Goal: Information Seeking & Learning: Learn about a topic

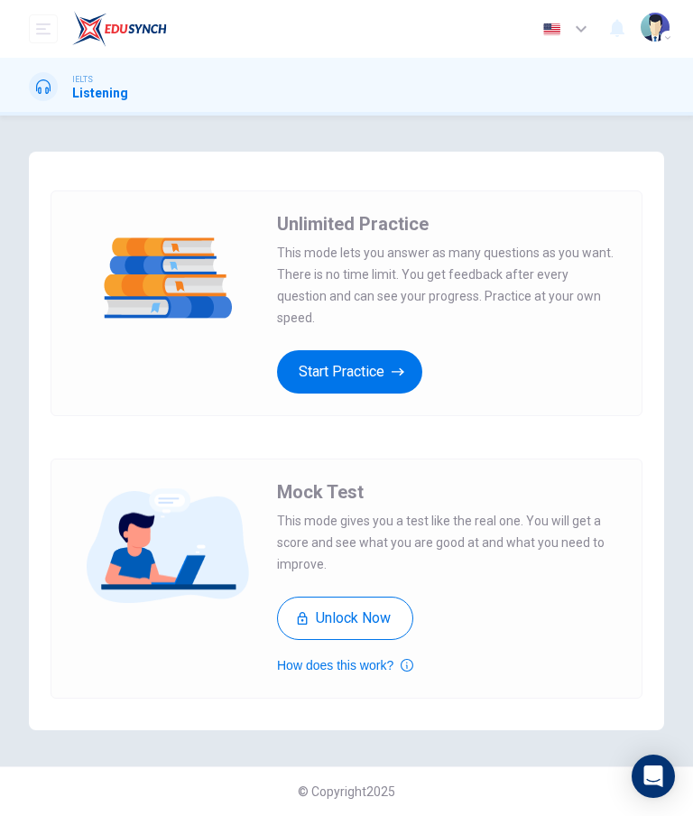
click at [325, 357] on button "Start Practice" at bounding box center [349, 371] width 145 height 43
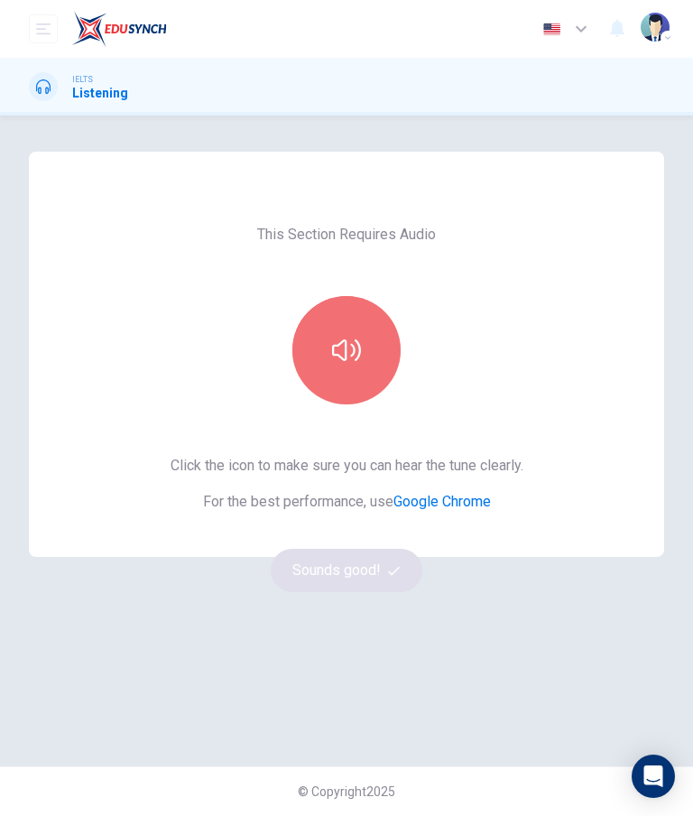
click at [335, 337] on icon "button" at bounding box center [346, 350] width 29 height 29
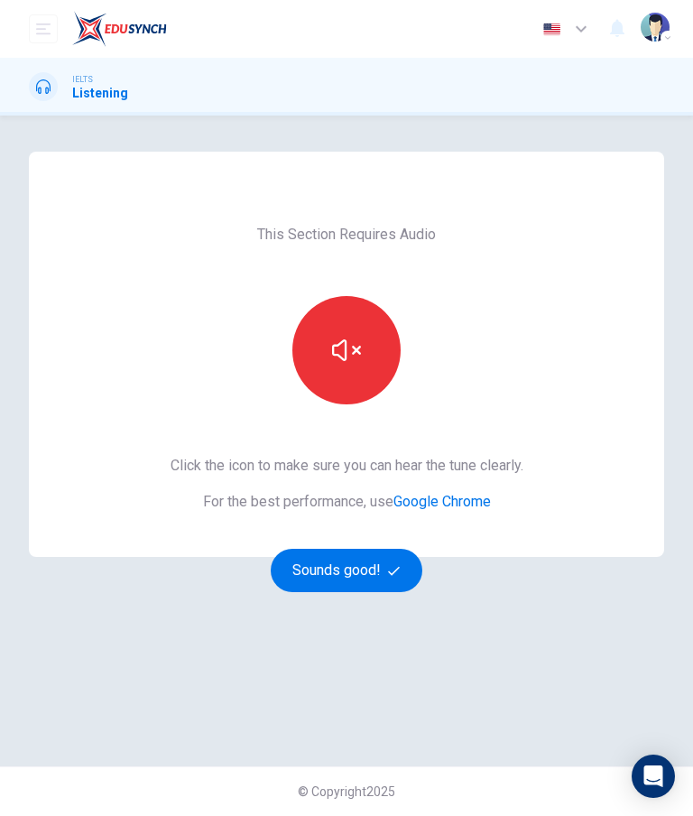
click at [334, 348] on icon "button" at bounding box center [346, 350] width 29 height 22
click at [319, 341] on button "button" at bounding box center [346, 350] width 108 height 108
click at [409, 567] on button "Sounds good!" at bounding box center [347, 570] width 152 height 43
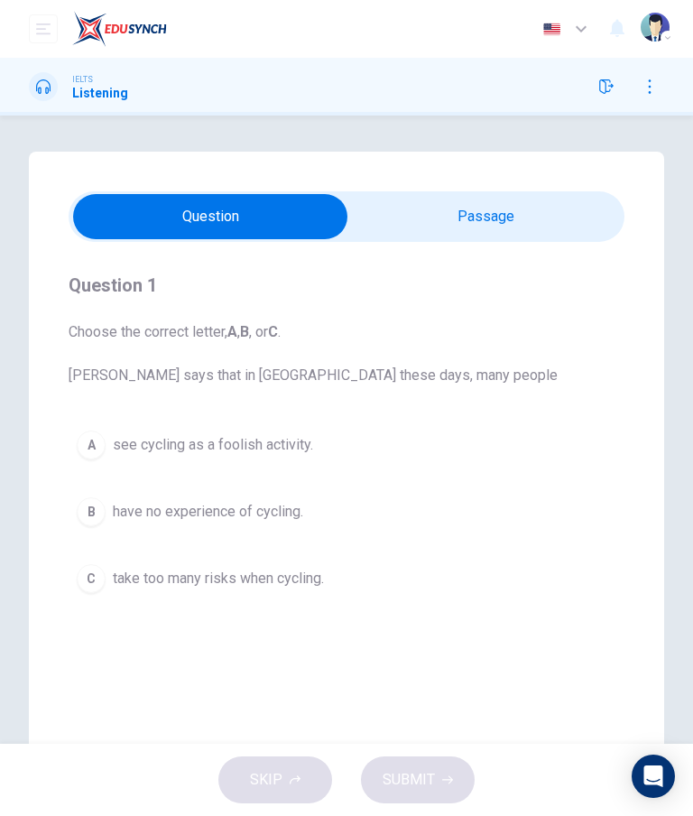
scroll to position [24, 0]
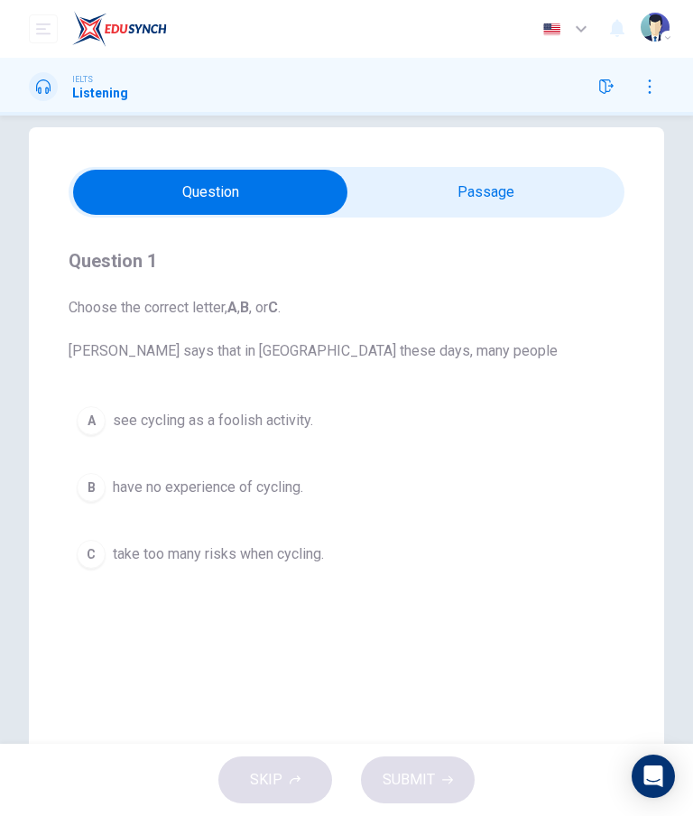
click at [571, 199] on input "checkbox" at bounding box center [210, 192] width 834 height 45
checkbox input "true"
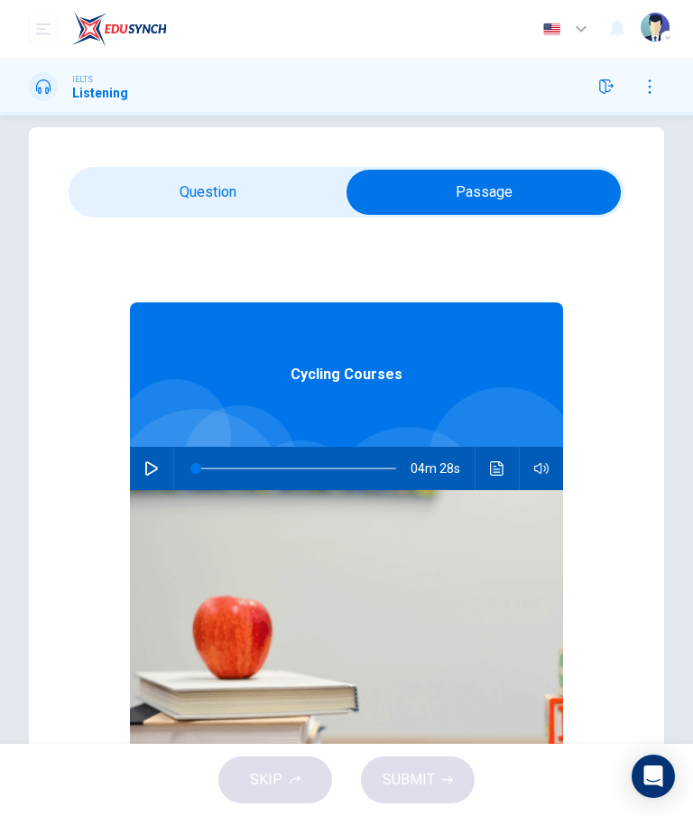
click at [147, 469] on icon "button" at bounding box center [151, 468] width 14 height 14
type input "1"
click at [145, 189] on input "checkbox" at bounding box center [484, 192] width 834 height 45
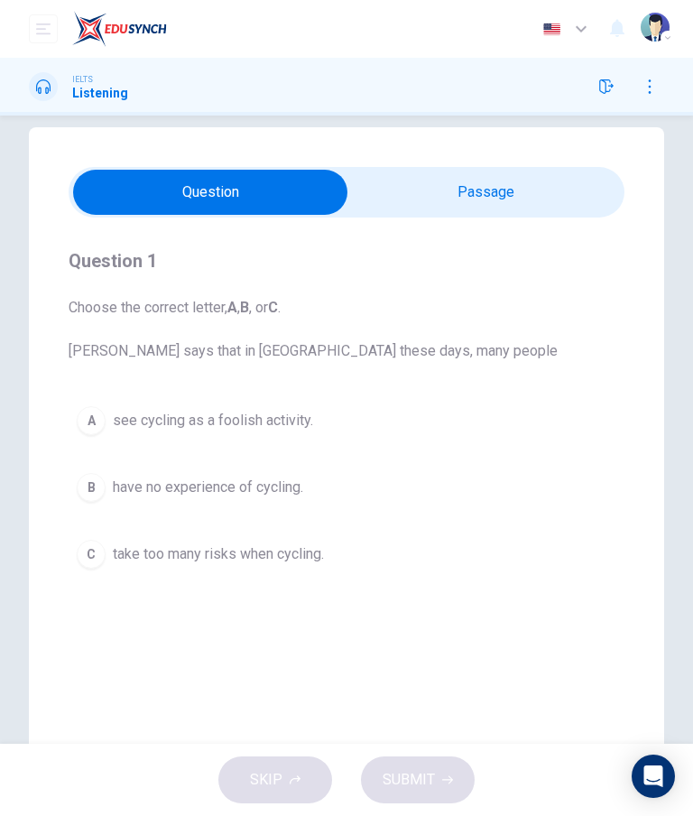
scroll to position [0, 0]
click at [538, 184] on input "checkbox" at bounding box center [210, 192] width 834 height 45
checkbox input "true"
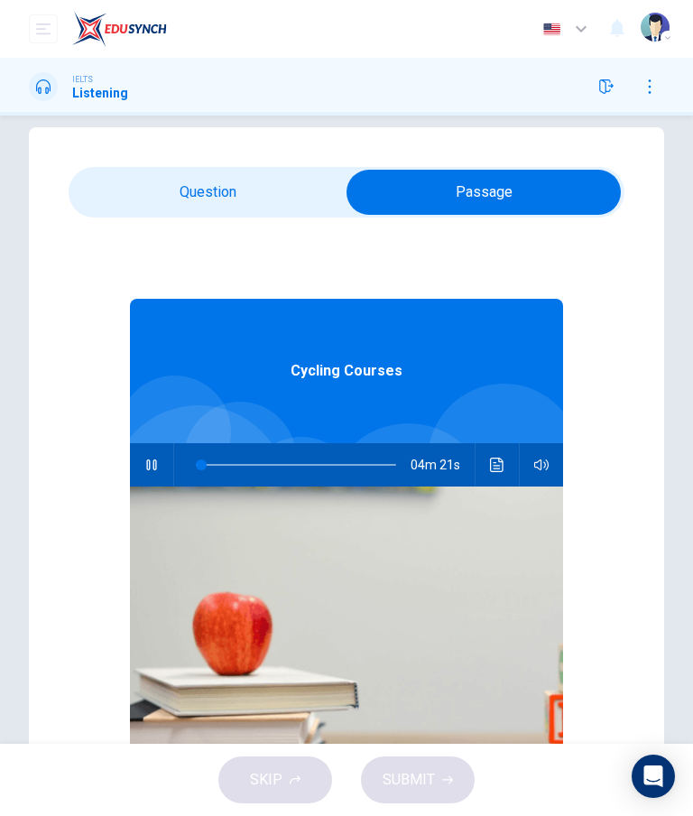
type input "3"
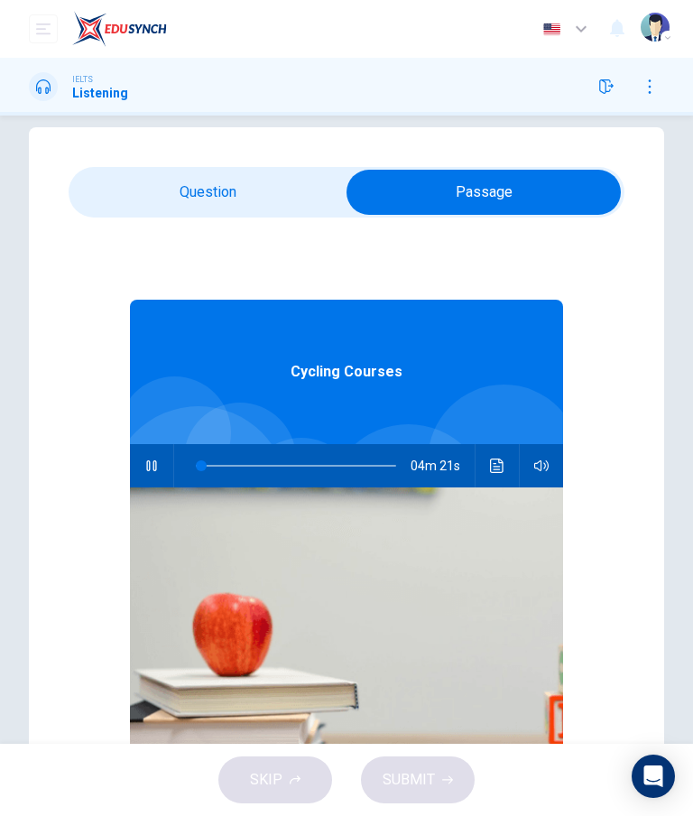
click at [140, 197] on input "checkbox" at bounding box center [484, 192] width 834 height 45
checkbox input "false"
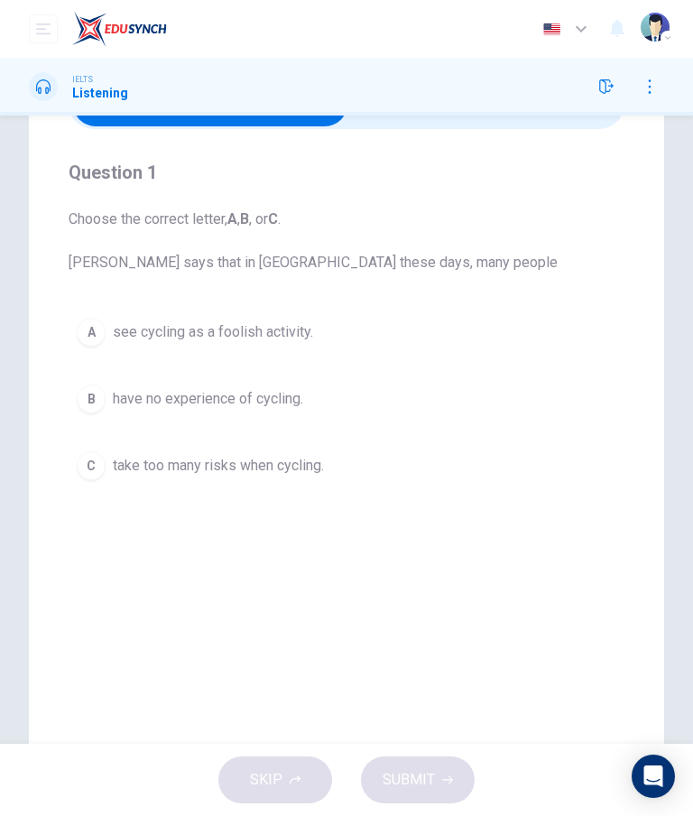
scroll to position [116, 0]
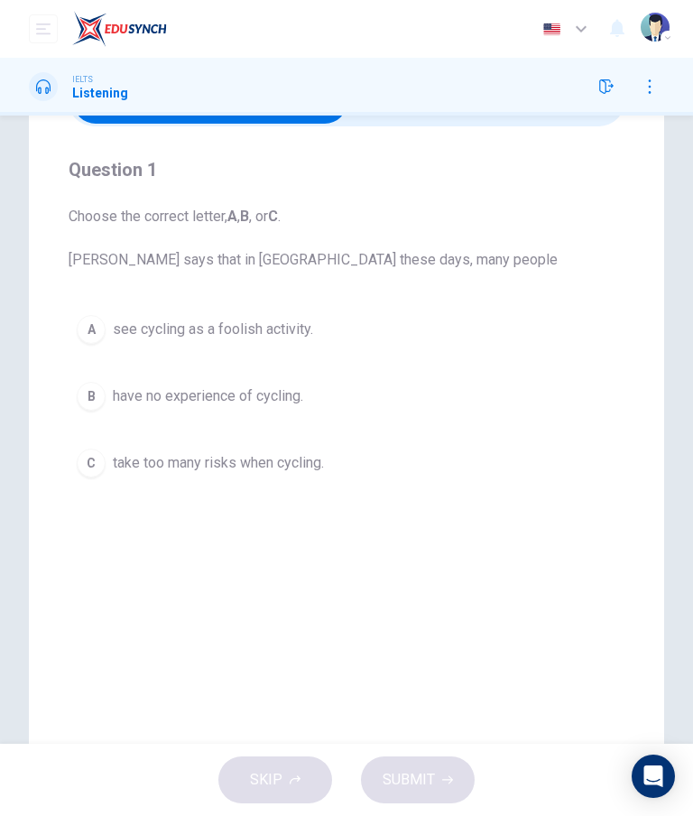
click at [89, 330] on div "A" at bounding box center [91, 329] width 29 height 29
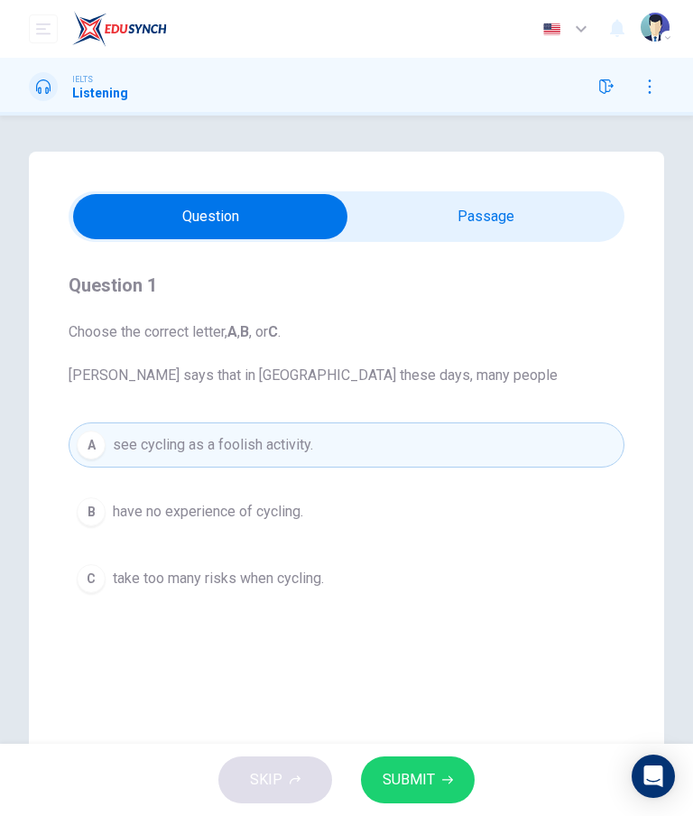
scroll to position [0, 0]
click at [101, 515] on div "B" at bounding box center [91, 511] width 29 height 29
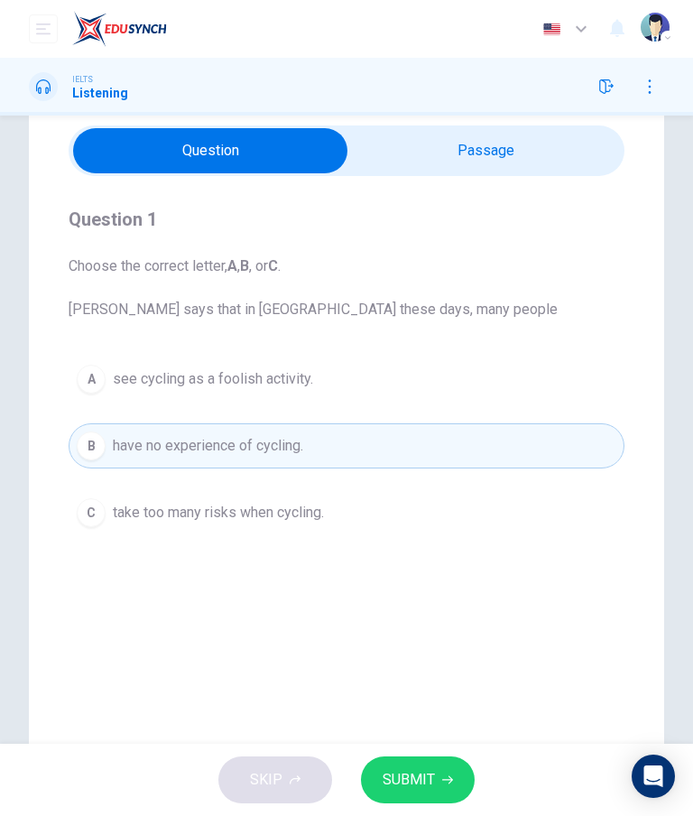
scroll to position [67, 0]
type input "29"
click at [562, 138] on input "checkbox" at bounding box center [210, 149] width 834 height 45
checkbox input "true"
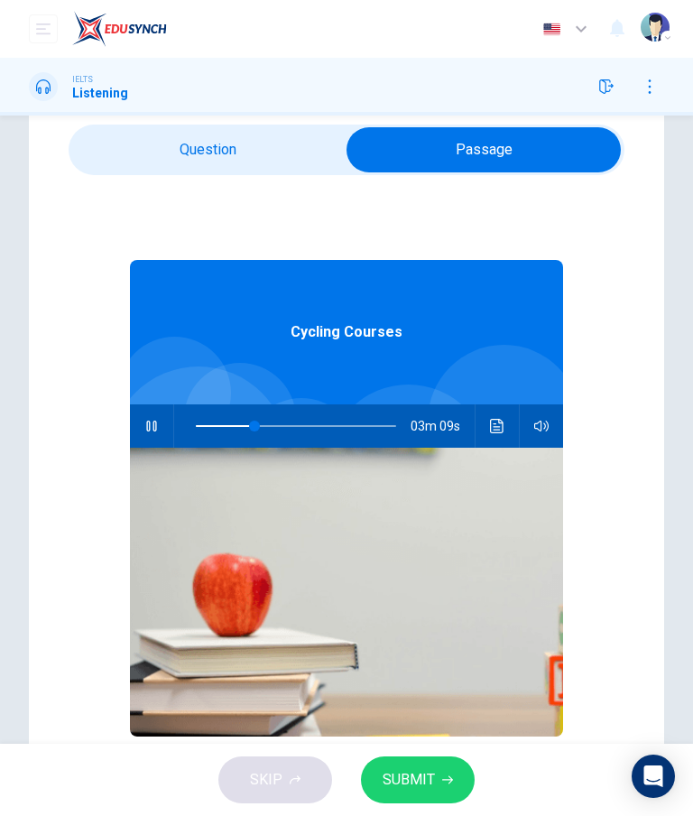
type input "30"
click at [134, 162] on input "checkbox" at bounding box center [484, 149] width 834 height 45
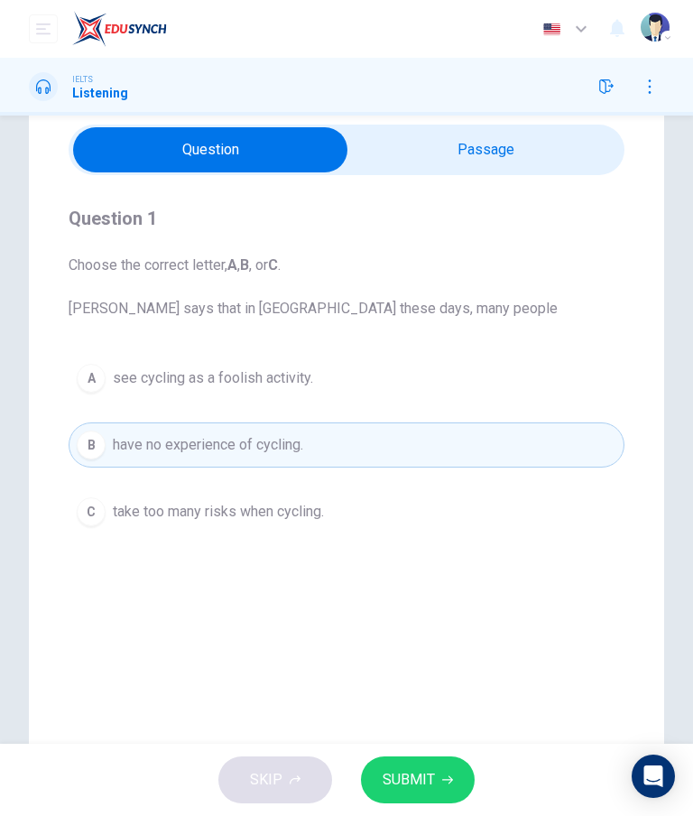
click at [111, 501] on button "C take too many risks when cycling." at bounding box center [347, 511] width 556 height 45
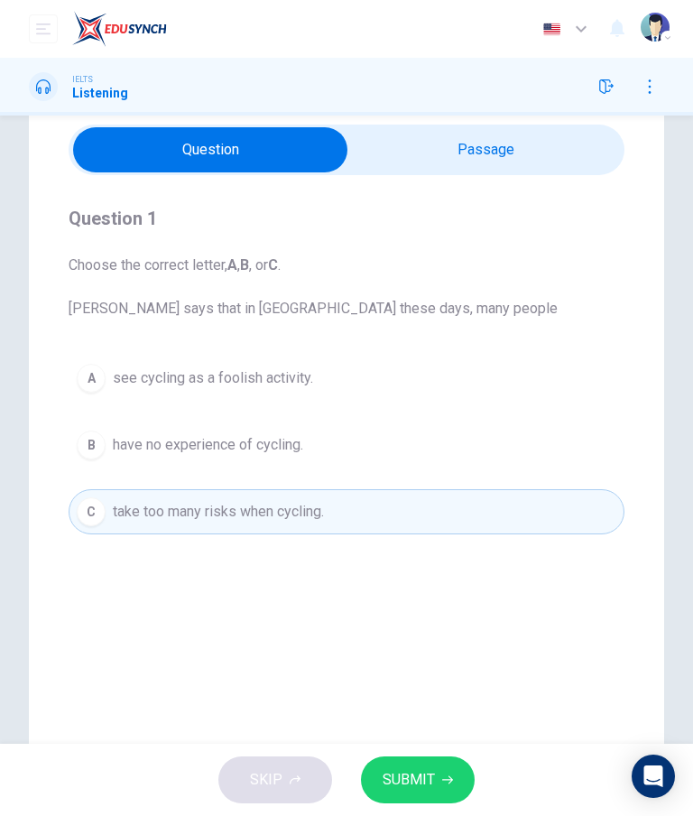
click at [569, 154] on input "checkbox" at bounding box center [210, 149] width 834 height 45
checkbox input "true"
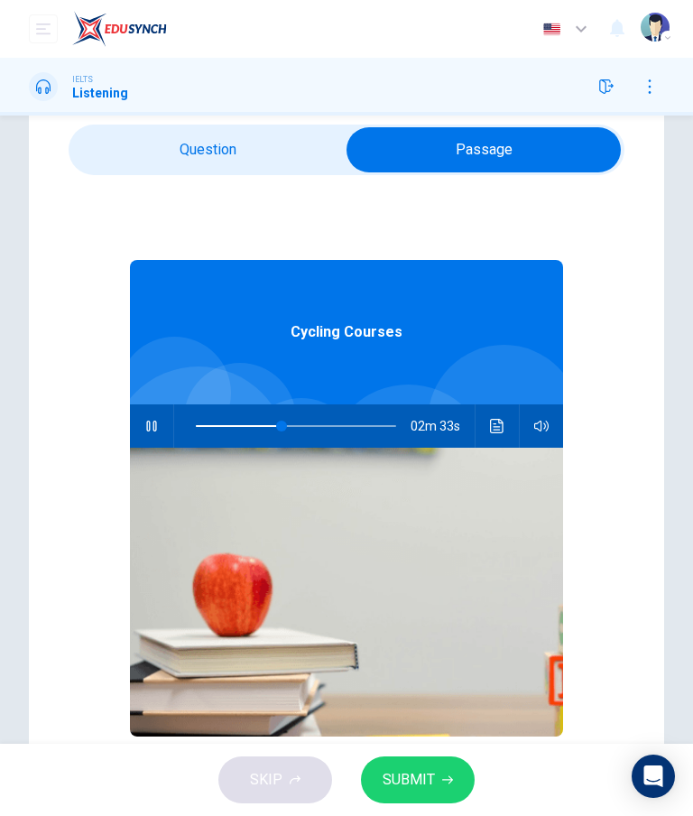
type input "43"
click at [101, 149] on input "checkbox" at bounding box center [484, 149] width 834 height 45
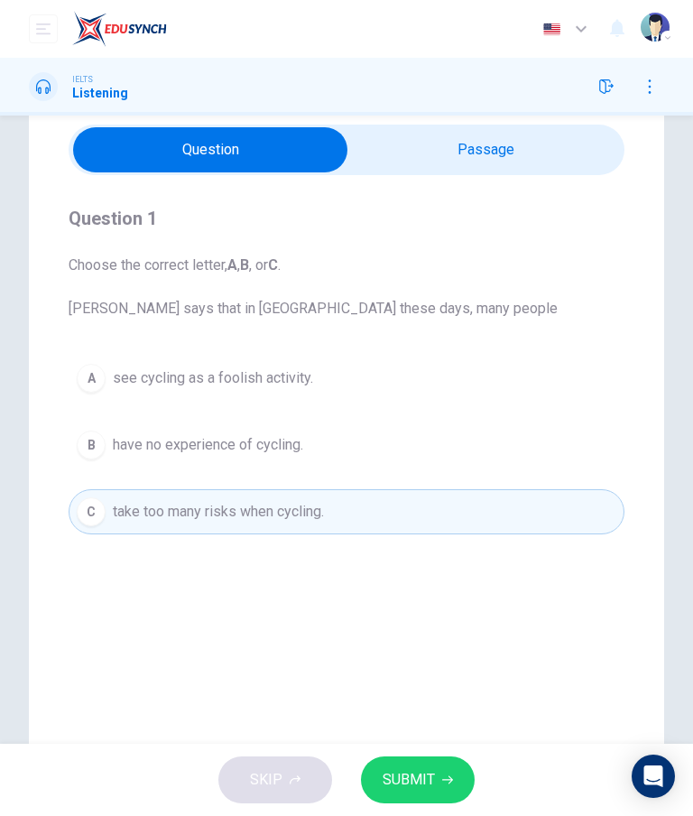
click at [599, 128] on input "checkbox" at bounding box center [210, 149] width 834 height 45
checkbox input "true"
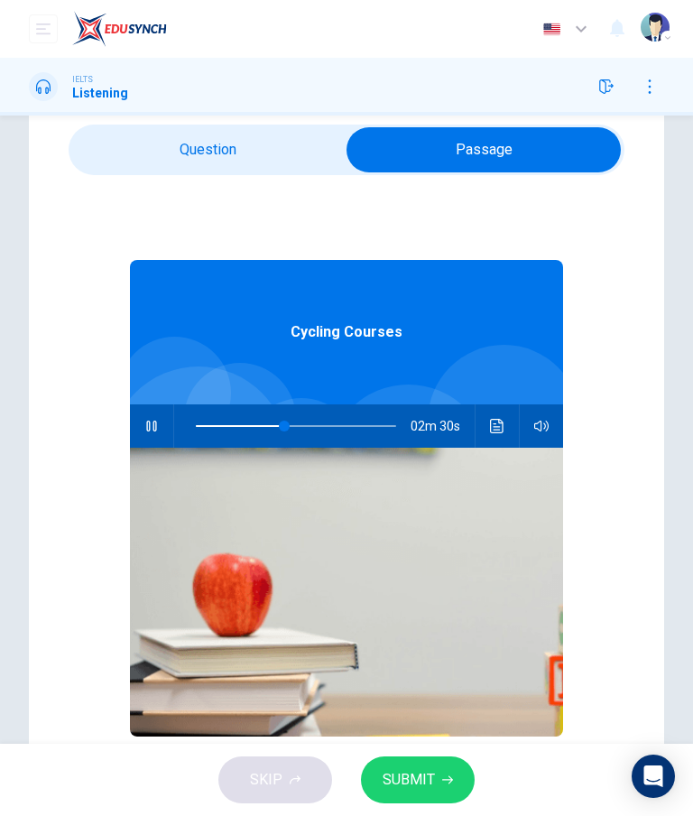
type input "44"
click at [126, 136] on input "checkbox" at bounding box center [484, 149] width 834 height 45
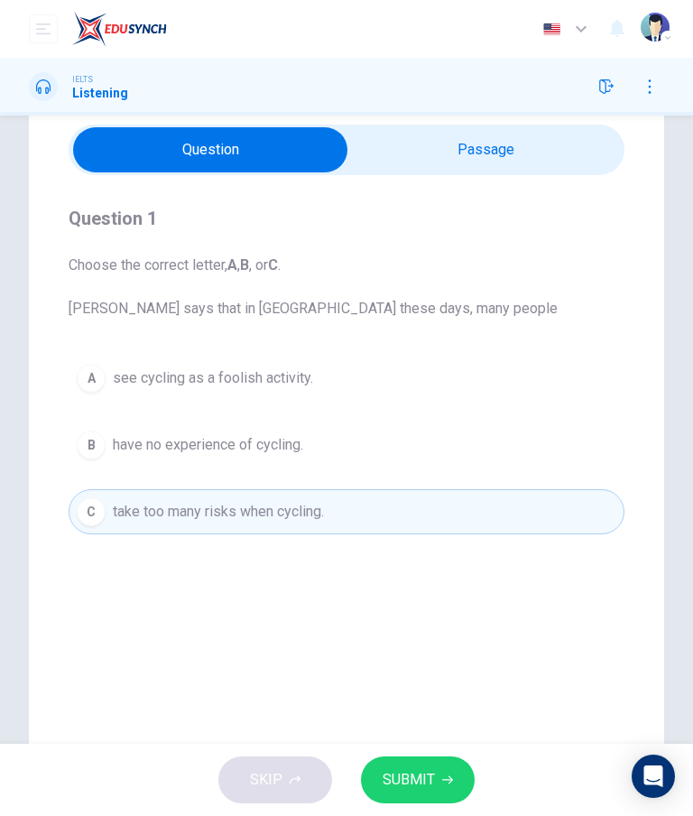
scroll to position [0, 0]
click at [585, 146] on input "checkbox" at bounding box center [210, 149] width 834 height 45
checkbox input "true"
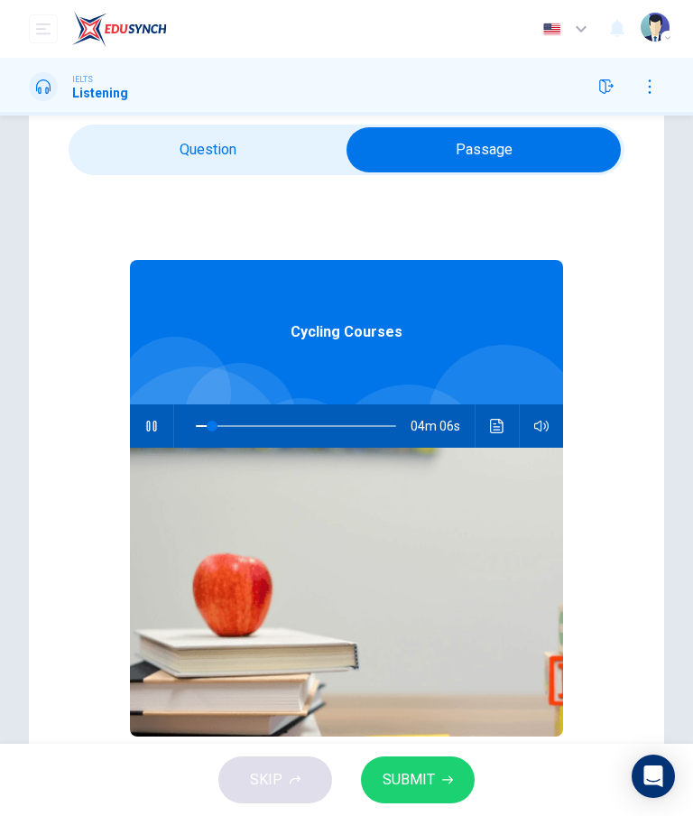
type input "8"
click at [110, 143] on input "checkbox" at bounding box center [484, 149] width 834 height 45
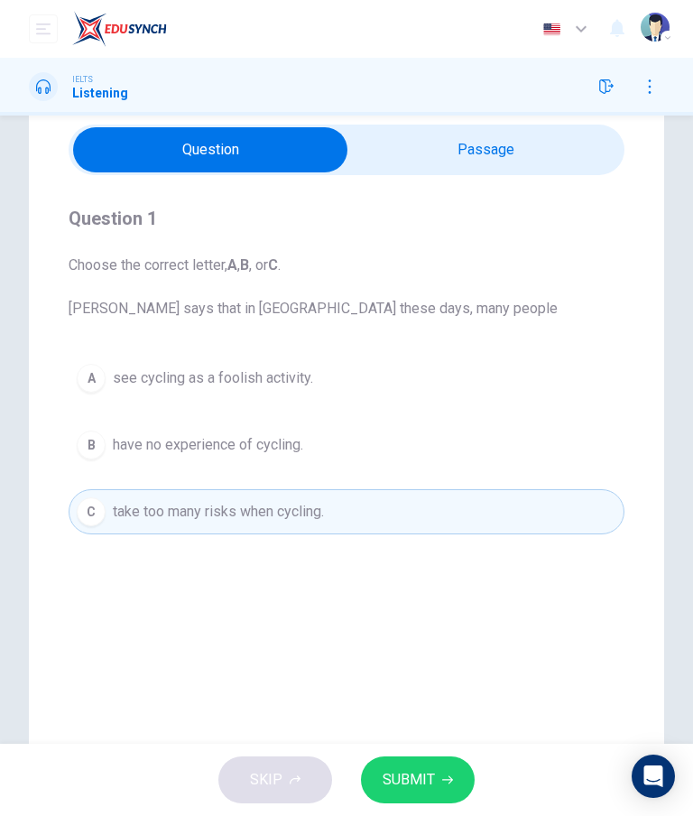
click at [442, 773] on button "SUBMIT" at bounding box center [418, 779] width 114 height 47
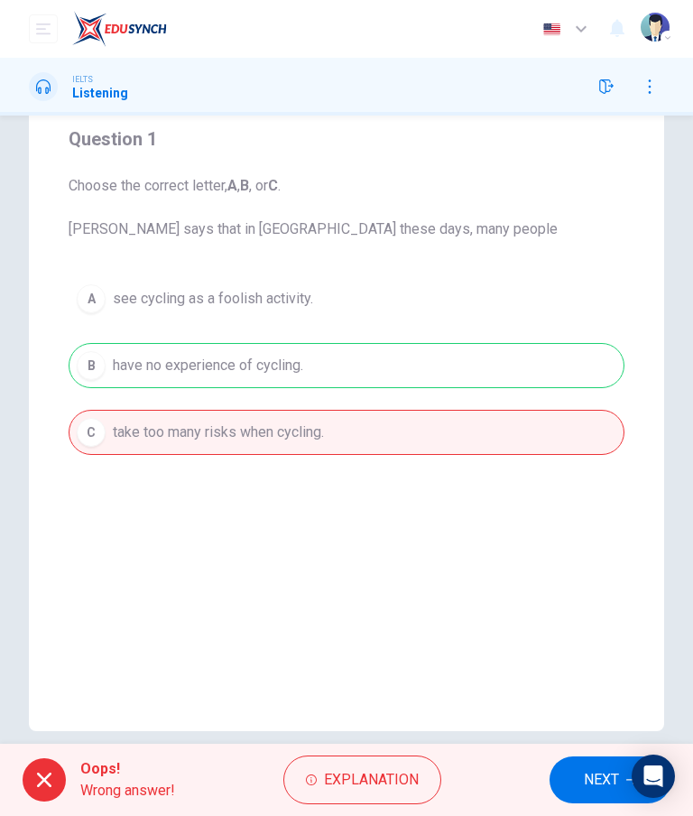
scroll to position [147, 0]
click at [103, 350] on div "A see cycling as a foolish activity. B have no experience of cycling. C take to…" at bounding box center [347, 364] width 556 height 179
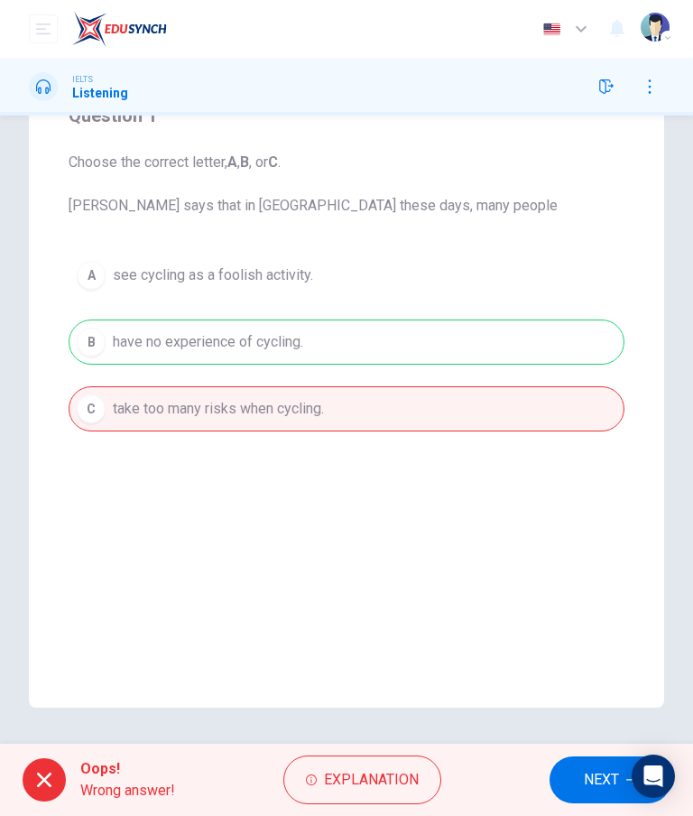
click at [584, 776] on span "NEXT" at bounding box center [601, 779] width 35 height 25
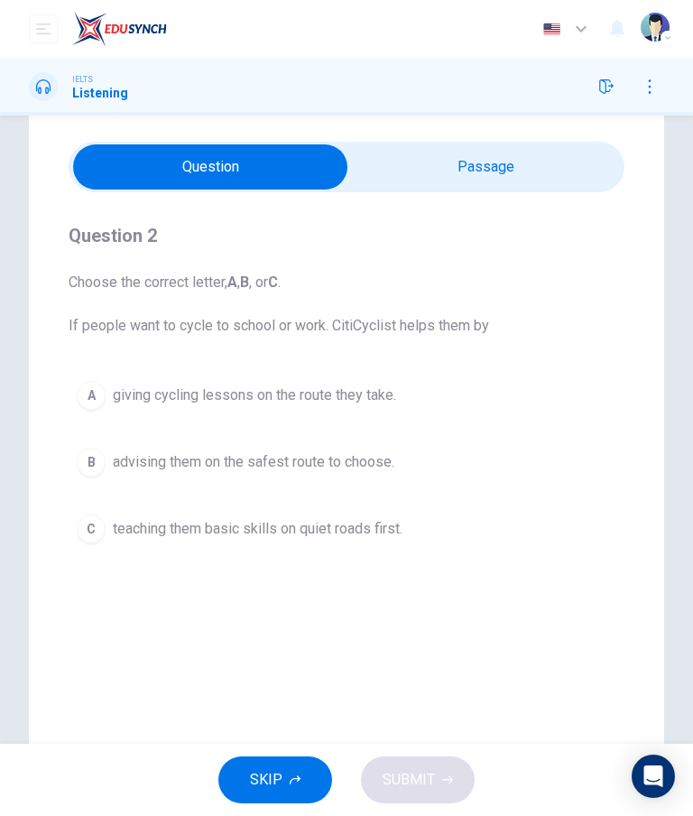
scroll to position [39, 0]
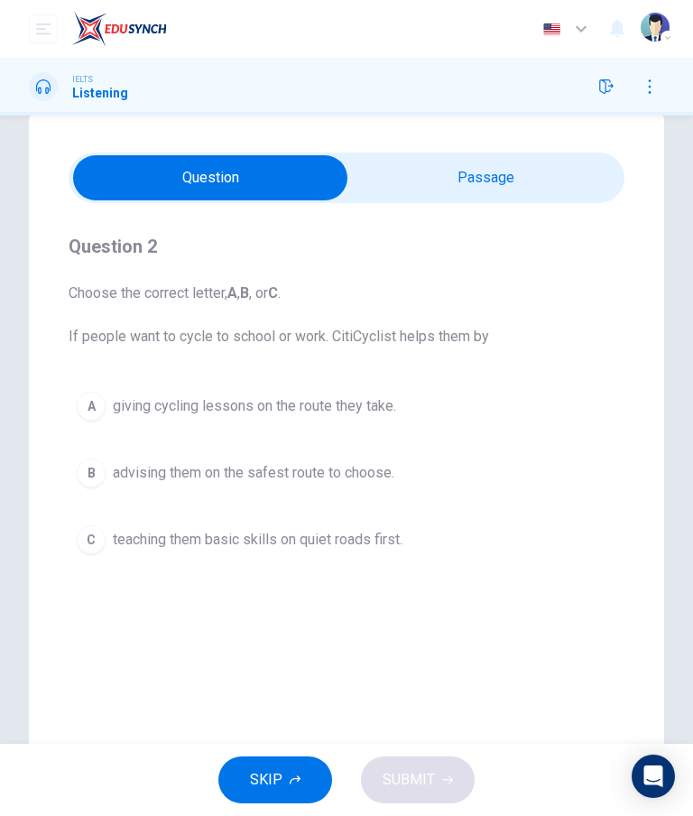
click at [590, 174] on input "checkbox" at bounding box center [210, 177] width 834 height 45
checkbox input "true"
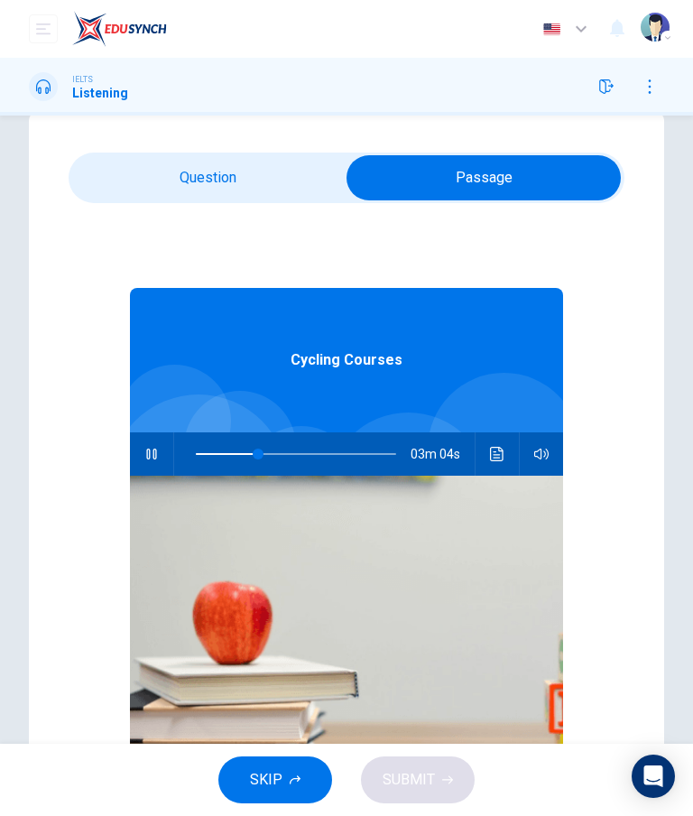
type input "31"
click at [148, 186] on input "checkbox" at bounding box center [484, 177] width 834 height 45
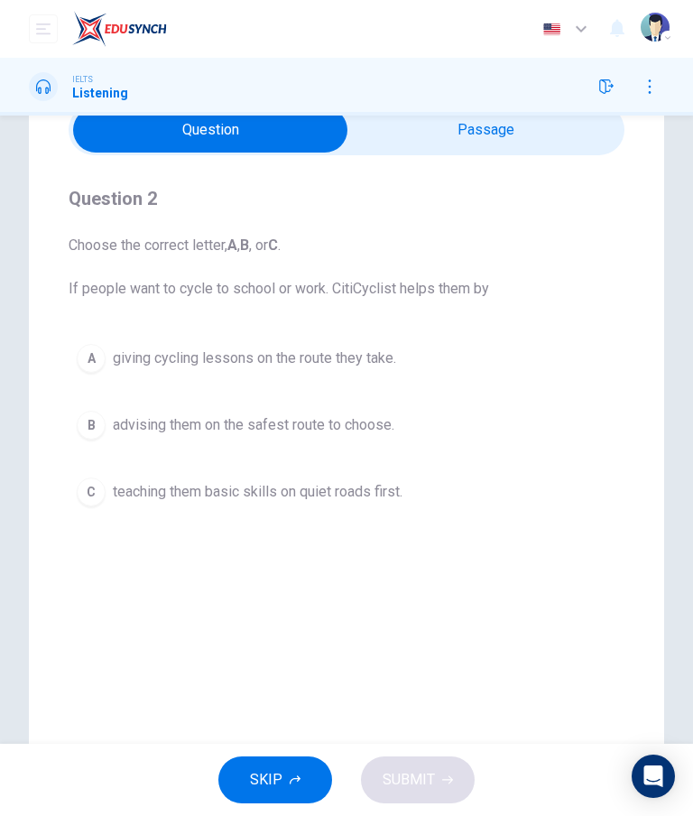
scroll to position [88, 0]
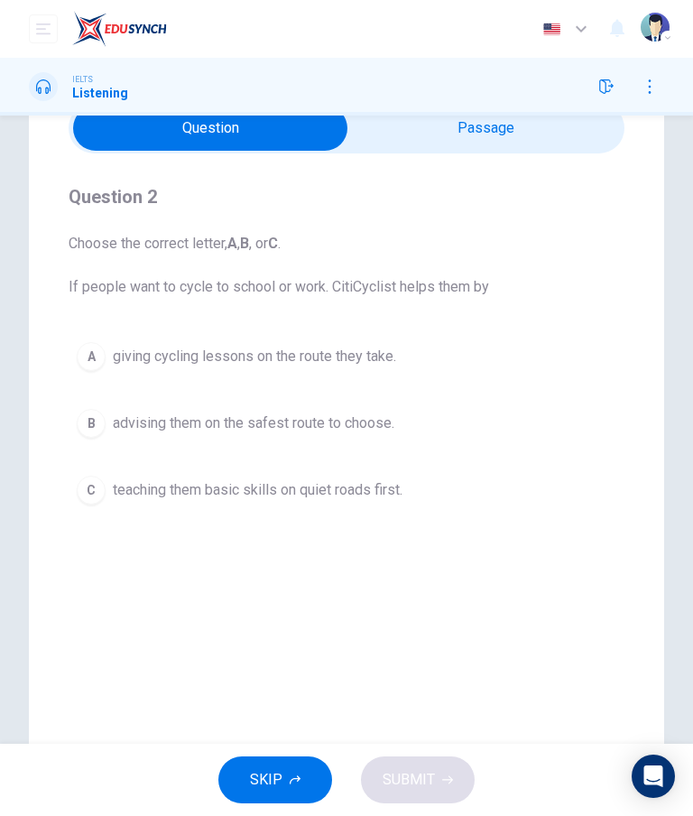
click at [88, 422] on div "B" at bounding box center [91, 423] width 29 height 29
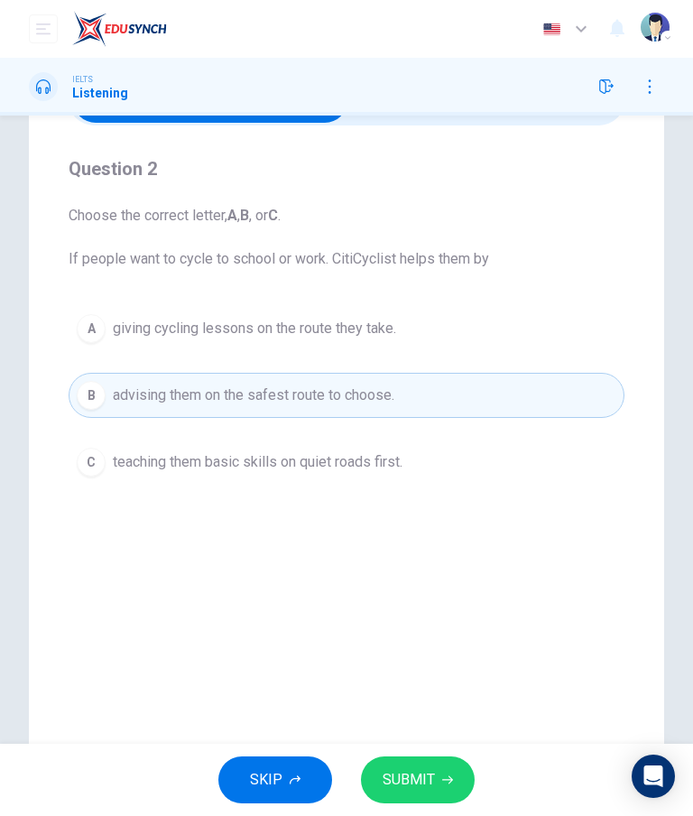
scroll to position [117, 0]
click at [90, 457] on div "C" at bounding box center [91, 461] width 29 height 29
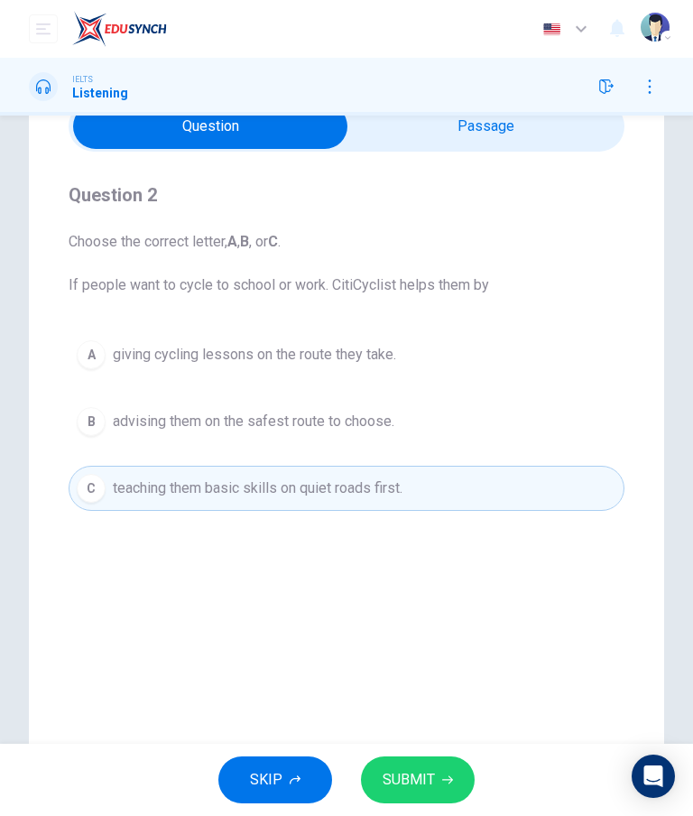
scroll to position [89, 0]
click at [458, 781] on button "SUBMIT" at bounding box center [418, 779] width 114 height 47
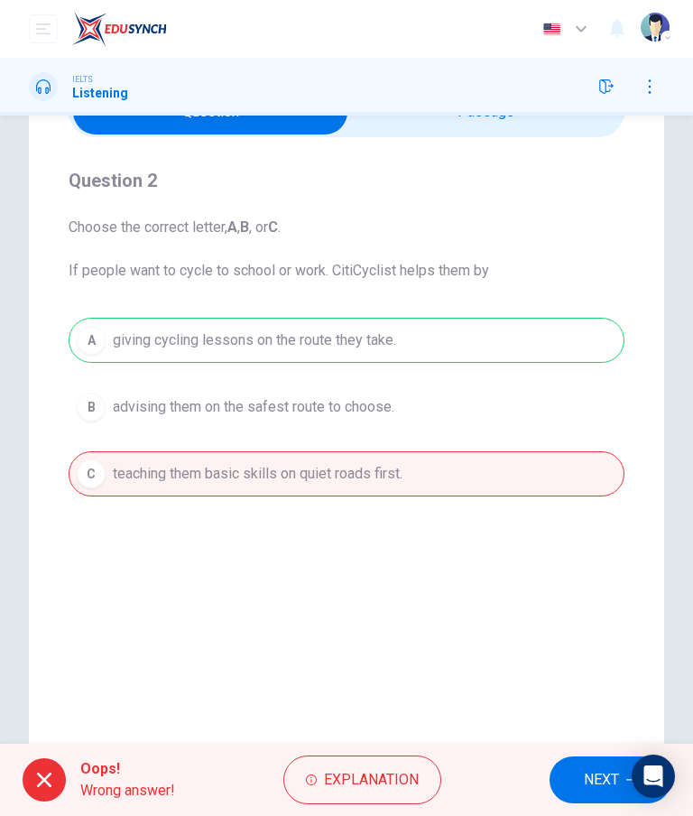
scroll to position [103, 0]
click at [378, 780] on span "Explanation" at bounding box center [371, 779] width 95 height 25
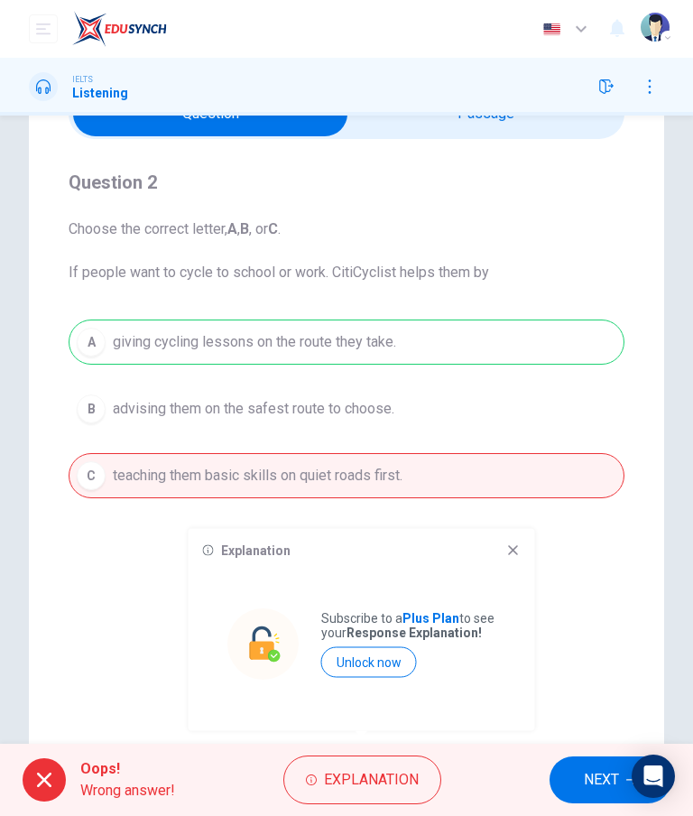
click at [509, 526] on div "Question 2 Choose the correct letter, A , B , or C . If people want to cycle to…" at bounding box center [347, 333] width 556 height 388
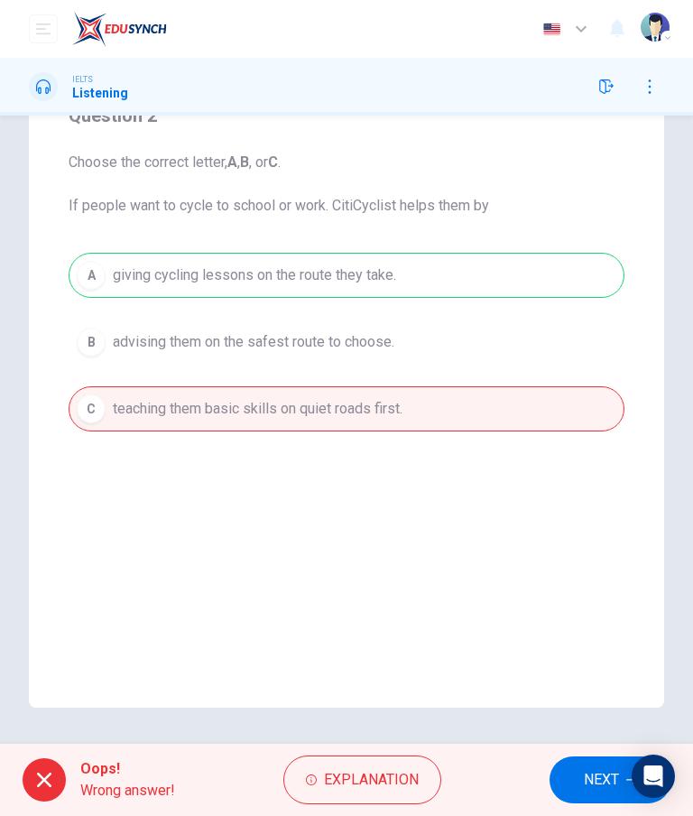
click at [584, 777] on span "NEXT" at bounding box center [601, 779] width 35 height 25
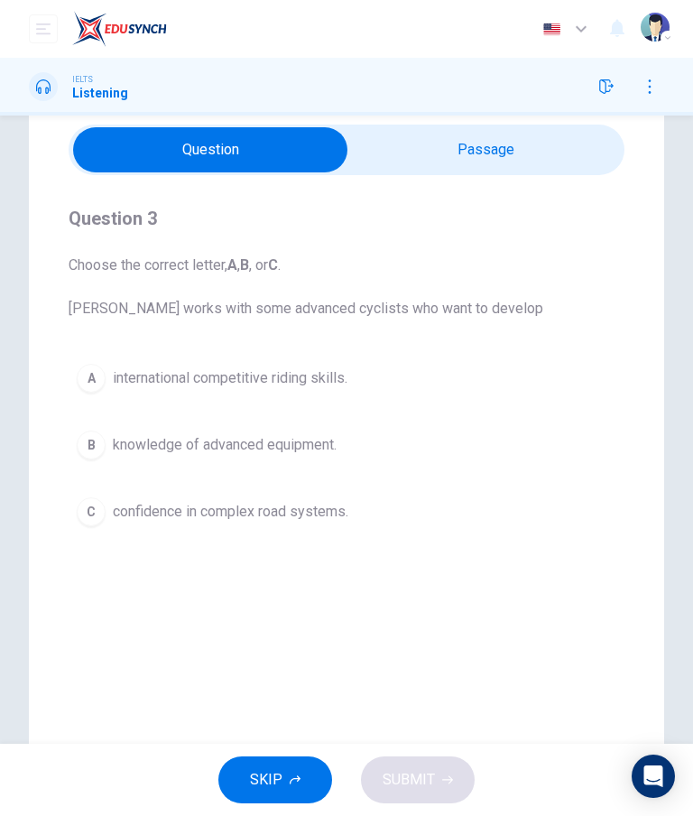
scroll to position [68, 0]
click at [301, 788] on button "SKIP" at bounding box center [275, 779] width 114 height 47
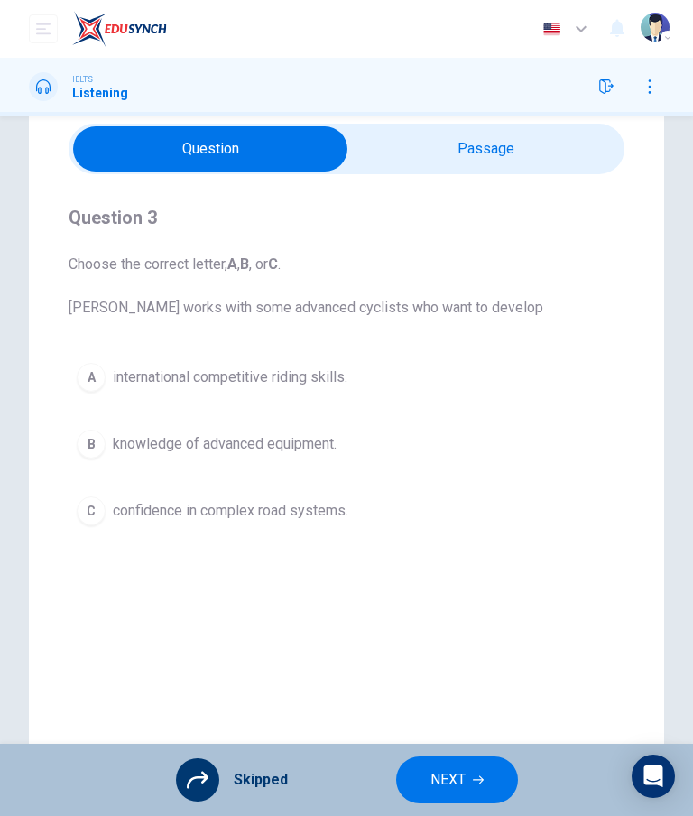
click at [458, 778] on span "NEXT" at bounding box center [447, 779] width 35 height 25
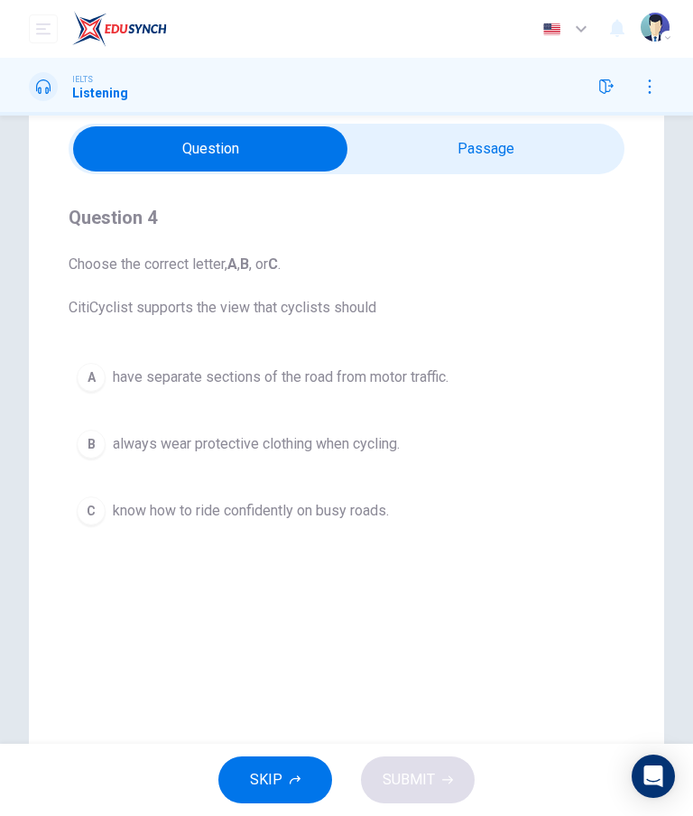
click at [297, 782] on icon "button" at bounding box center [295, 779] width 11 height 11
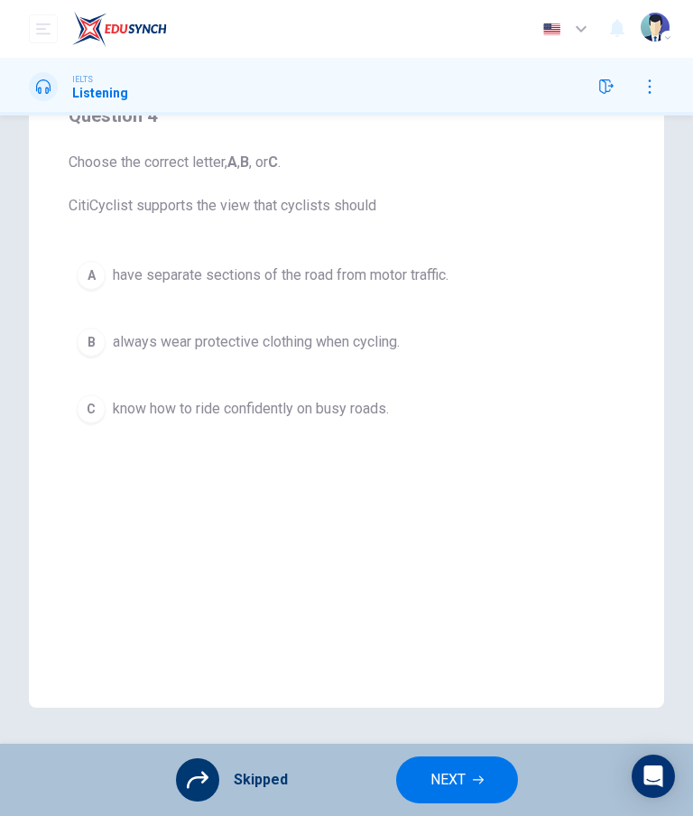
click at [486, 785] on button "NEXT" at bounding box center [457, 779] width 122 height 47
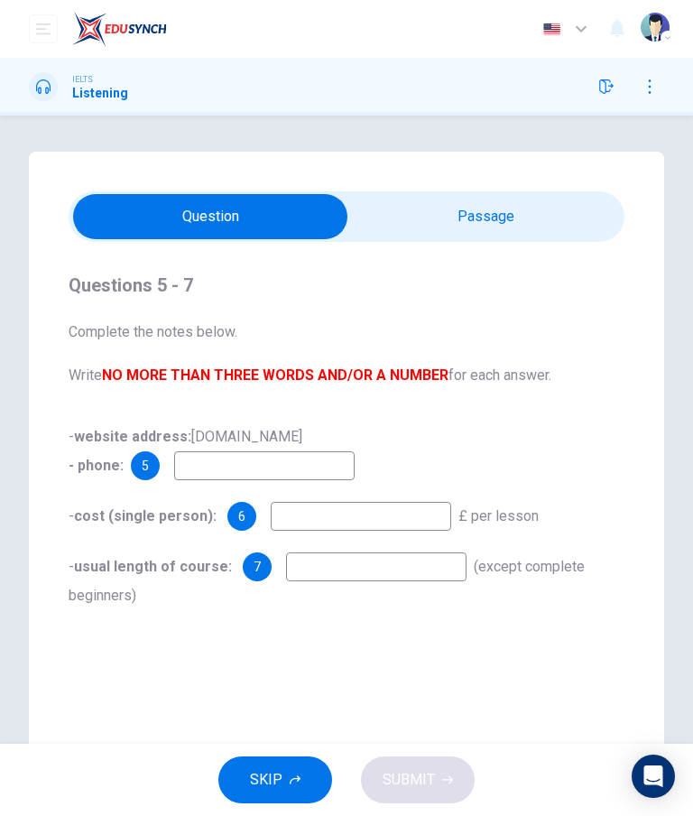
scroll to position [0, 0]
click at [536, 201] on input "checkbox" at bounding box center [210, 216] width 834 height 45
checkbox input "true"
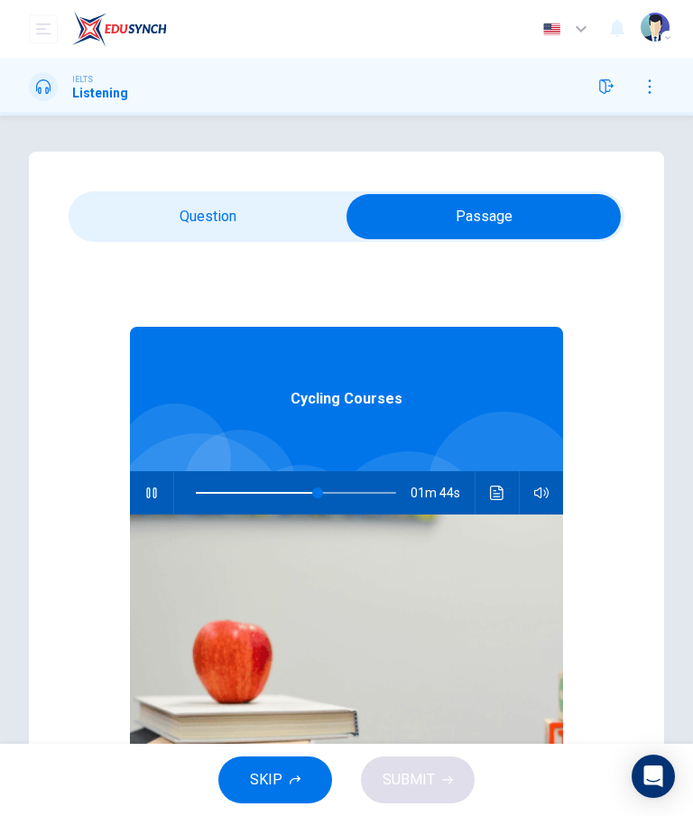
click at [587, 102] on div "IELTS Listening" at bounding box center [346, 87] width 693 height 58
click at [586, 102] on div "IELTS Listening" at bounding box center [346, 87] width 693 height 58
type input "61"
click at [615, 76] on button "button" at bounding box center [606, 86] width 29 height 29
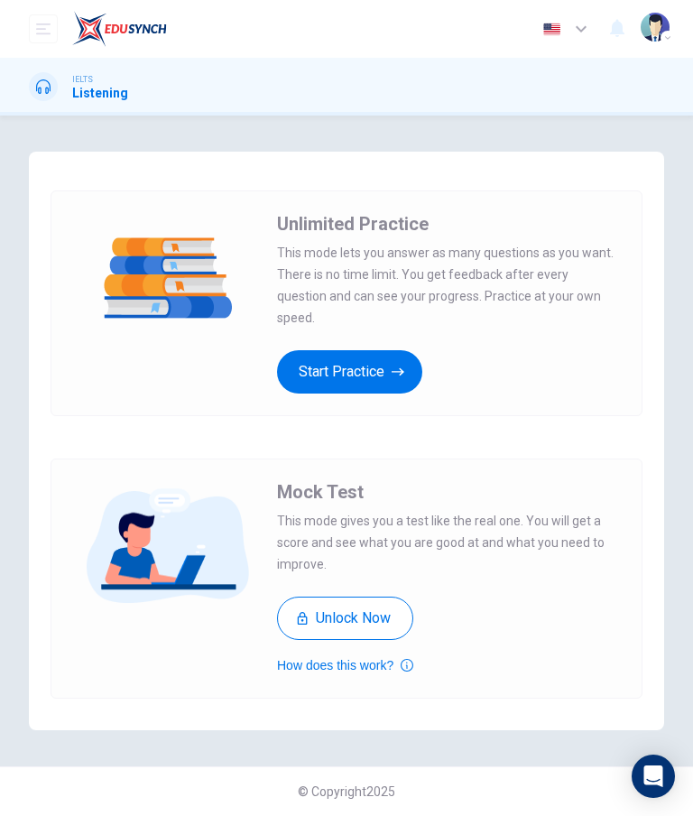
click at [318, 369] on button "Start Practice" at bounding box center [349, 371] width 145 height 43
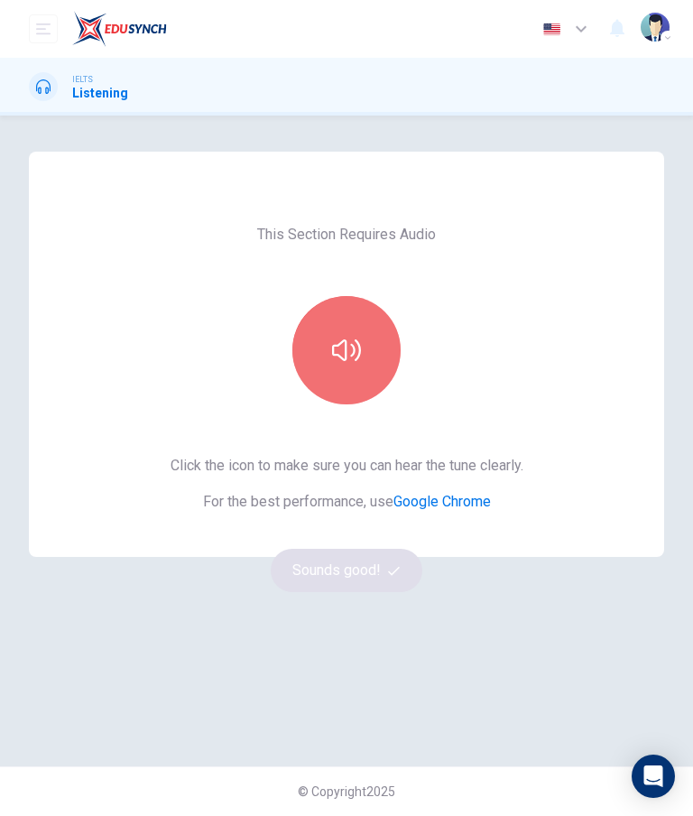
click at [347, 341] on icon "button" at bounding box center [346, 350] width 29 height 29
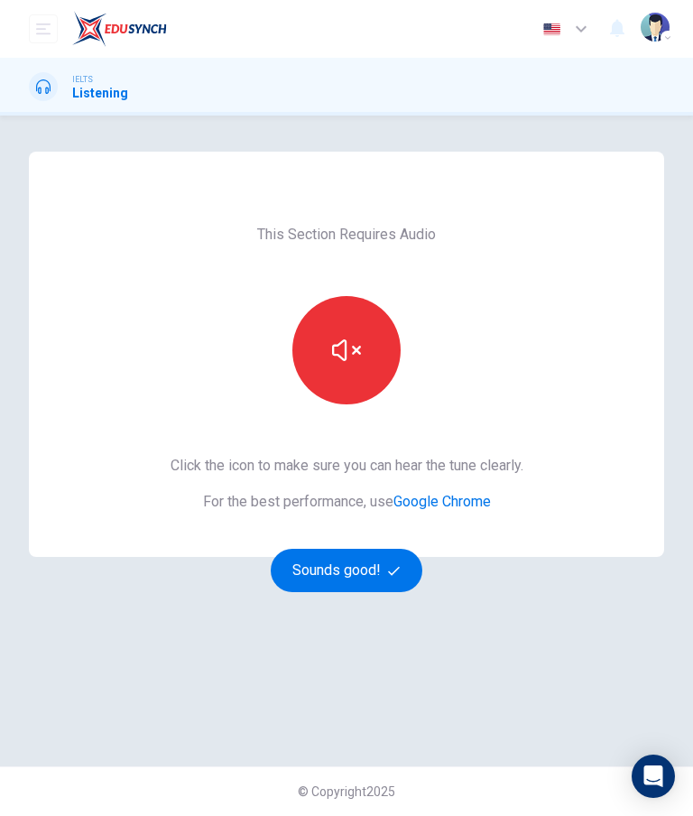
click at [291, 568] on button "Sounds good!" at bounding box center [347, 570] width 152 height 43
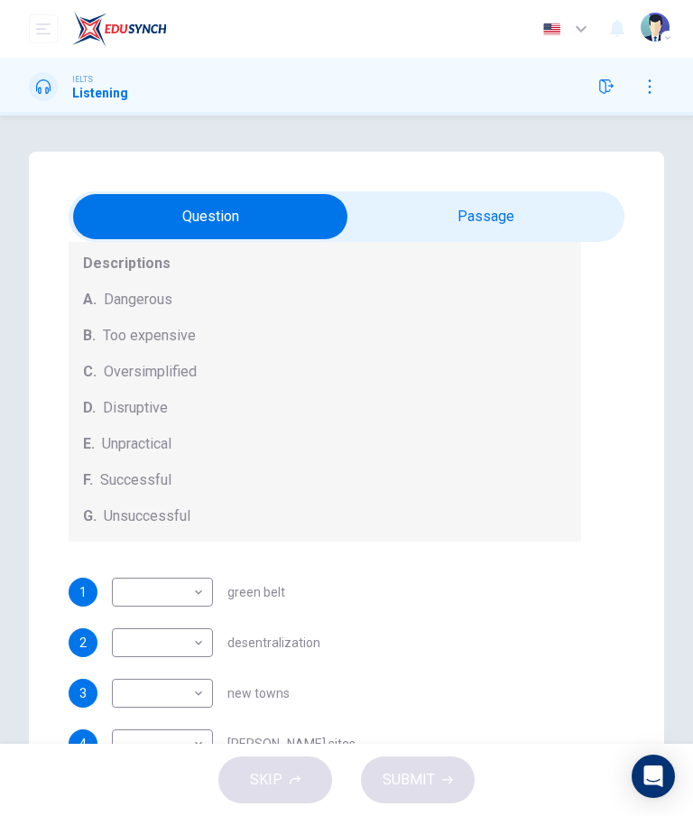
click at [550, 215] on input "checkbox" at bounding box center [210, 216] width 834 height 45
checkbox input "true"
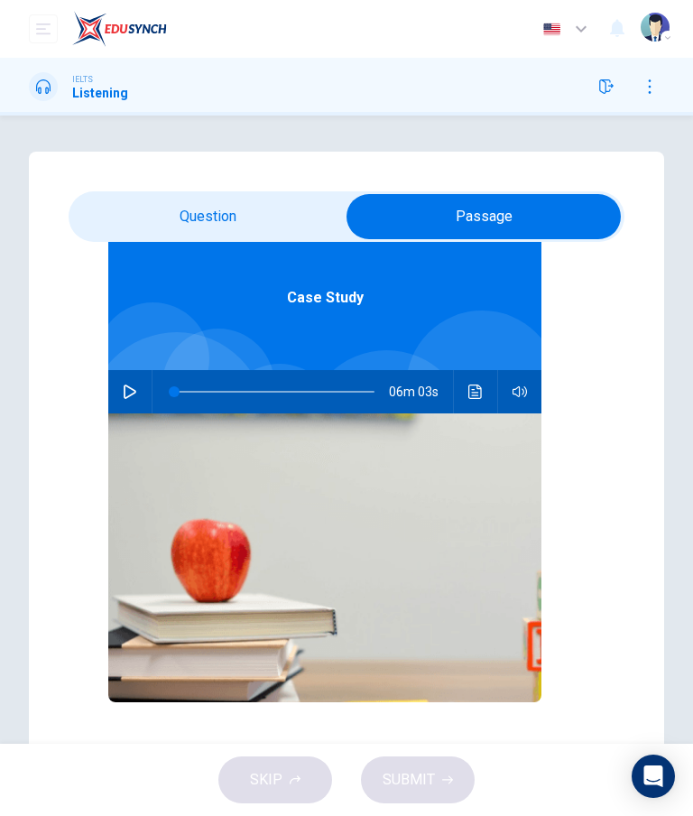
click at [125, 385] on icon "button" at bounding box center [130, 391] width 13 height 14
type input "0"
click at [87, 224] on input "checkbox" at bounding box center [484, 216] width 834 height 45
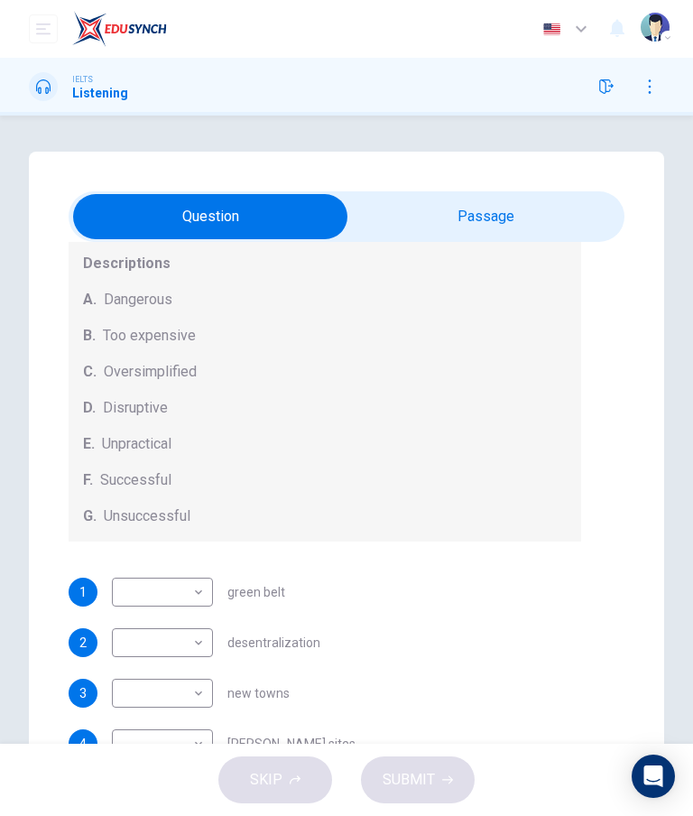
scroll to position [206, 0]
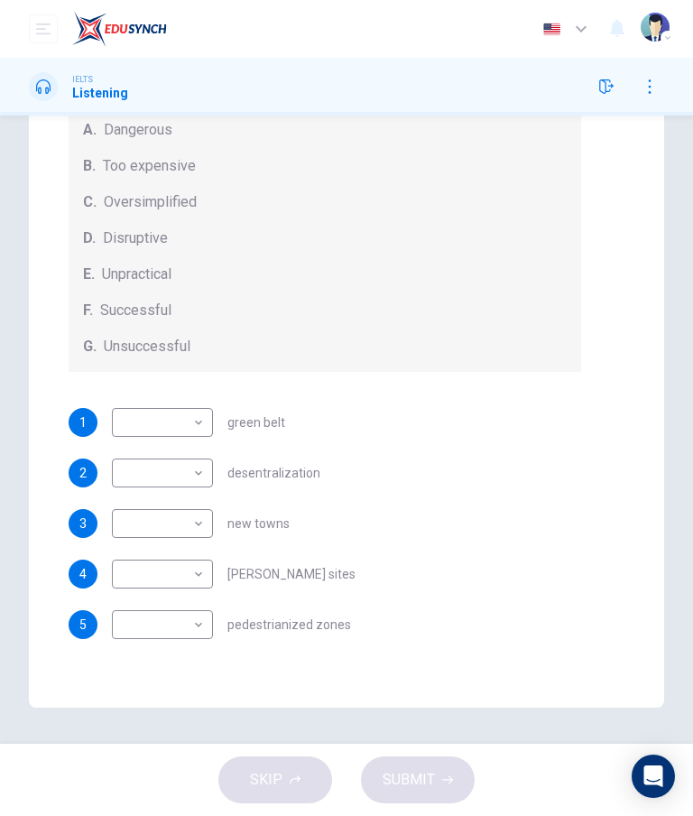
click at [494, 458] on div "2 ​ ​ desentralization" at bounding box center [325, 472] width 513 height 29
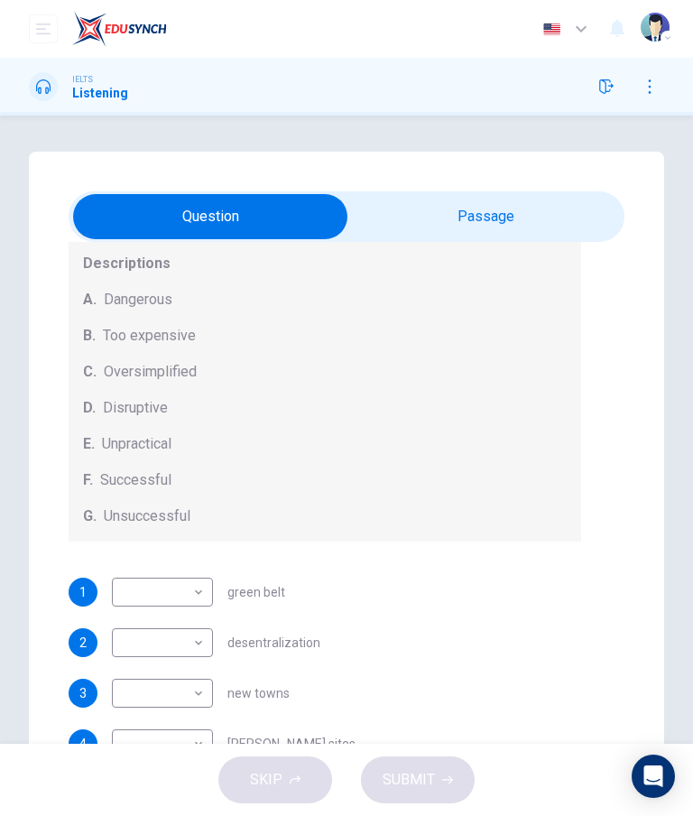
scroll to position [0, 0]
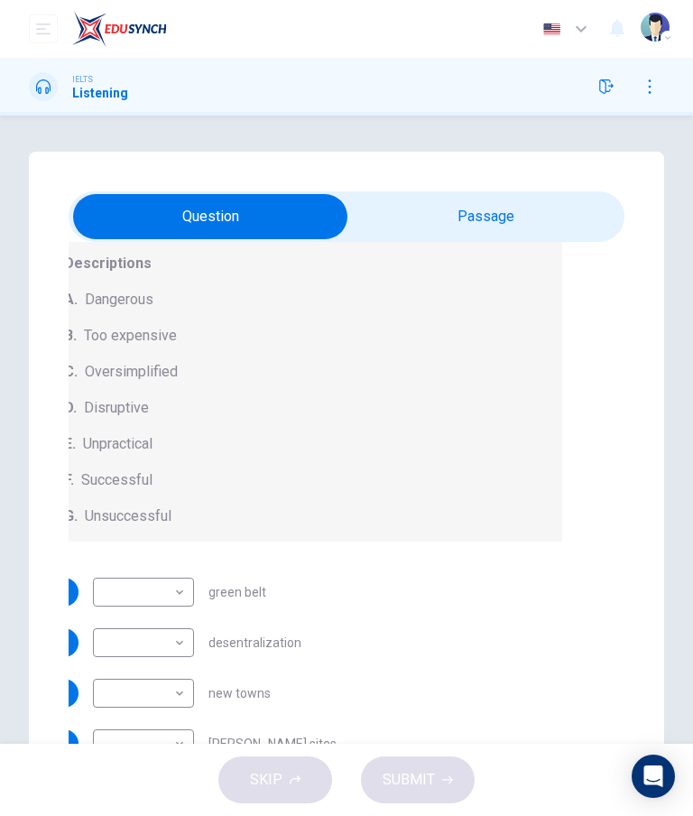
checkbox input "true"
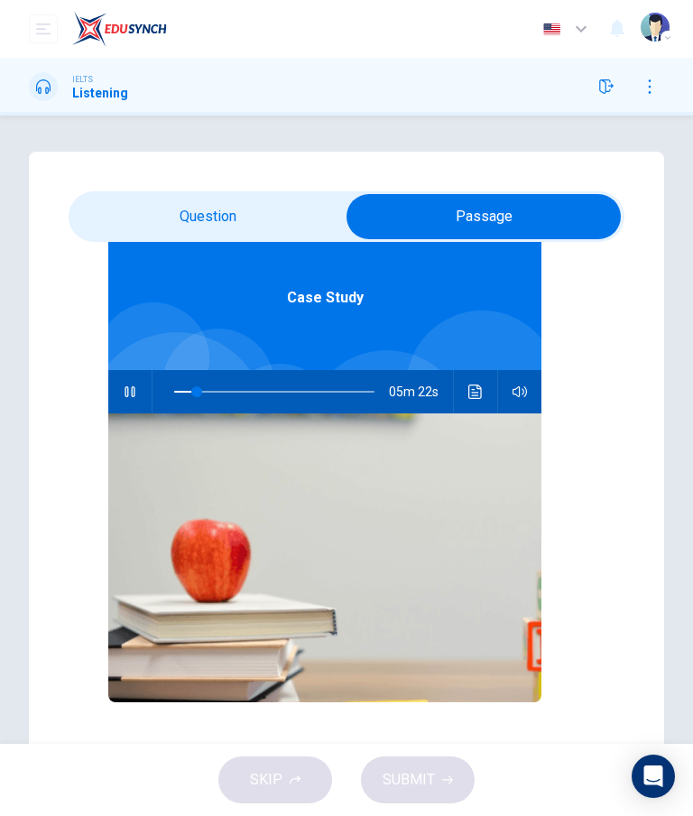
scroll to position [101, 0]
type input "12"
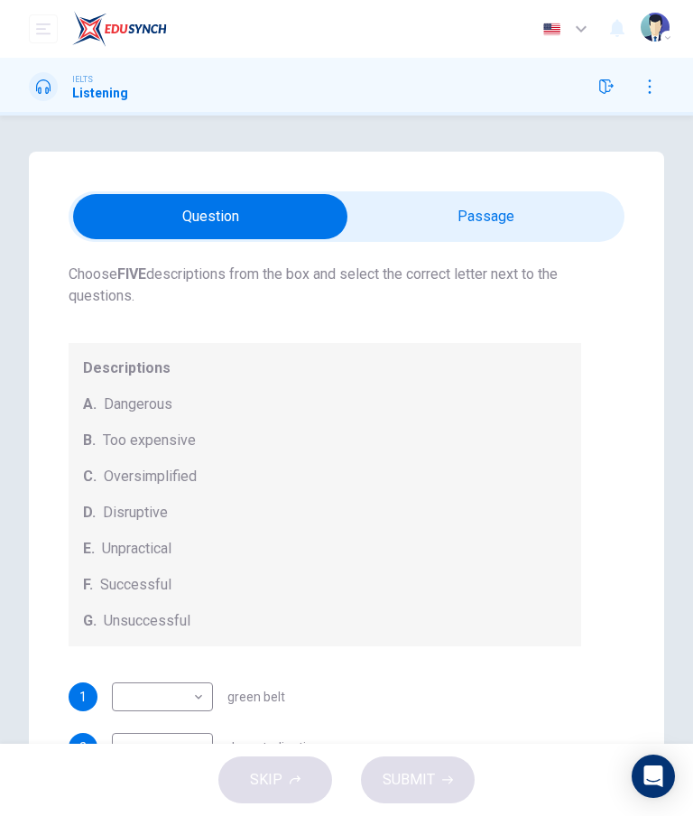
checkbox input "false"
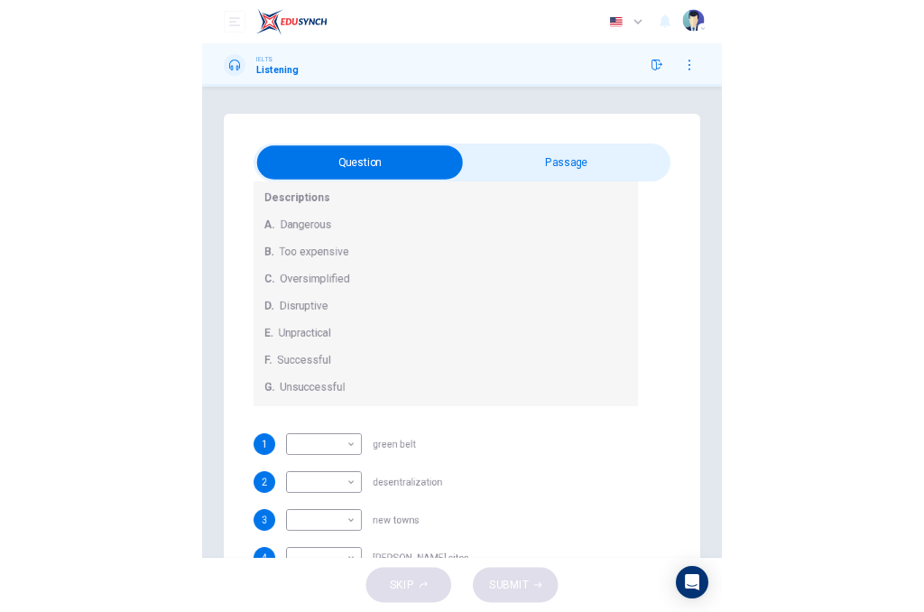
scroll to position [184, 0]
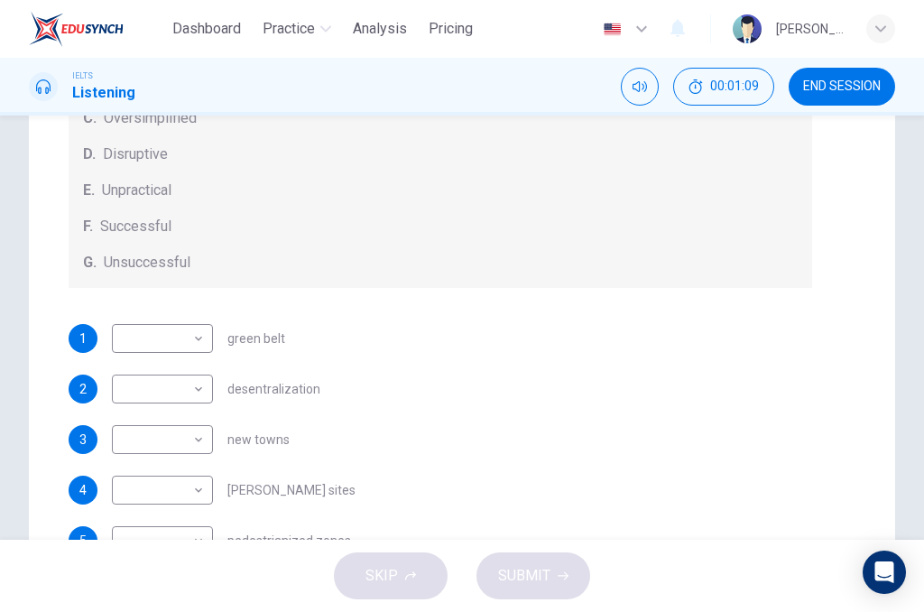
click at [652, 348] on div "1 ​ ​ green belt" at bounding box center [441, 338] width 744 height 29
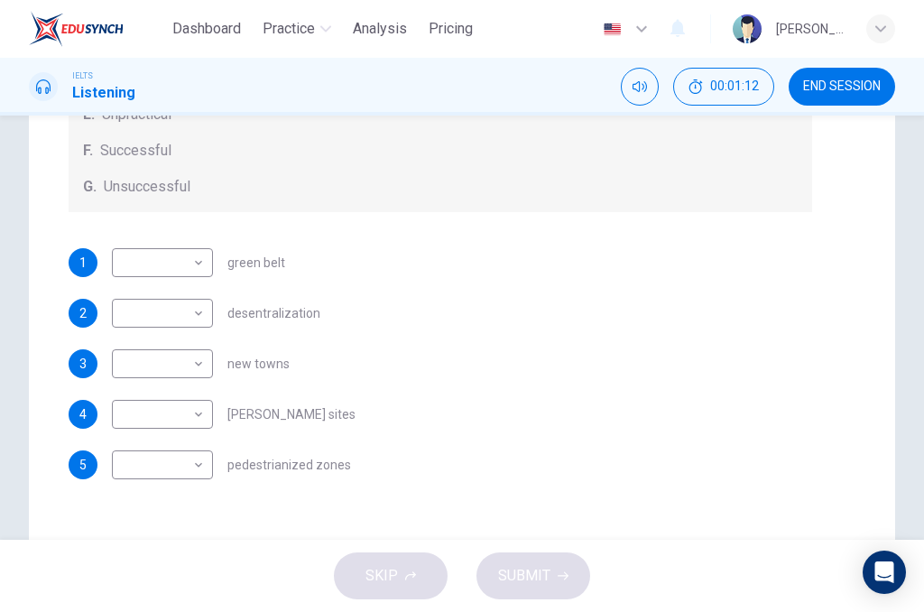
scroll to position [326, 0]
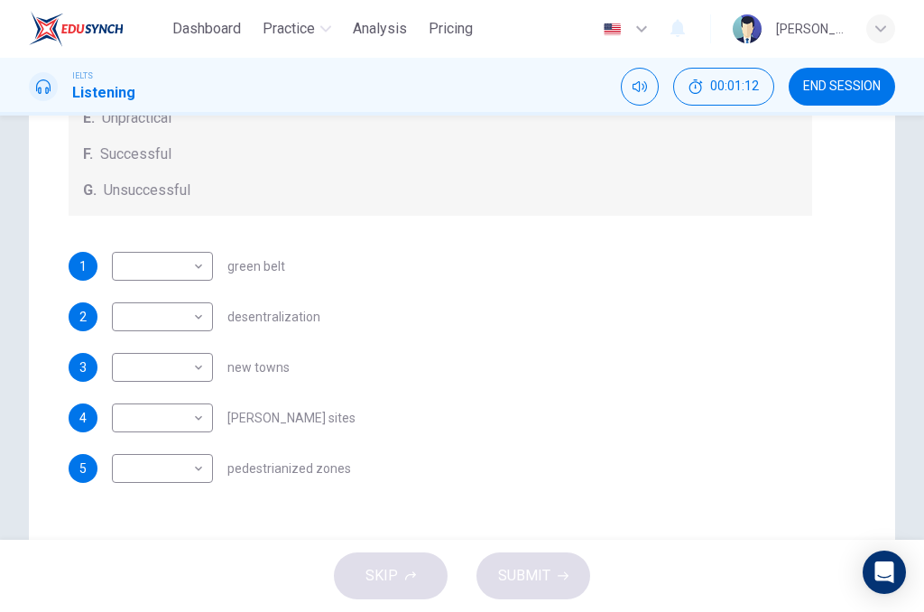
click at [663, 312] on div "2 ​ ​ desentralization" at bounding box center [441, 316] width 744 height 29
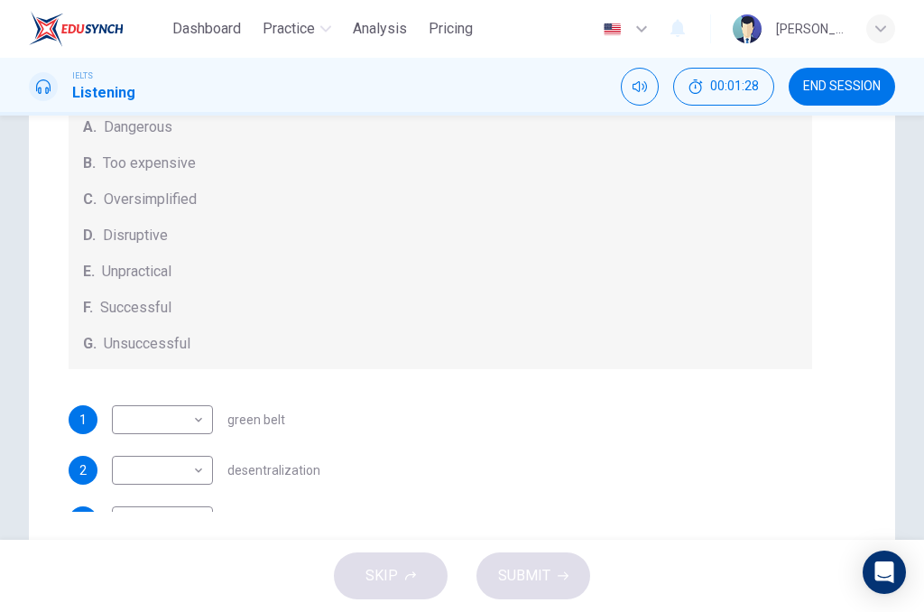
scroll to position [45, 0]
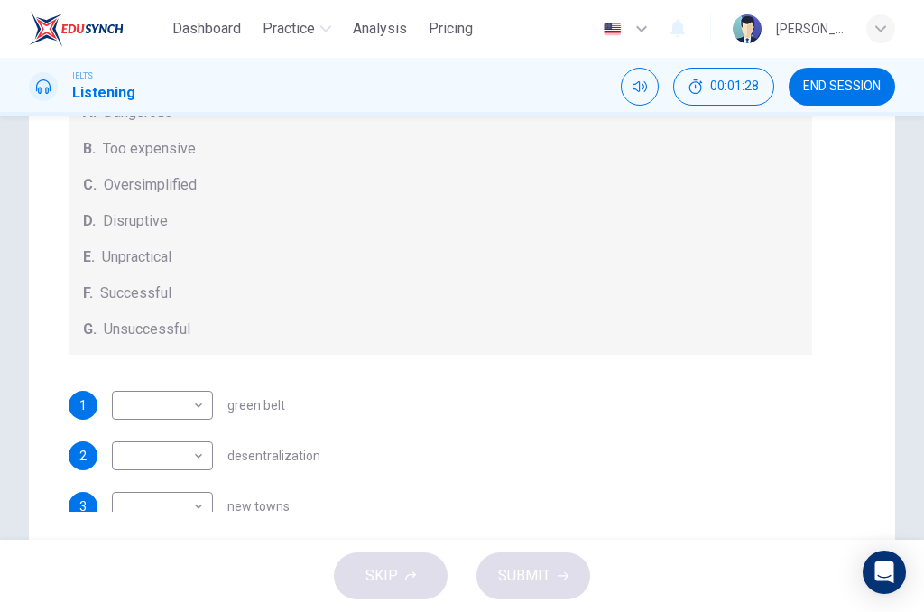
click at [194, 412] on body "Dashboard Practice Analysis Pricing English en ​ [PERSON_NAME] Listening 00:01:…" at bounding box center [462, 306] width 924 height 612
click at [182, 465] on li "C" at bounding box center [162, 467] width 101 height 29
type input "C"
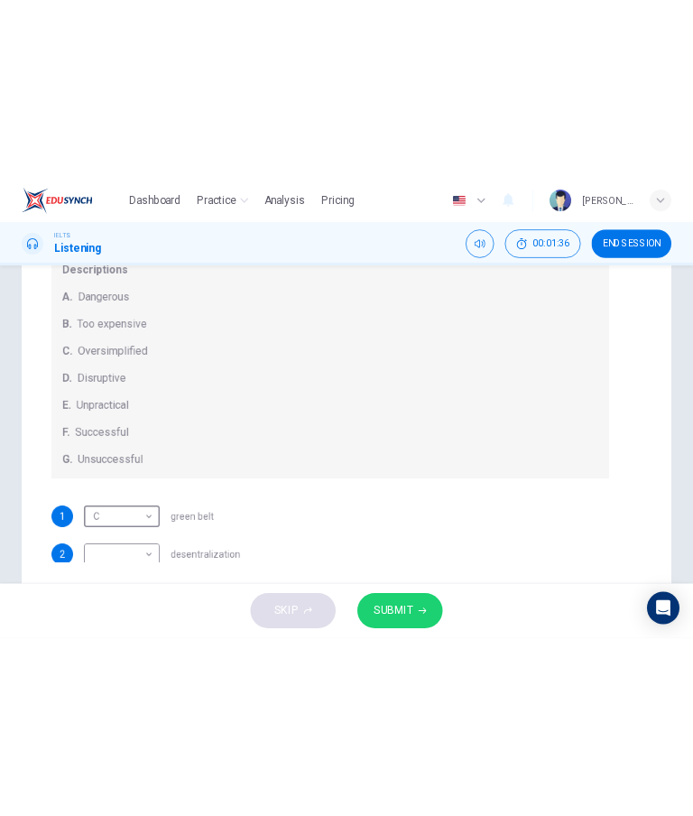
scroll to position [170, 0]
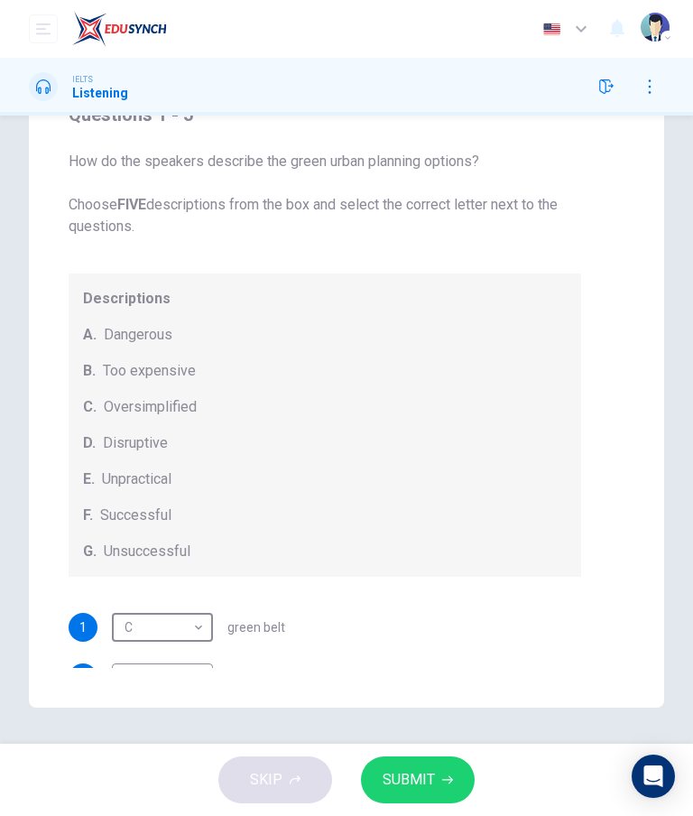
type input "24"
checkbox input "true"
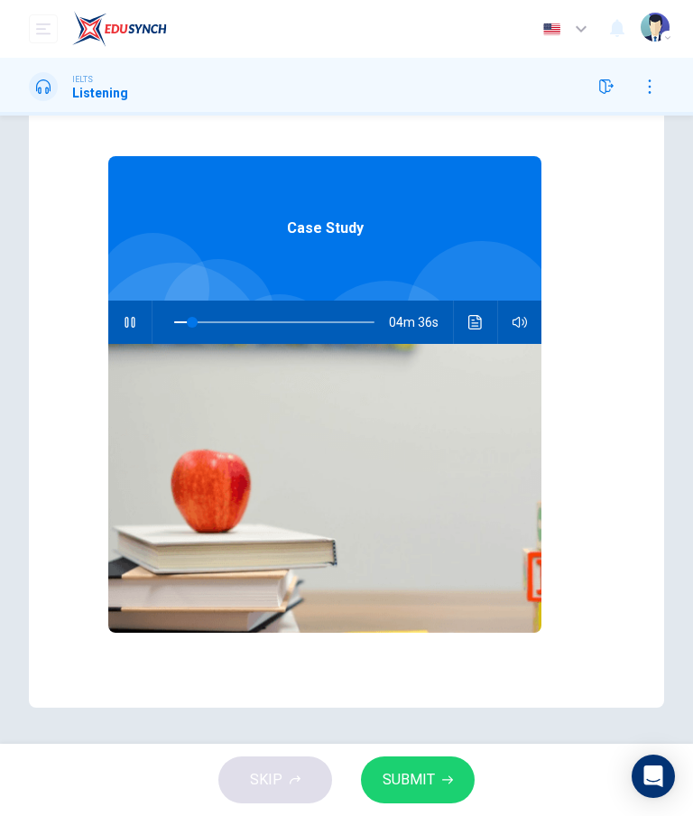
type input "9"
checkbox input "false"
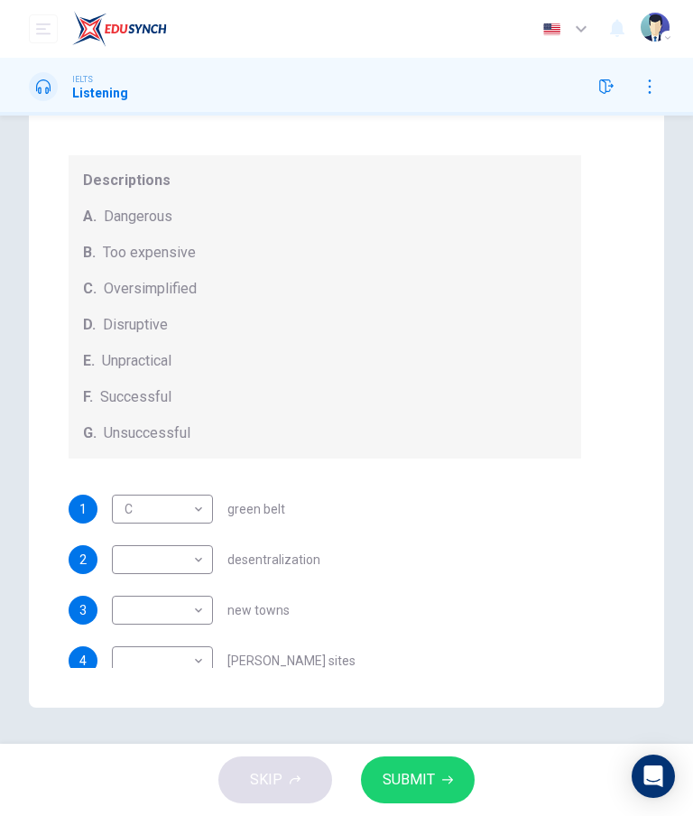
scroll to position [116, 0]
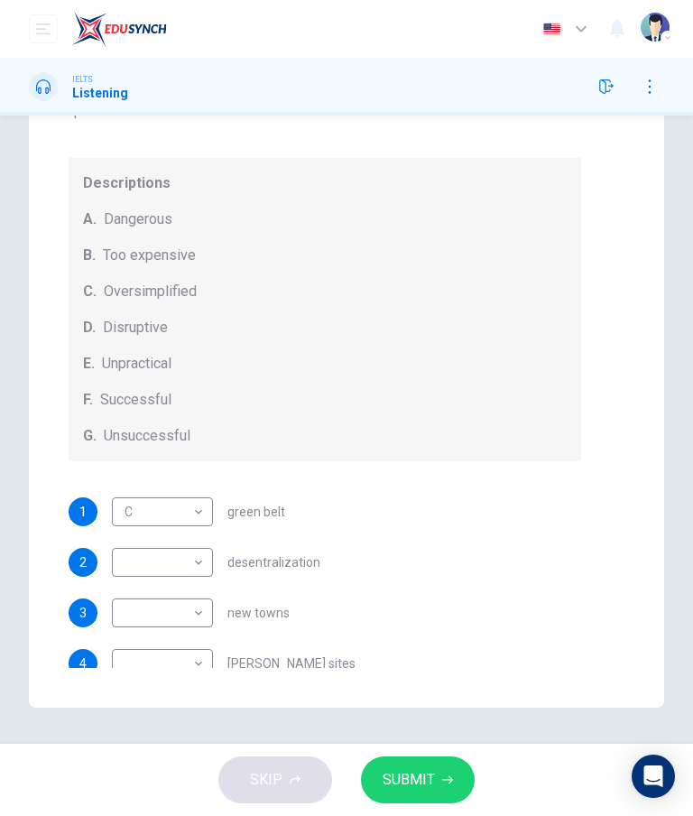
click at [140, 560] on body "Dashboard Practice Analysis Pricing English en ​ [PERSON_NAME] Listening Questi…" at bounding box center [346, 408] width 693 height 816
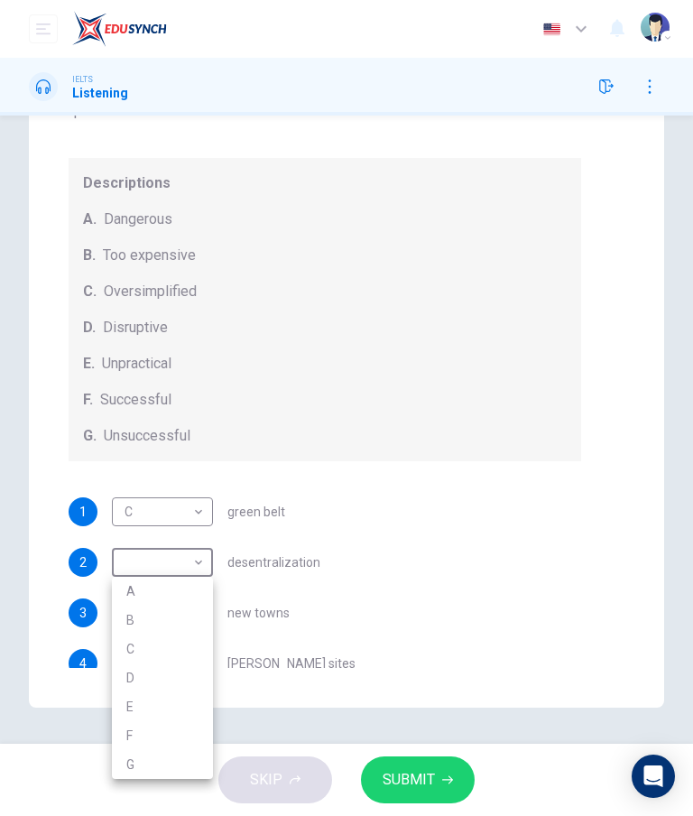
click at [134, 766] on li "G" at bounding box center [162, 764] width 101 height 29
type input "G"
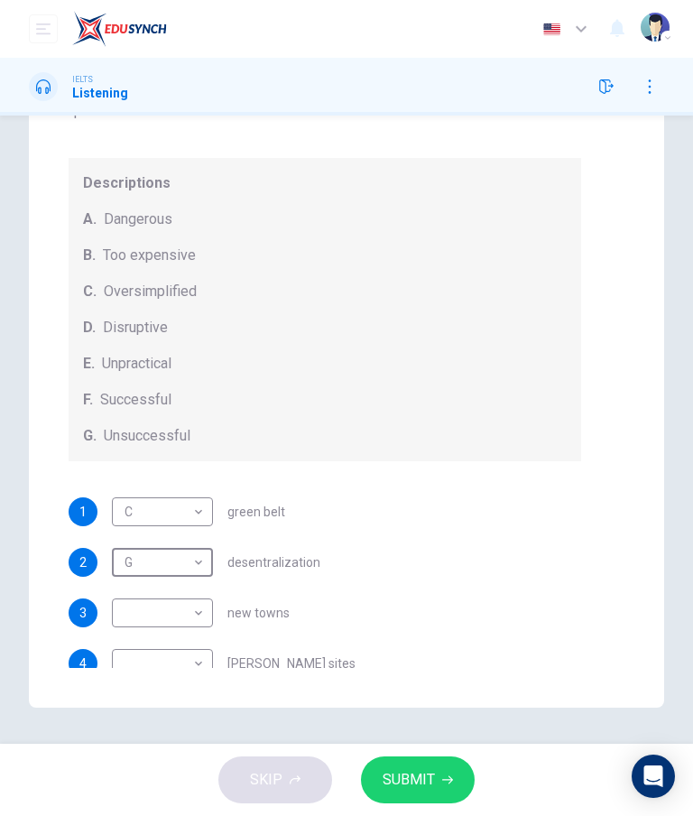
checkbox input "true"
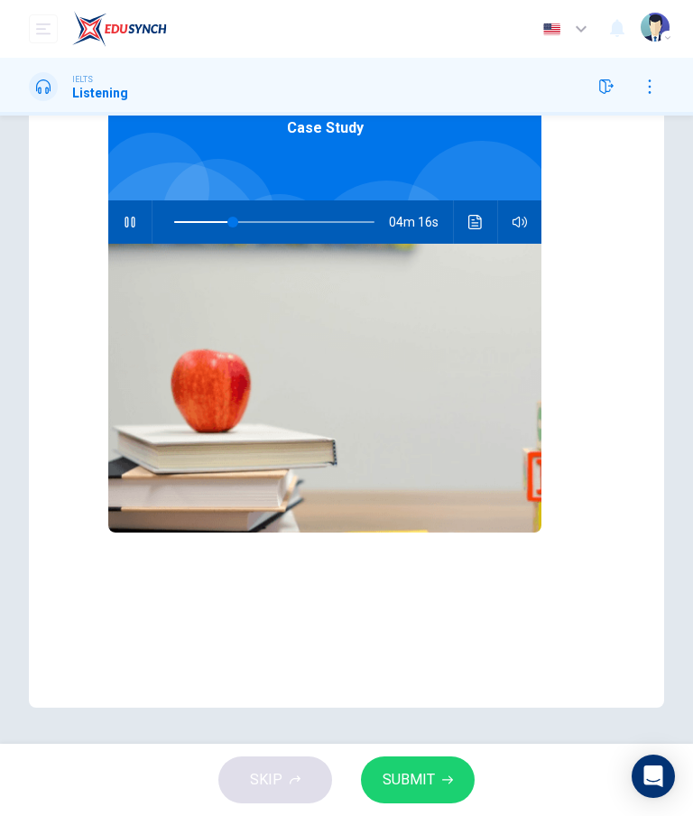
scroll to position [101, 0]
type input "30"
checkbox input "false"
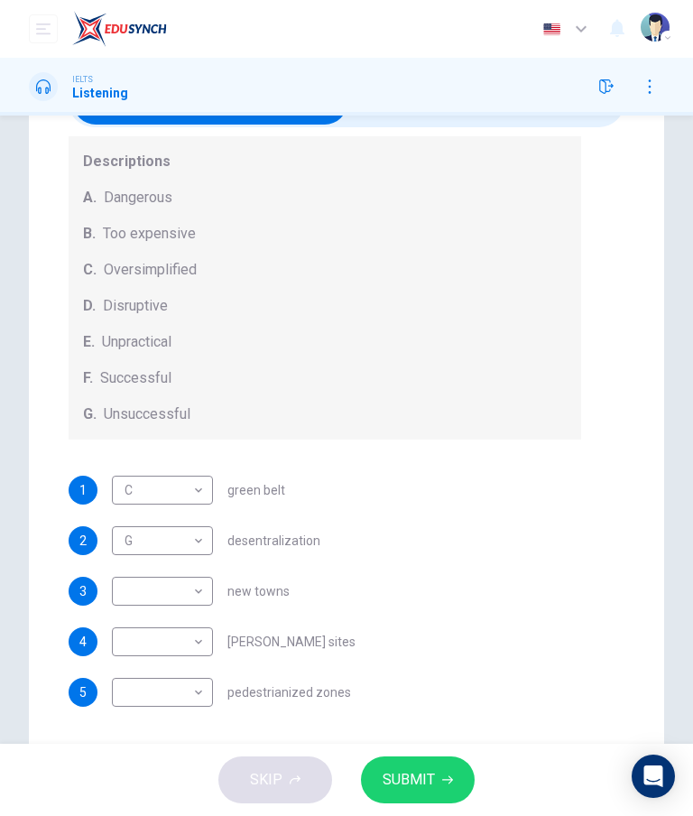
scroll to position [116, 0]
type input "46"
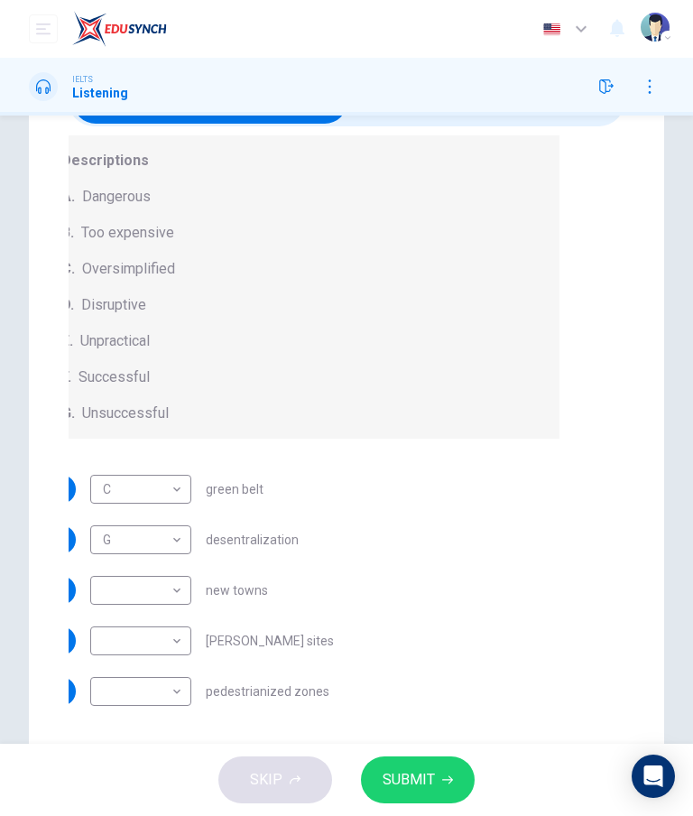
checkbox input "true"
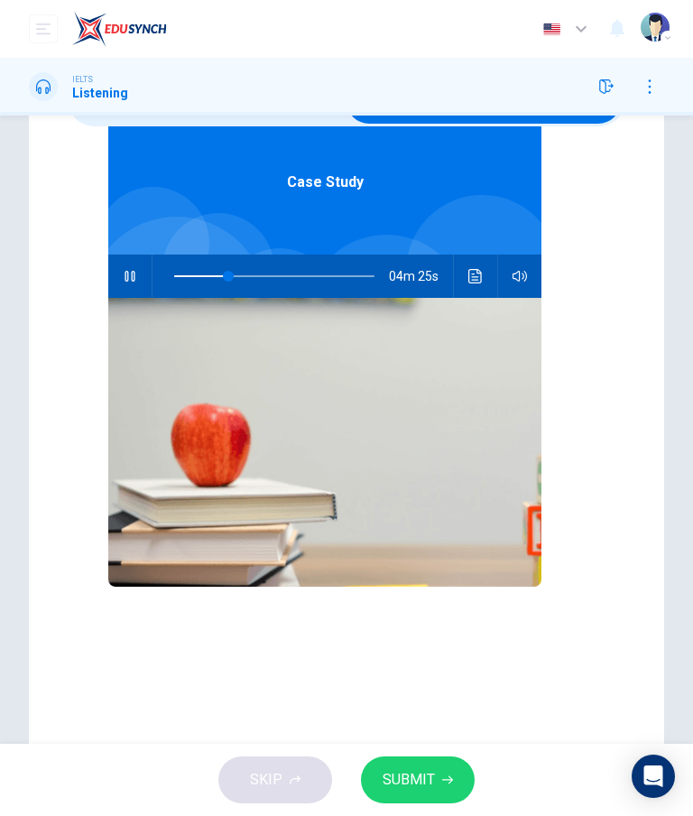
type input "27"
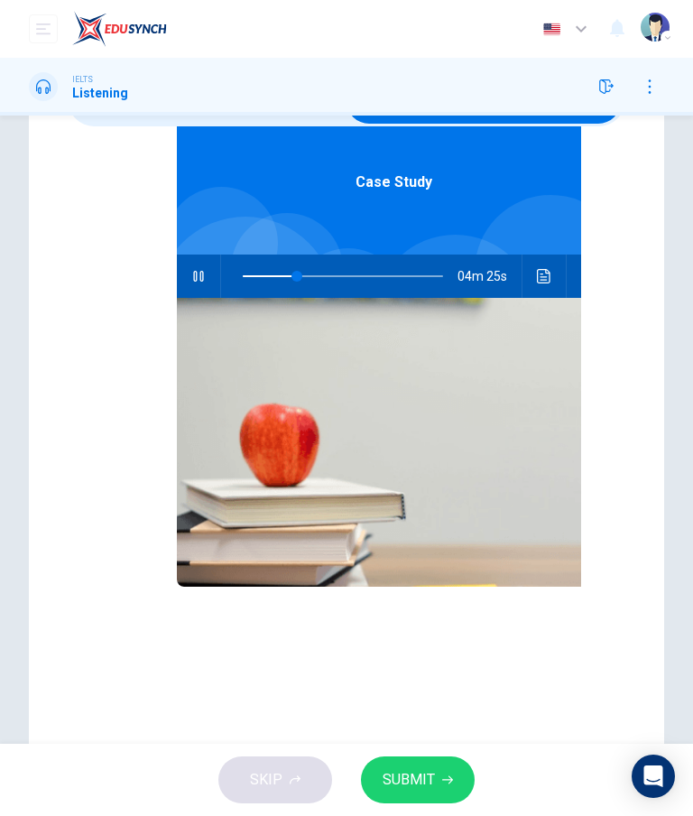
checkbox input "false"
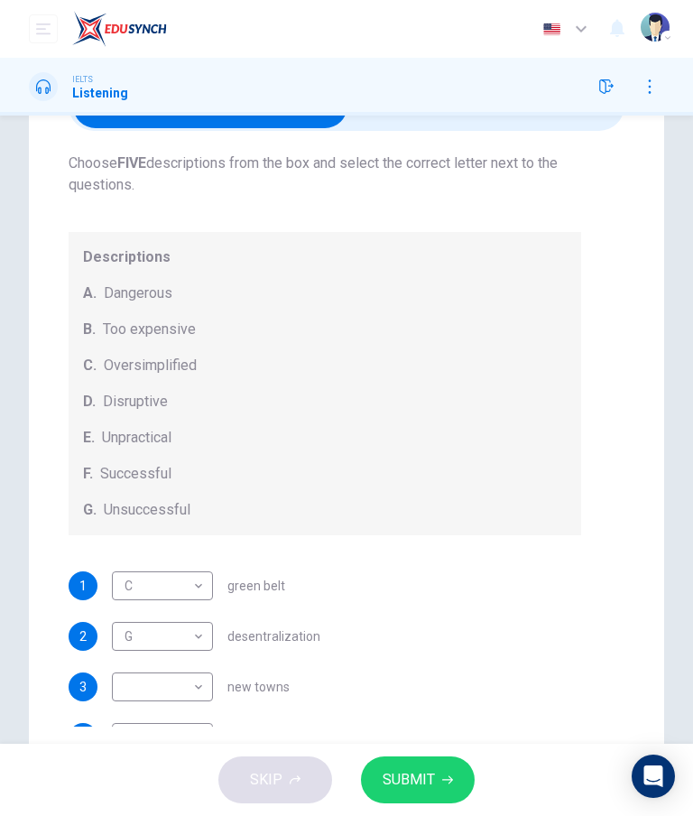
scroll to position [94, 0]
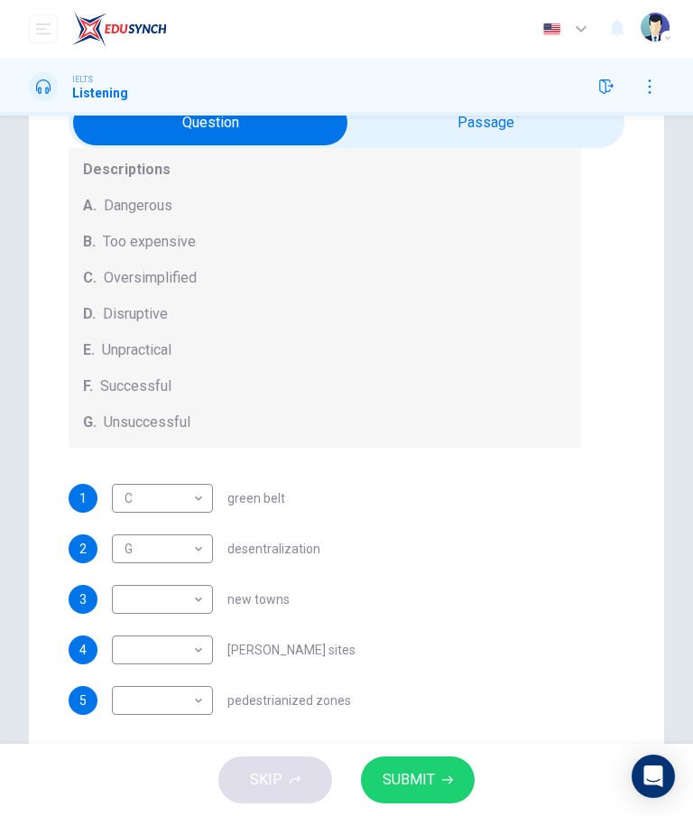
click at [523, 513] on div "1 C C ​ green belt 2 G G ​ desentralization 3 ​ ​ new towns 4 ​ ​ [PERSON_NAME]…" at bounding box center [325, 599] width 513 height 231
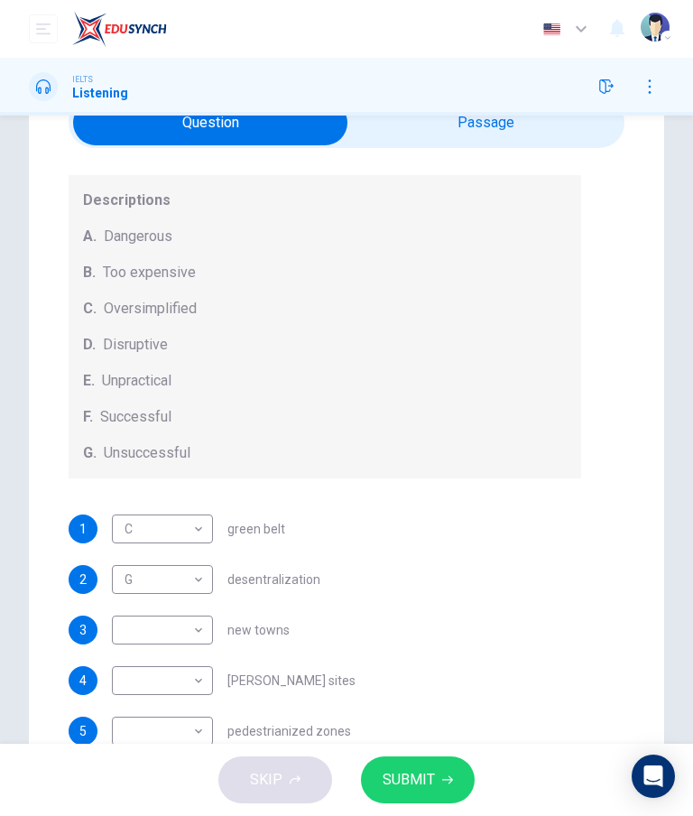
click at [523, 503] on div "Questions 1 - 5 How do the speakers describe the green urban planning options? …" at bounding box center [325, 373] width 513 height 801
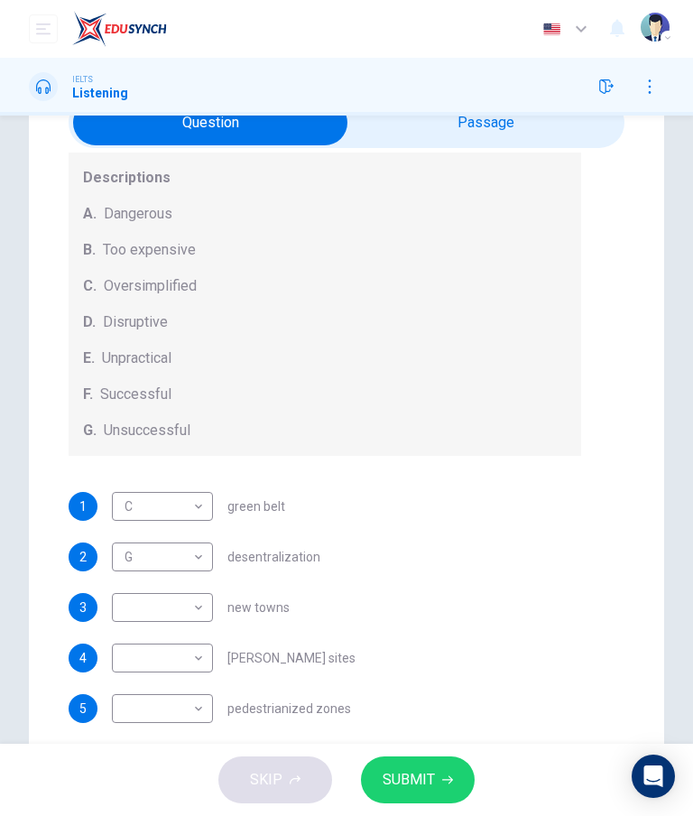
scroll to position [196, 0]
click at [499, 522] on div "1 C C ​ green belt" at bounding box center [325, 508] width 513 height 29
click at [131, 602] on body "Dashboard Practice Analysis Pricing English en ​ [PERSON_NAME] Listening Questi…" at bounding box center [346, 408] width 693 height 816
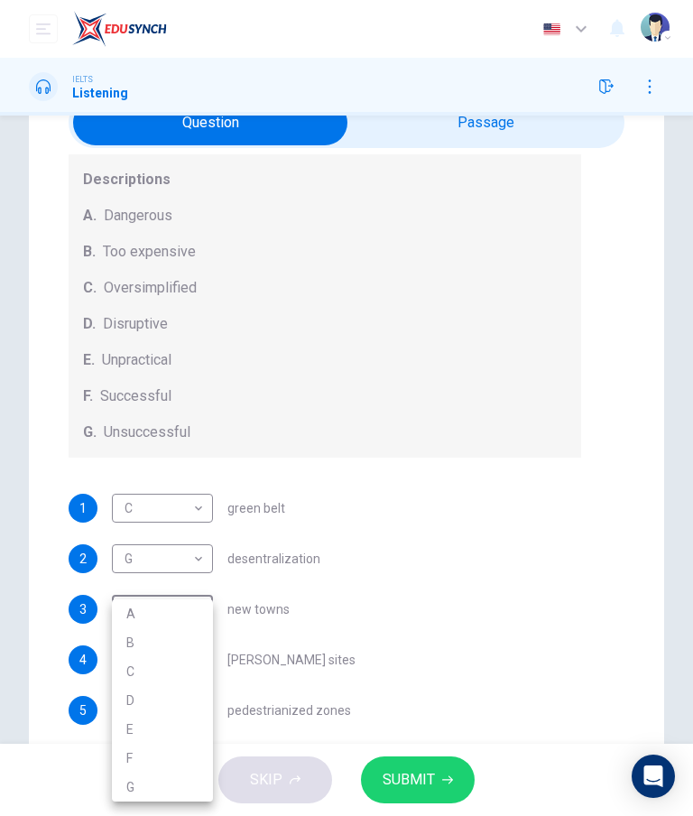
click at [129, 788] on li "G" at bounding box center [162, 787] width 101 height 29
type input "G"
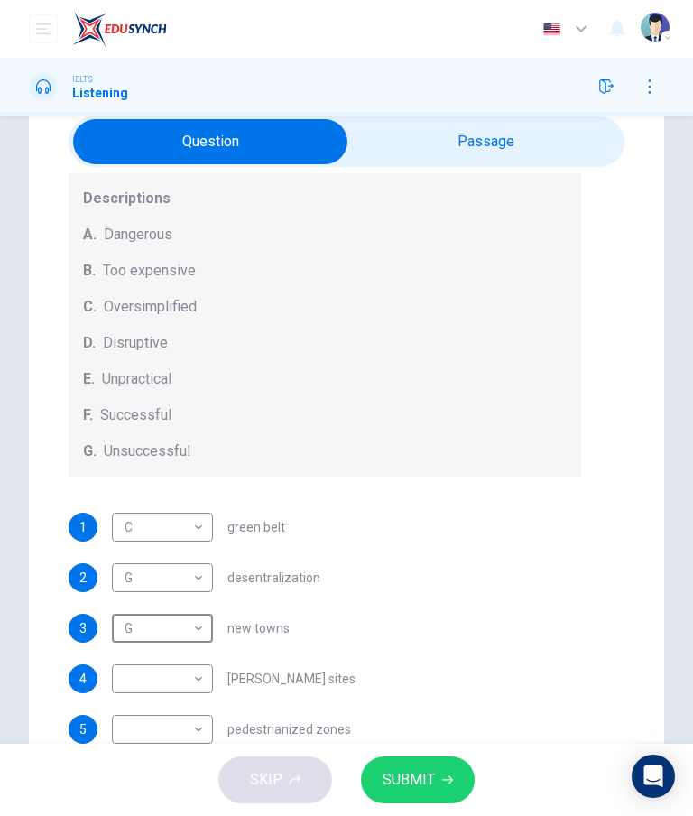
scroll to position [79, 0]
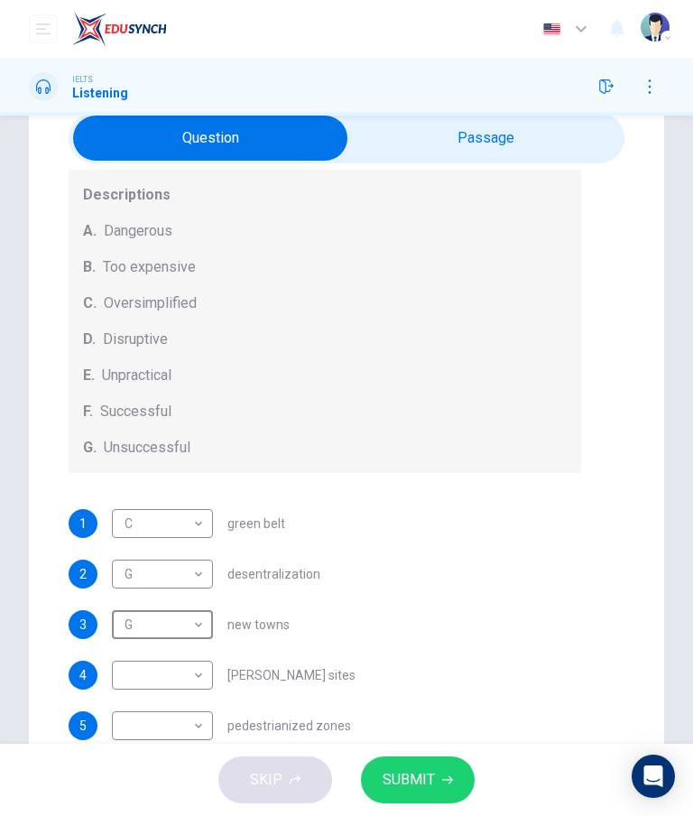
click at [127, 573] on body "Dashboard Practice Analysis Pricing English en ​ [PERSON_NAME] Listening Questi…" at bounding box center [346, 408] width 693 height 816
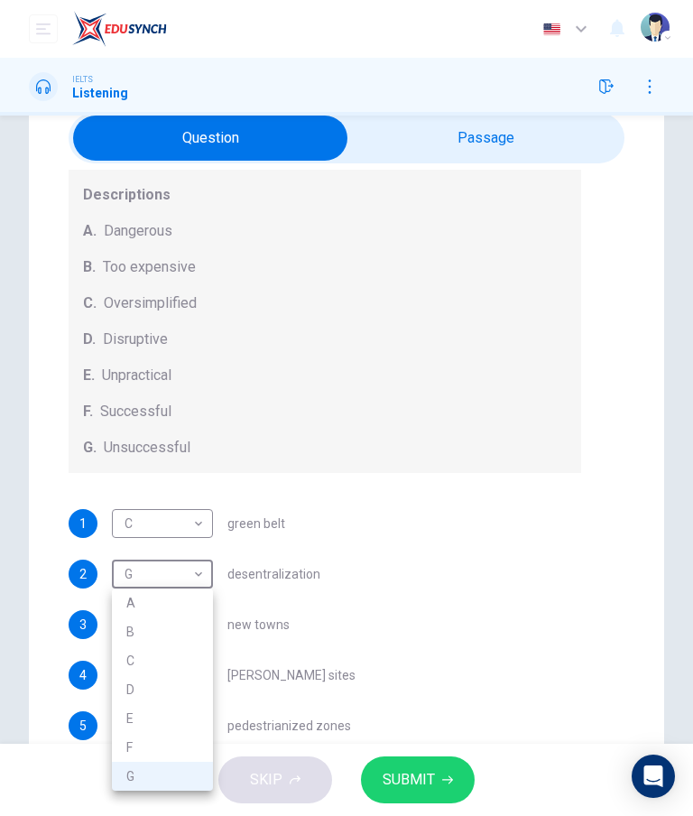
click at [127, 689] on li "D" at bounding box center [162, 689] width 101 height 29
type input "D"
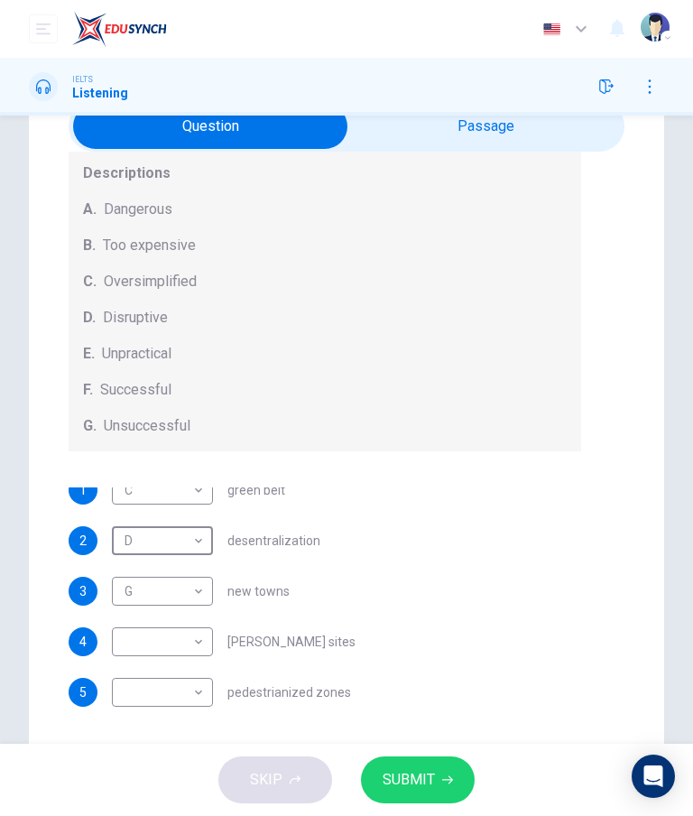
scroll to position [88, 0]
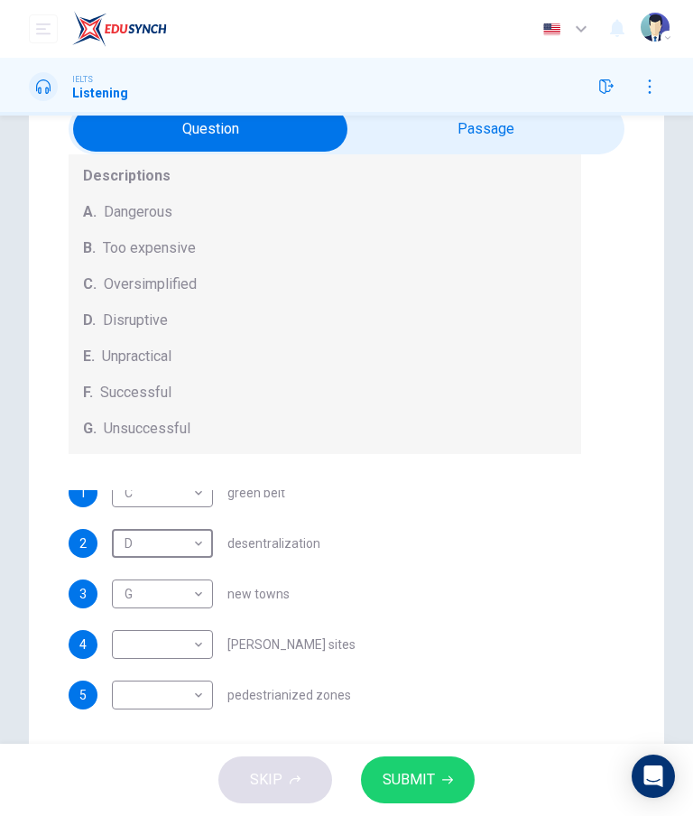
checkbox input "true"
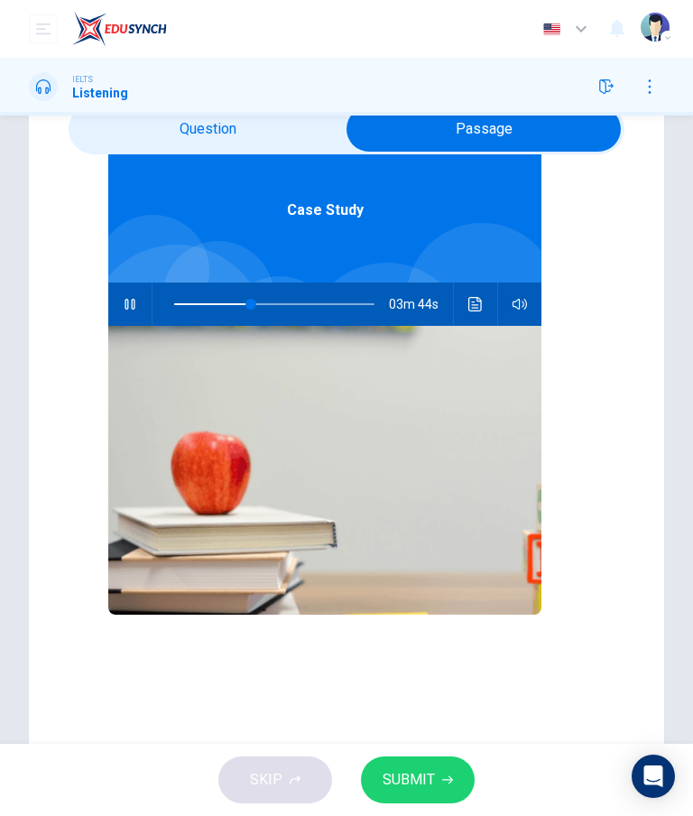
scroll to position [101, 0]
type input "39"
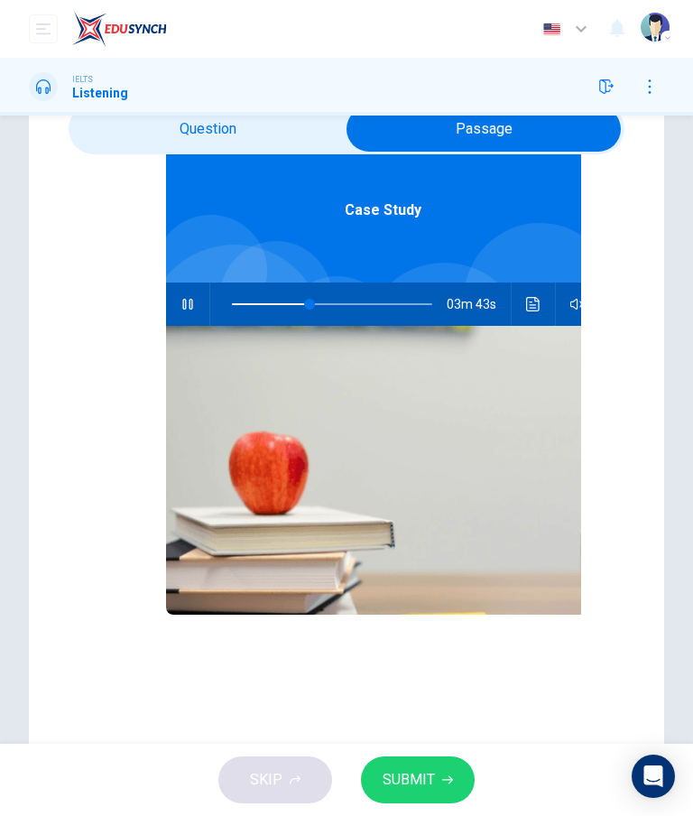
checkbox input "false"
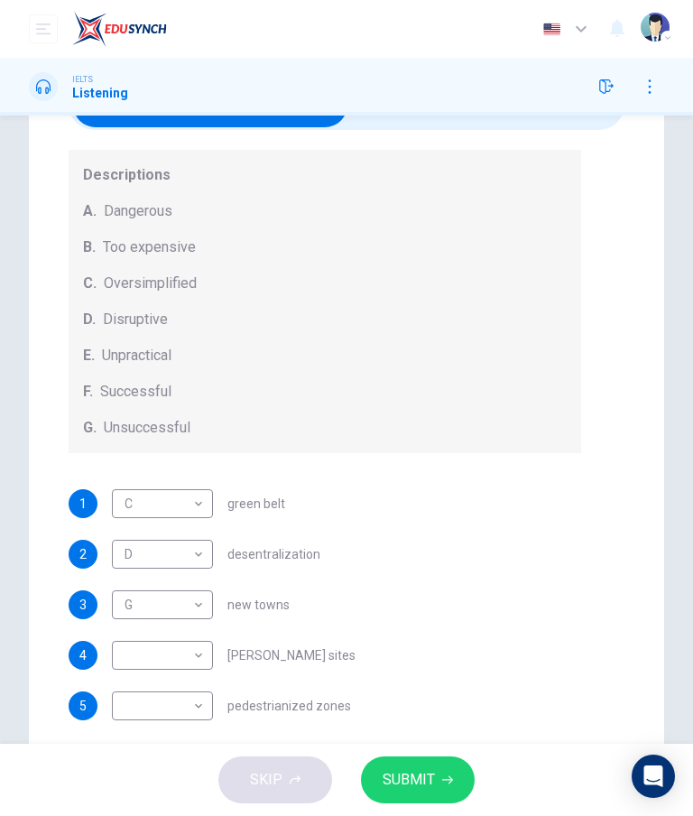
scroll to position [0, 0]
click at [156, 656] on body "Dashboard Practice Analysis Pricing English en ​ [PERSON_NAME] Listening Questi…" at bounding box center [346, 408] width 693 height 816
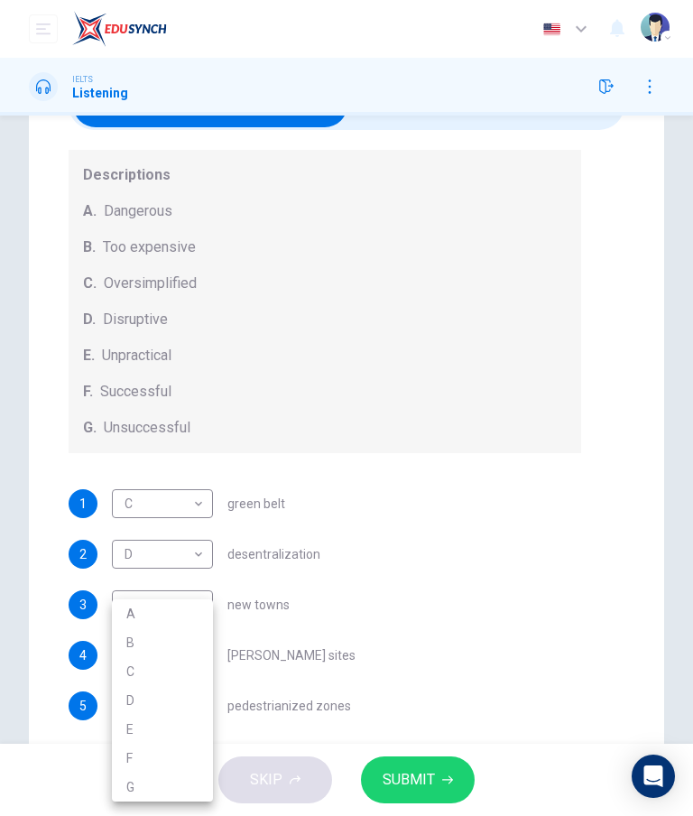
type input "45"
click at [134, 629] on li "B" at bounding box center [162, 642] width 101 height 29
type input "B"
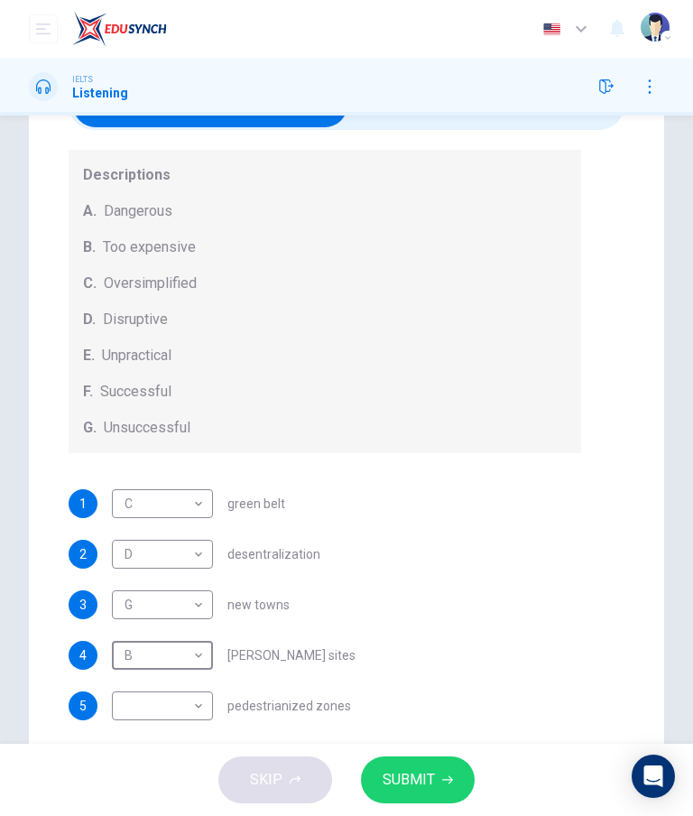
type input "45"
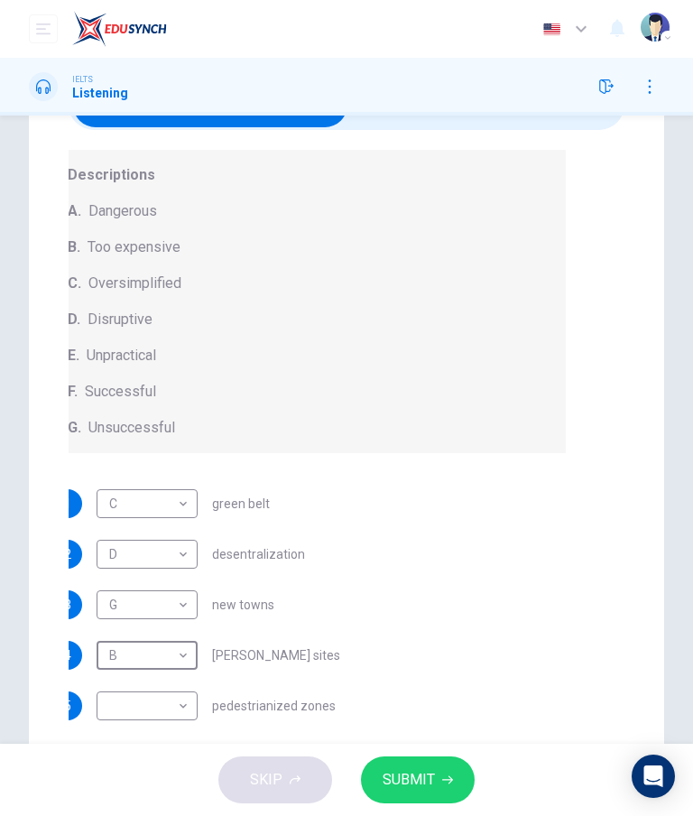
checkbox input "true"
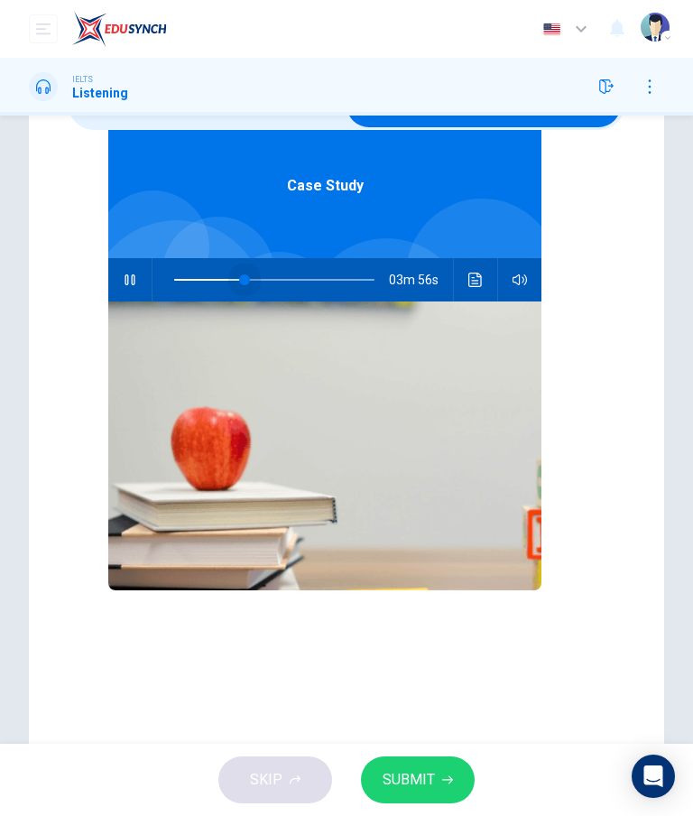
click at [250, 274] on span at bounding box center [244, 279] width 11 height 11
type input "43"
checkbox input "false"
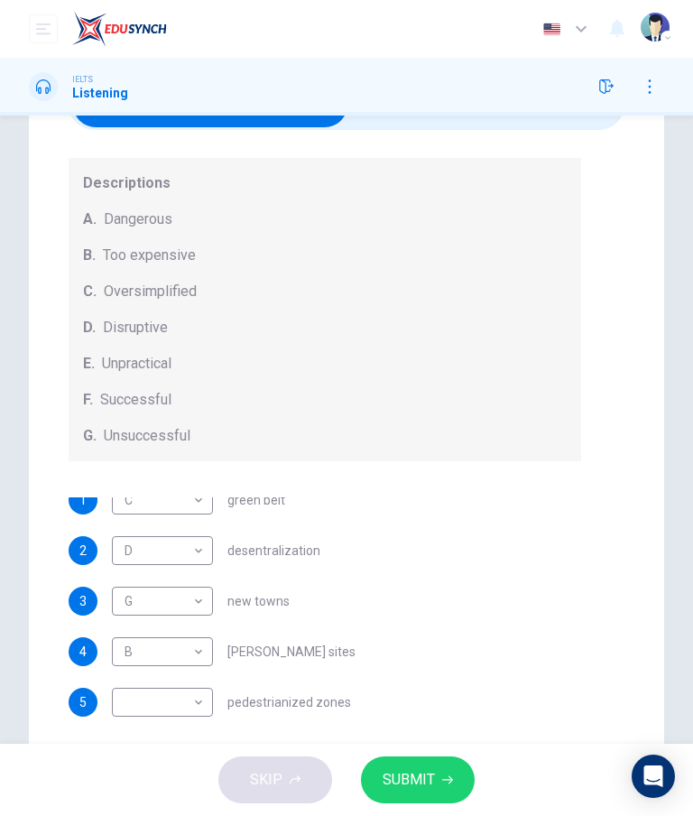
scroll to position [12, 0]
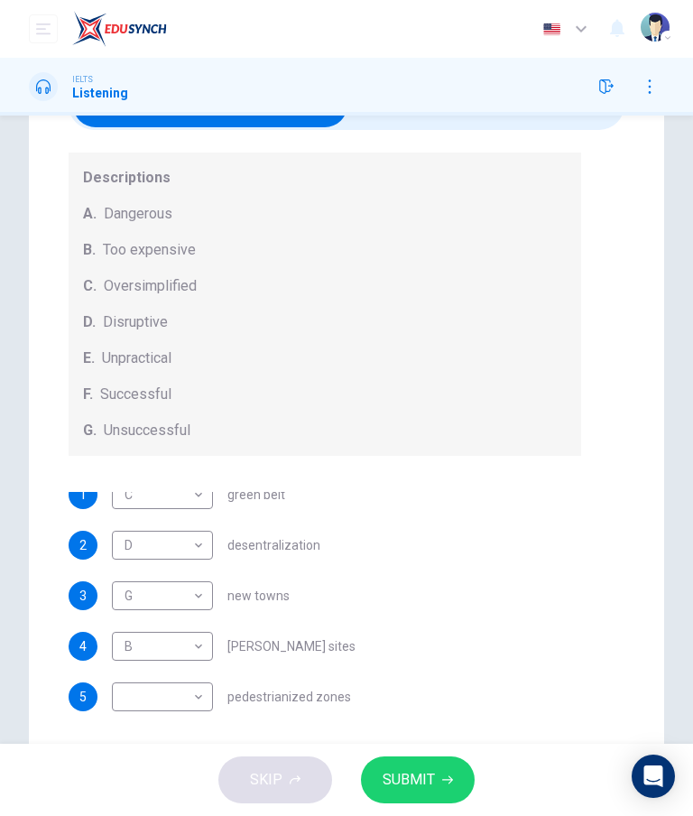
click at [511, 513] on div "1 C C ​ green belt 2 D D ​ desentralization 3 G G ​ new towns 4 B B ​ [PERSON_N…" at bounding box center [325, 607] width 513 height 231
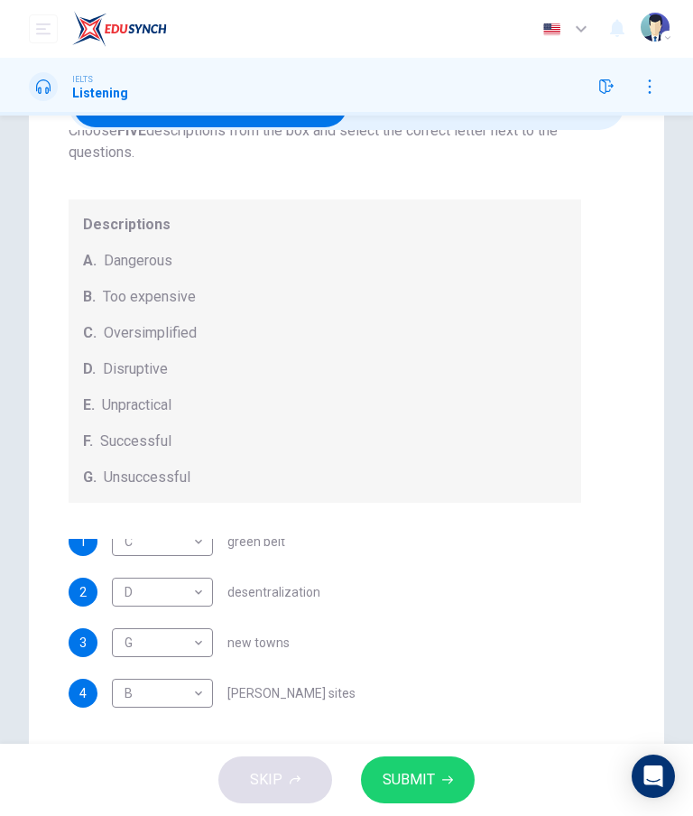
type input "44"
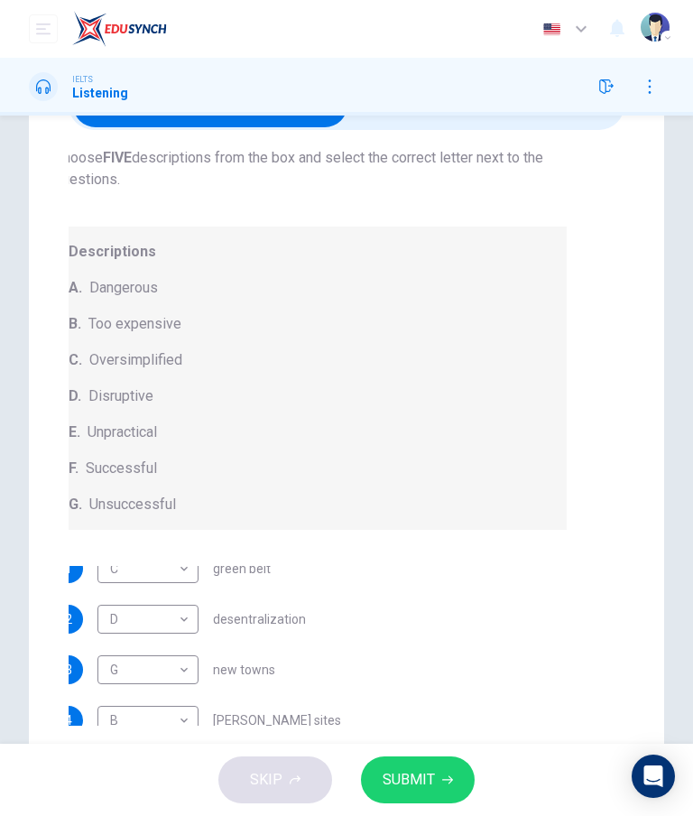
checkbox input "true"
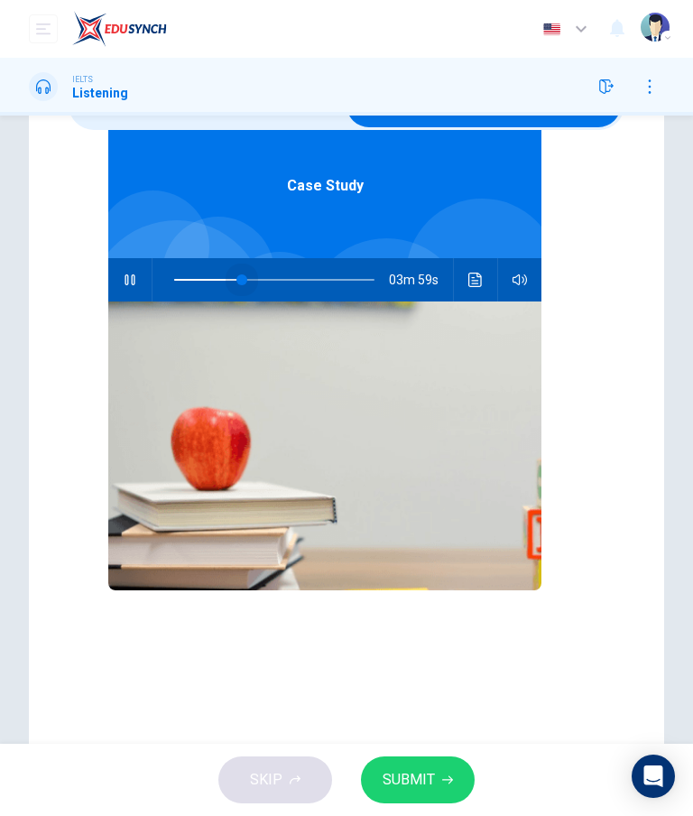
type input "34"
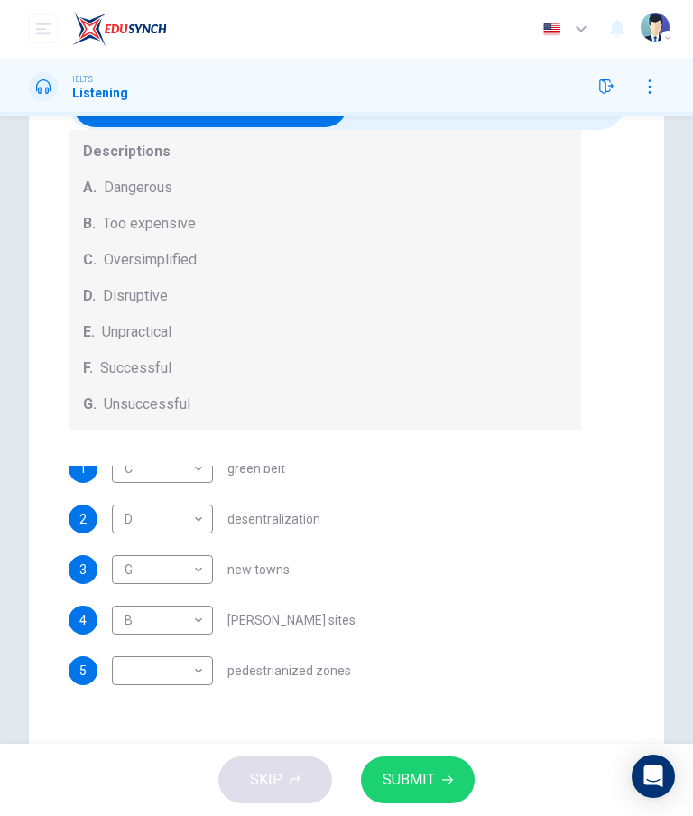
checkbox input "true"
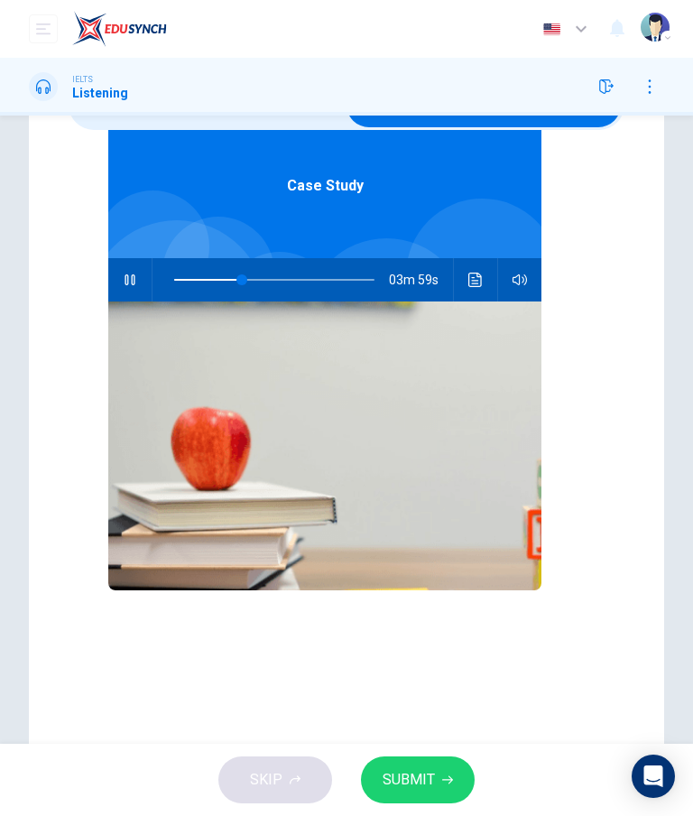
click at [127, 266] on button "button" at bounding box center [130, 279] width 29 height 43
click at [131, 280] on icon "button" at bounding box center [130, 280] width 14 height 14
click at [129, 278] on icon "button" at bounding box center [130, 280] width 14 height 14
type input "34"
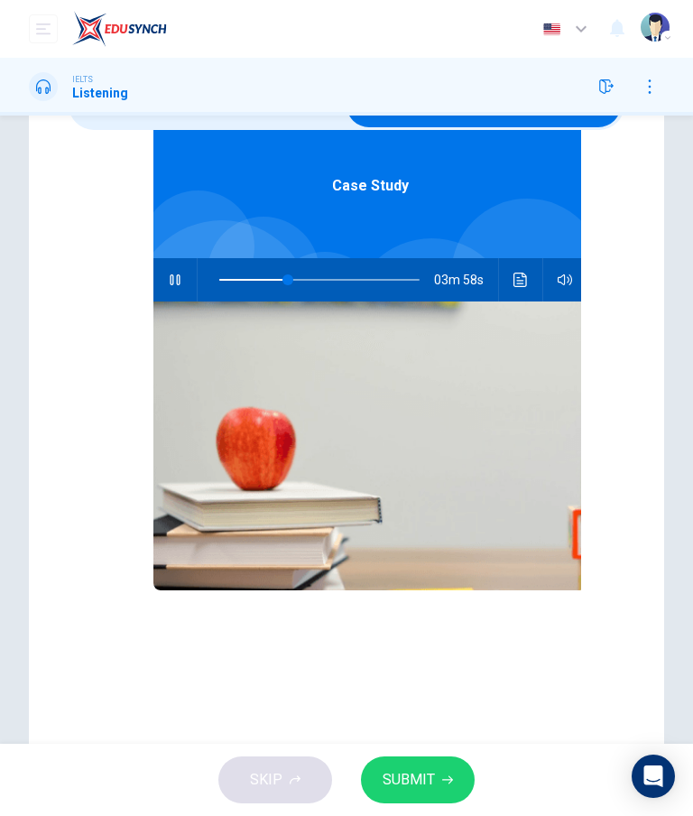
checkbox input "false"
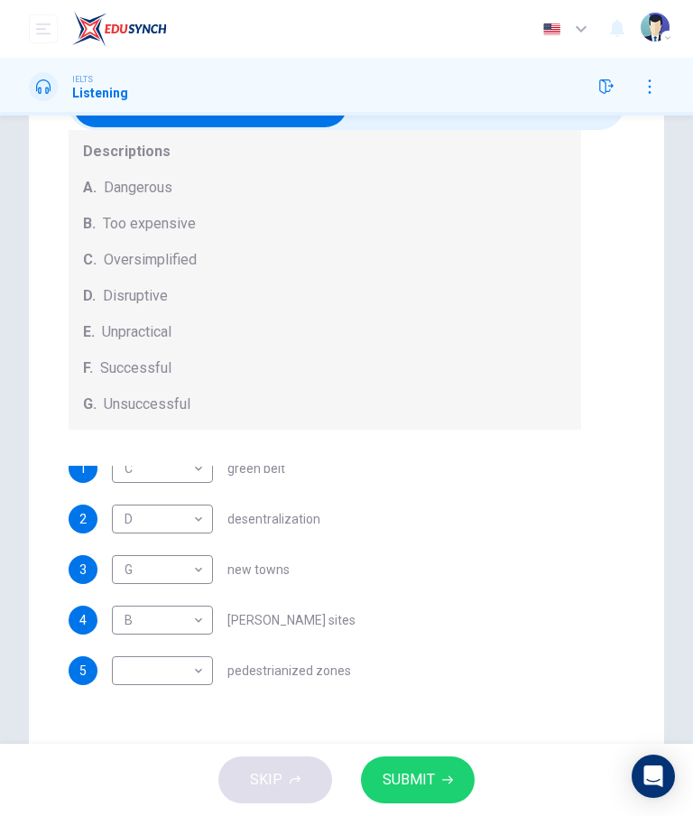
click at [456, 579] on div "1 C C ​ green belt 2 D D ​ desentralization 3 G G ​ new towns 4 B B ​ [PERSON_N…" at bounding box center [325, 581] width 513 height 231
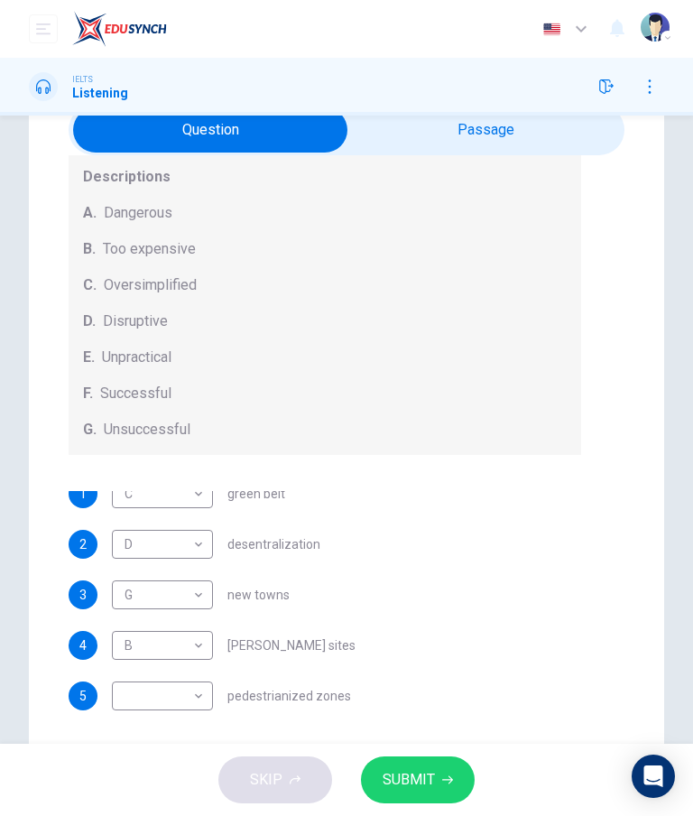
scroll to position [88, 0]
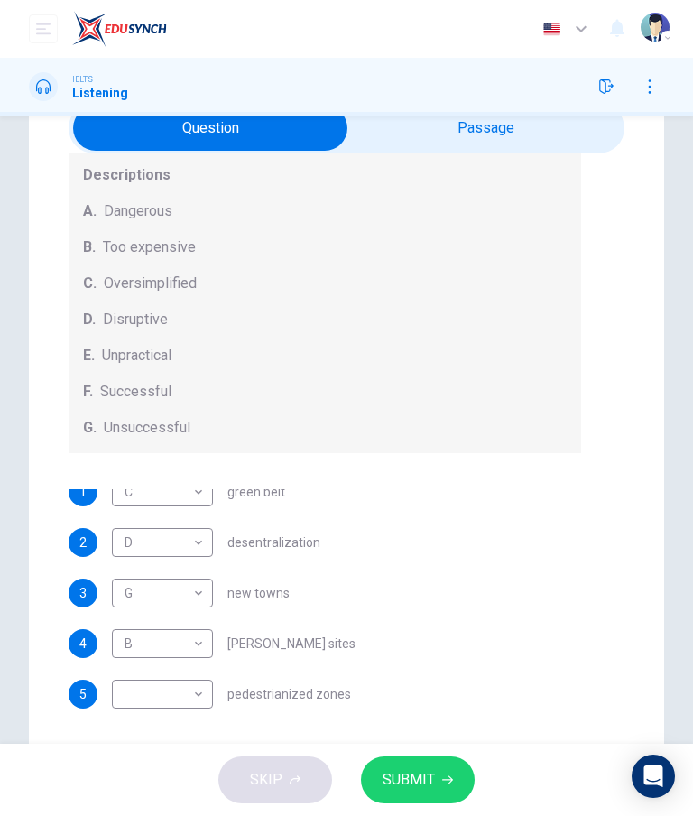
click at [138, 692] on body "Dashboard Practice Analysis Pricing English en ​ [PERSON_NAME] Listening Questi…" at bounding box center [346, 408] width 693 height 816
click at [139, 754] on li "F" at bounding box center [162, 758] width 101 height 29
type input "F"
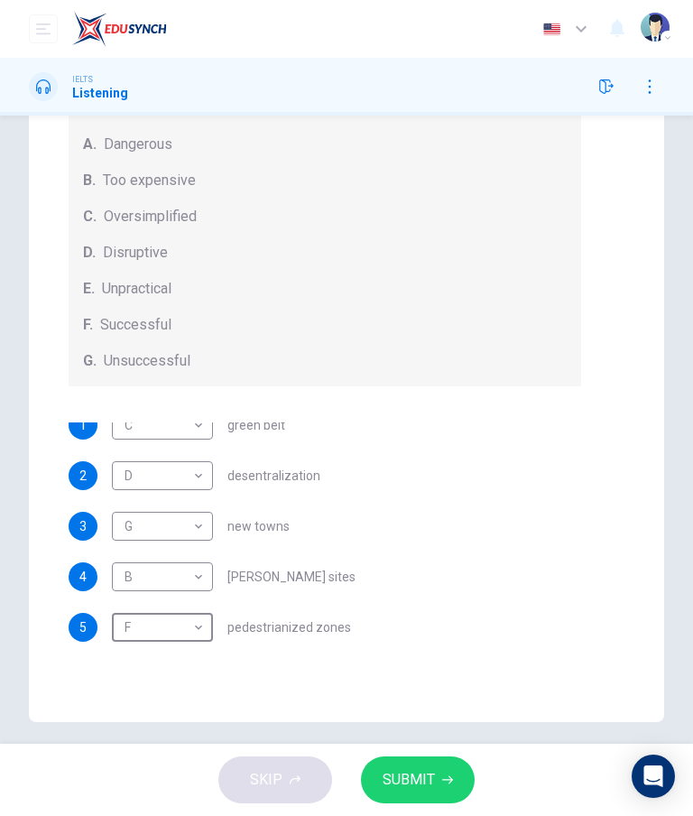
click at [572, 630] on div "5 F F ​ pedestrianized zones" at bounding box center [325, 627] width 513 height 29
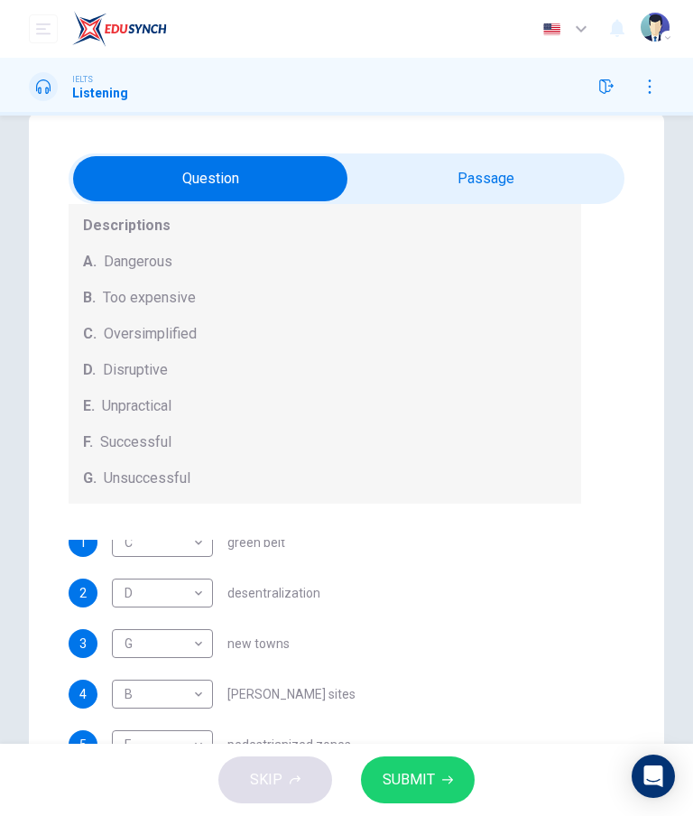
scroll to position [31, 0]
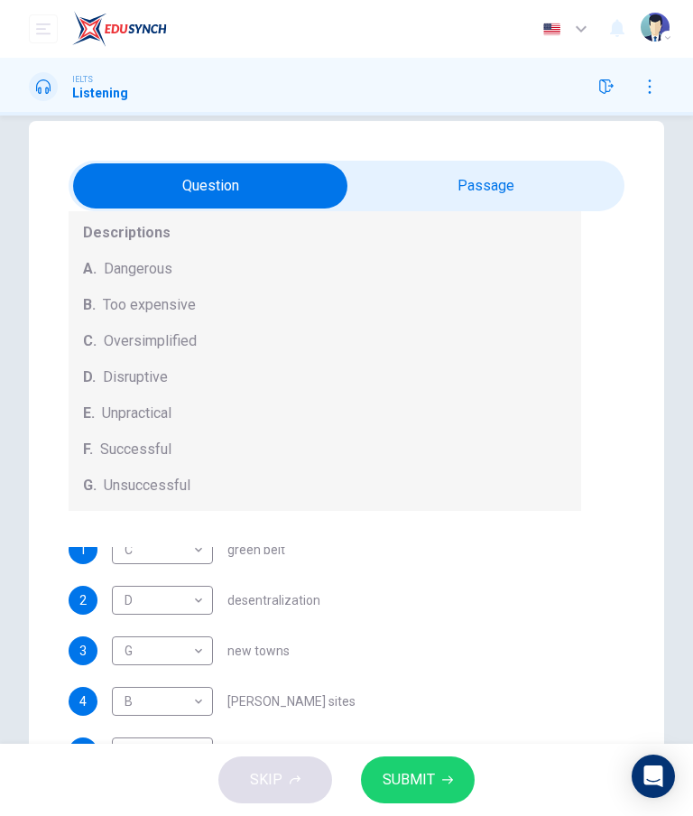
click at [516, 586] on div "2 D D ​ desentralization" at bounding box center [325, 600] width 513 height 29
checkbox input "true"
type input "59"
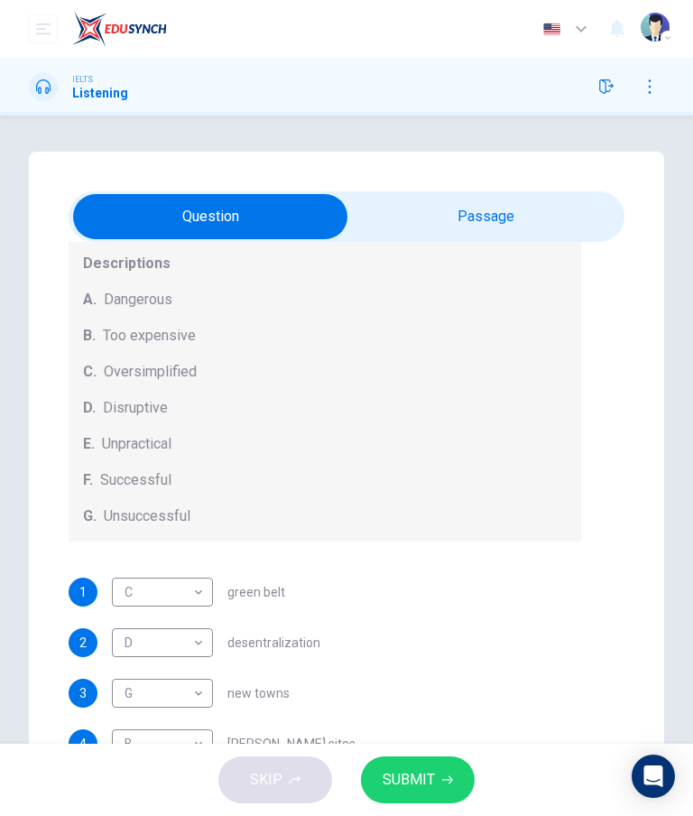
scroll to position [0, 0]
checkbox input "true"
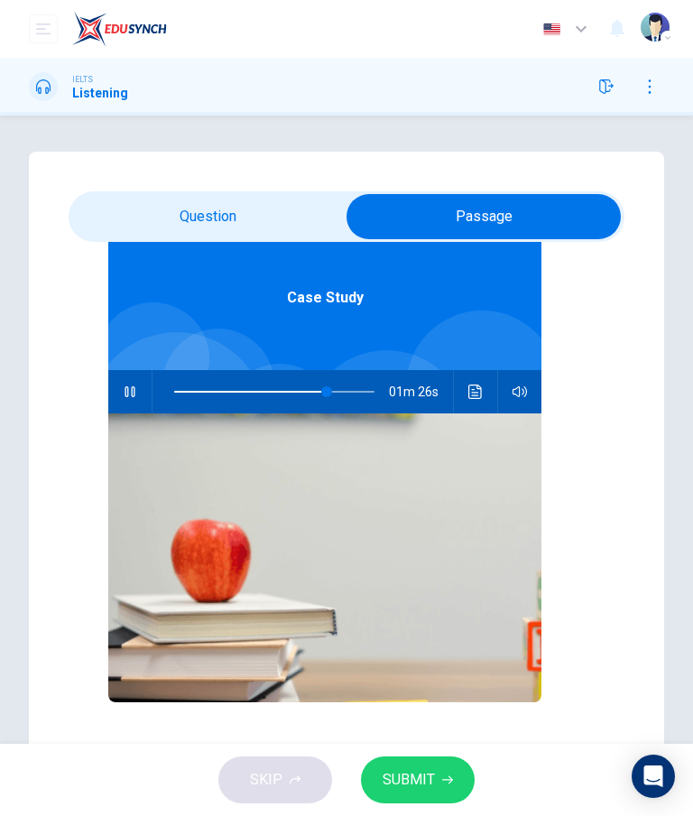
type input "76"
checkbox input "false"
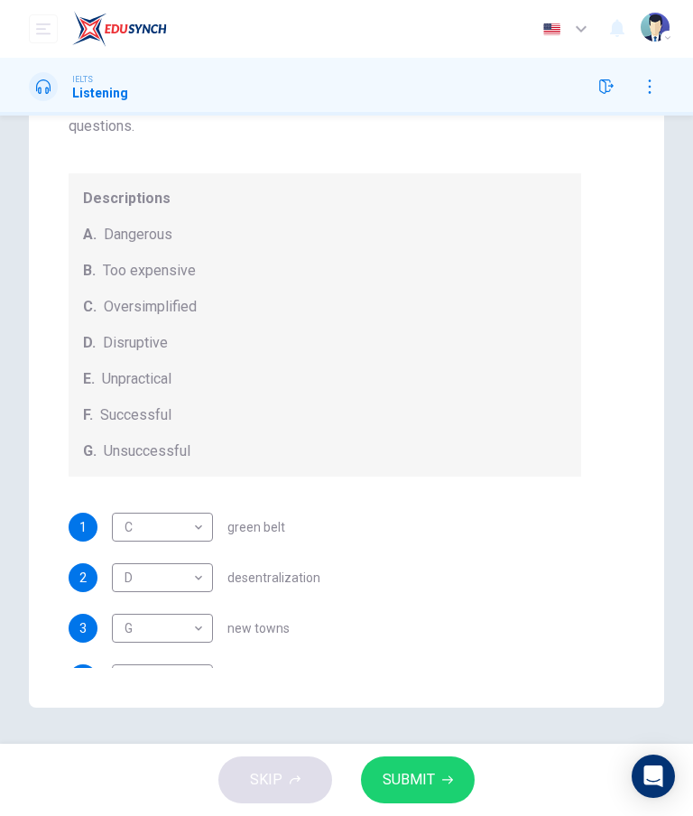
click at [450, 773] on button "SUBMIT" at bounding box center [418, 779] width 114 height 47
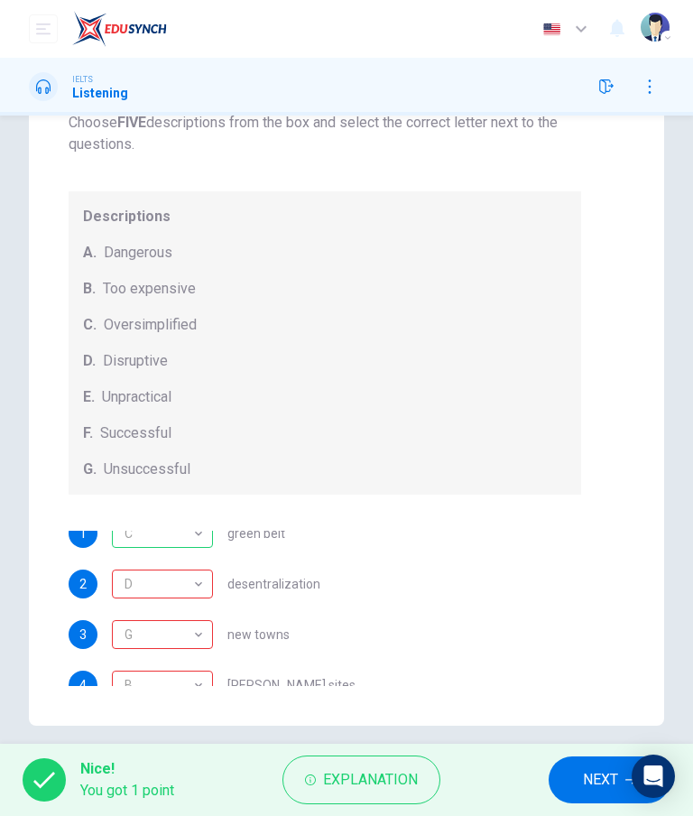
scroll to position [12, 0]
click at [412, 767] on span "Explanation" at bounding box center [370, 779] width 95 height 25
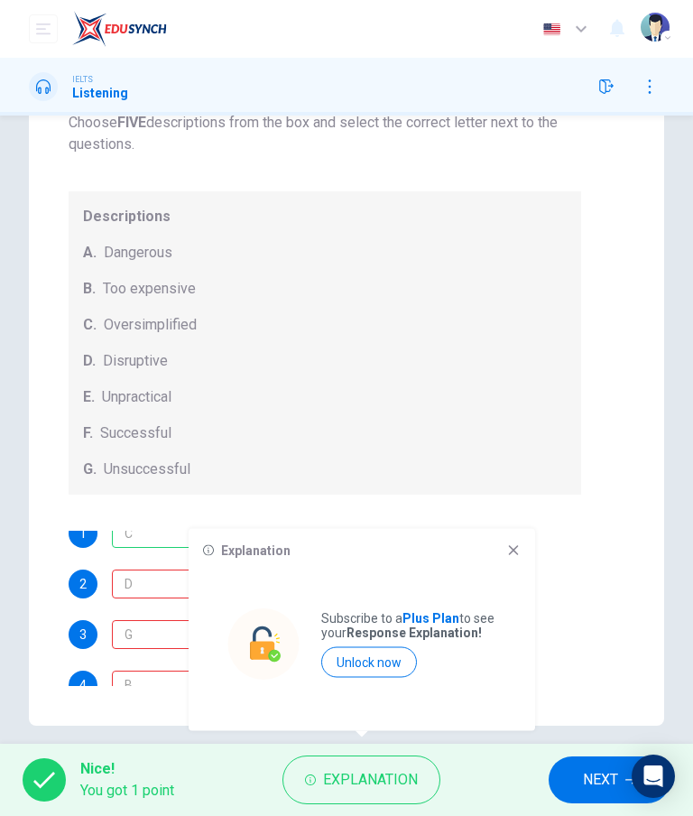
click at [574, 565] on div "1 C C ​ green belt 2 D D ​ desentralization 3 G G ​ new towns 4 B B ​ [PERSON_N…" at bounding box center [325, 646] width 513 height 231
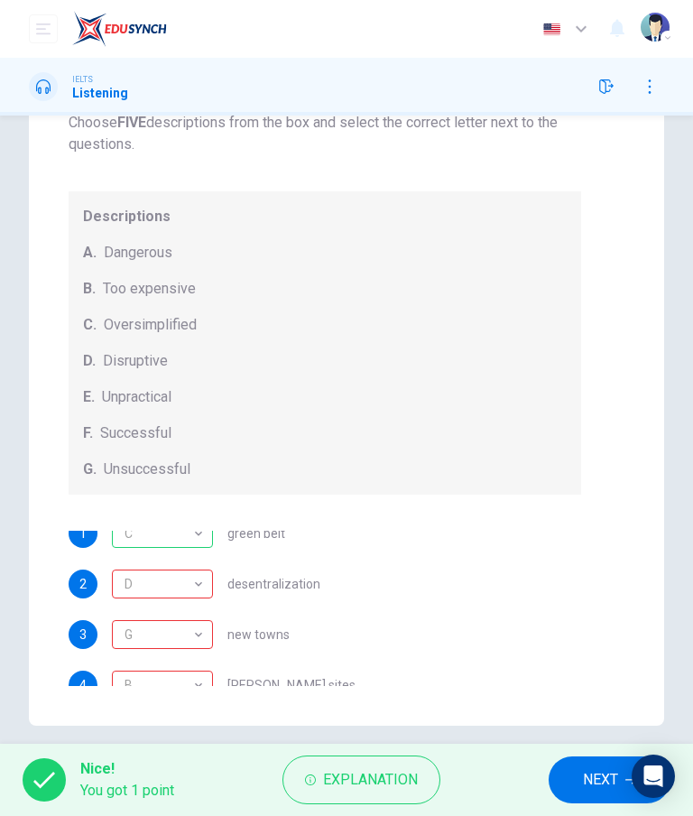
click at [153, 581] on div "D" at bounding box center [159, 584] width 95 height 51
click at [144, 632] on div "G" at bounding box center [159, 634] width 95 height 51
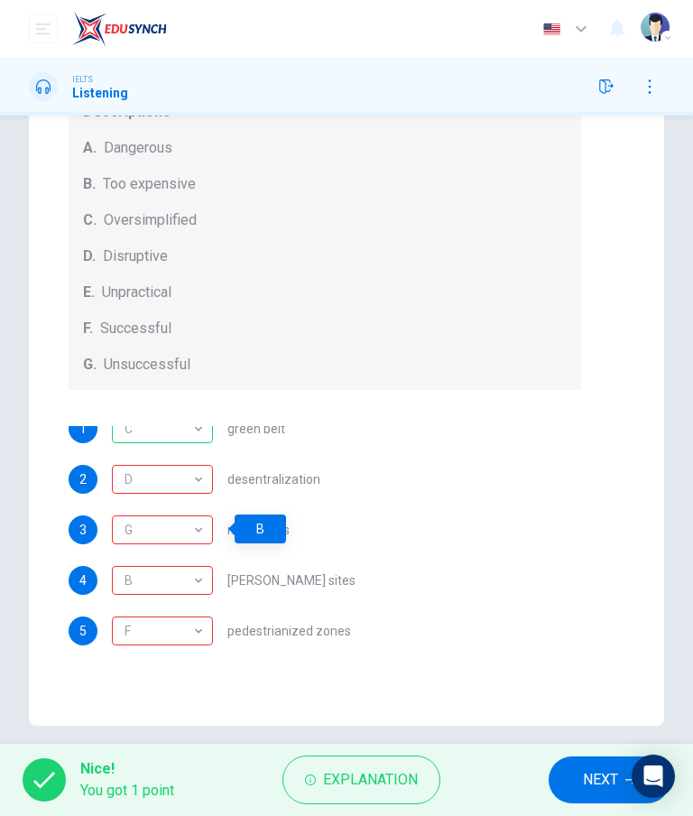
scroll to position [206, 0]
click at [137, 581] on div "B" at bounding box center [159, 580] width 95 height 51
click at [134, 631] on div "F" at bounding box center [159, 631] width 95 height 51
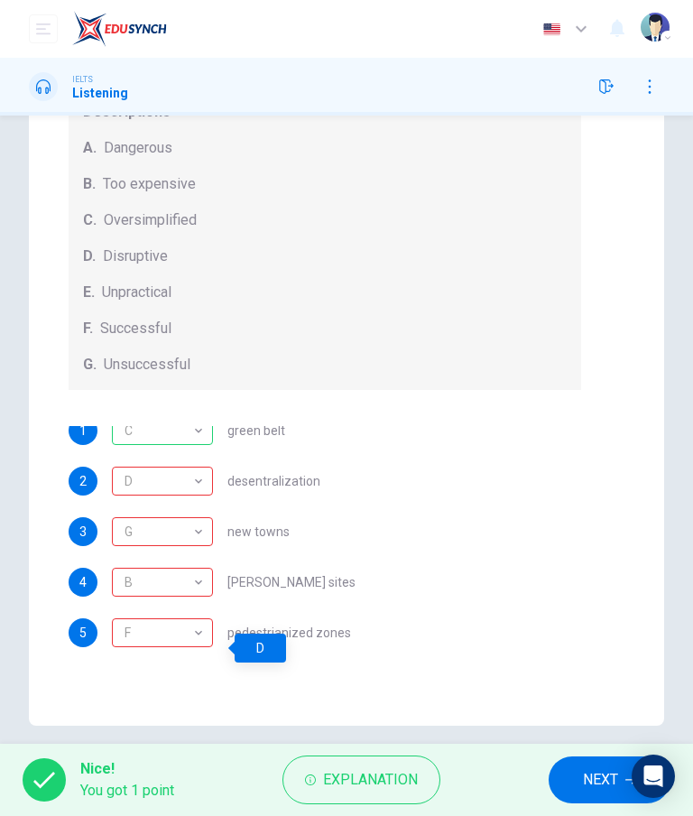
scroll to position [11, 0]
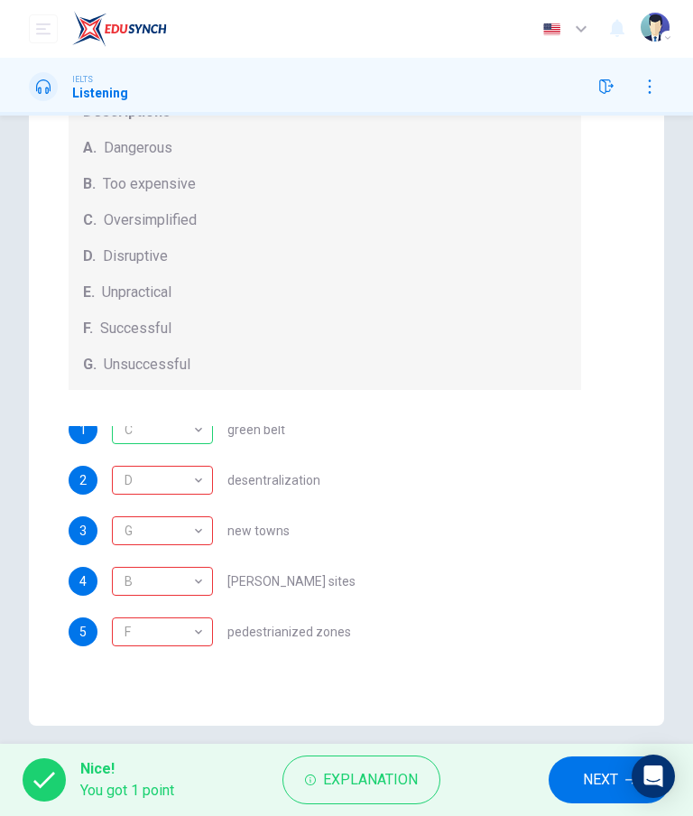
click at [122, 488] on div "D" at bounding box center [159, 480] width 95 height 51
click at [126, 532] on div "G" at bounding box center [159, 530] width 95 height 51
click at [132, 584] on div "B" at bounding box center [159, 581] width 95 height 51
type input "83"
click at [143, 637] on div "F" at bounding box center [159, 631] width 95 height 51
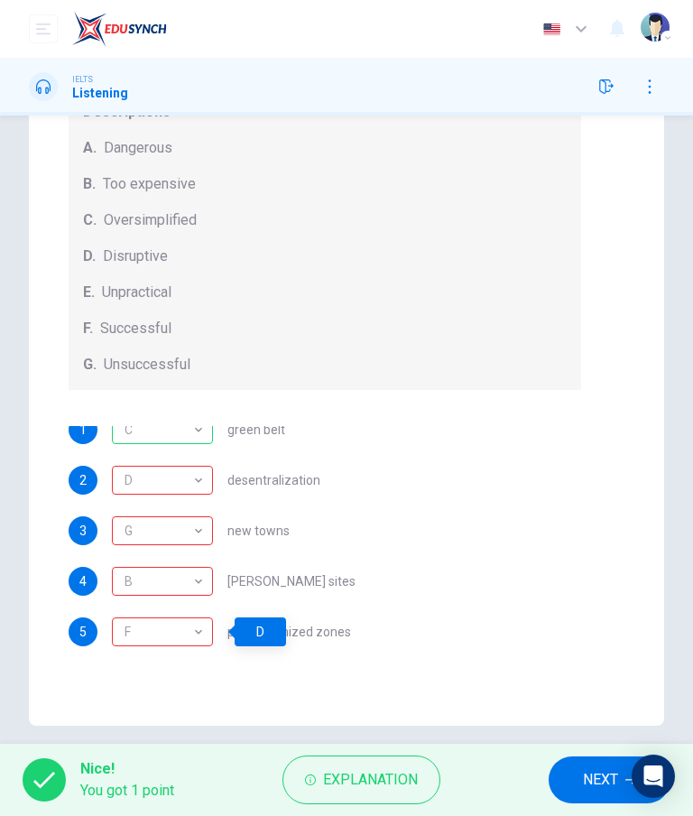
checkbox input "true"
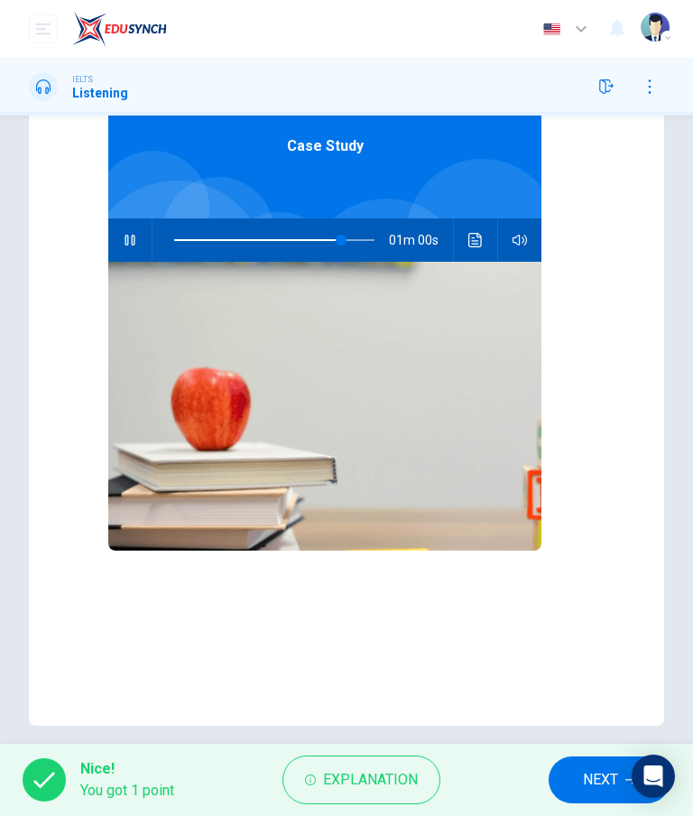
type input "84"
checkbox input "false"
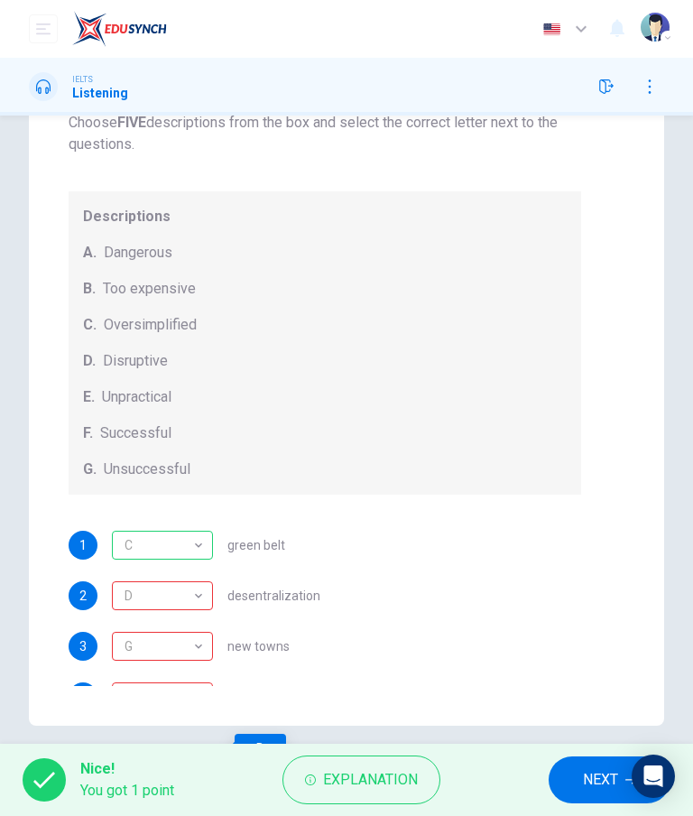
scroll to position [0, 0]
type input "84"
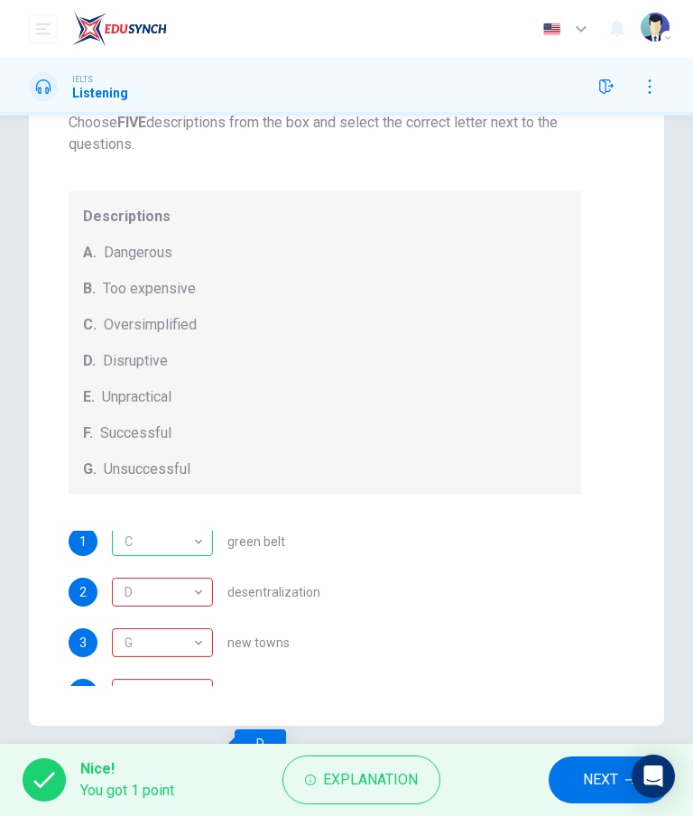
checkbox input "true"
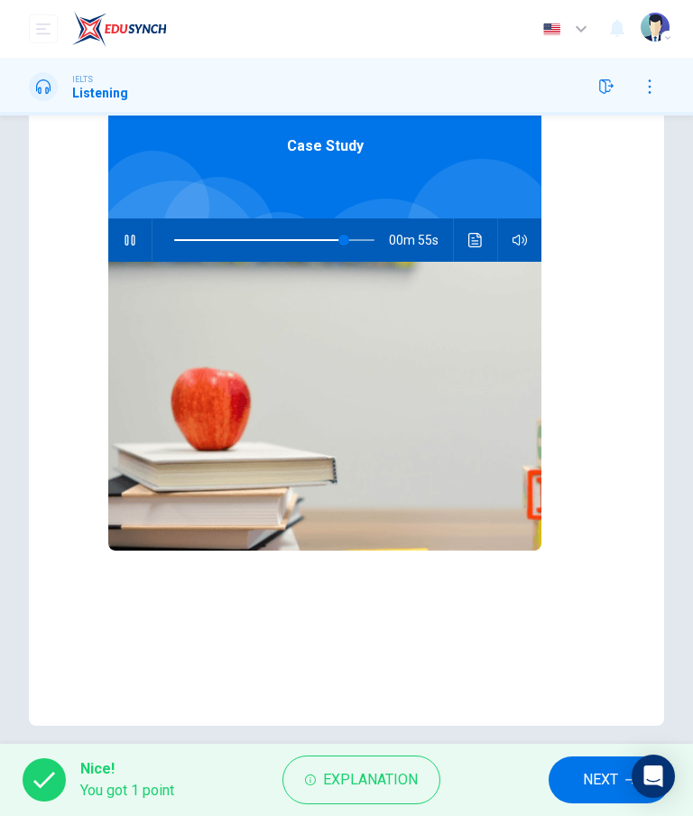
click at [599, 778] on span "NEXT" at bounding box center [600, 779] width 35 height 25
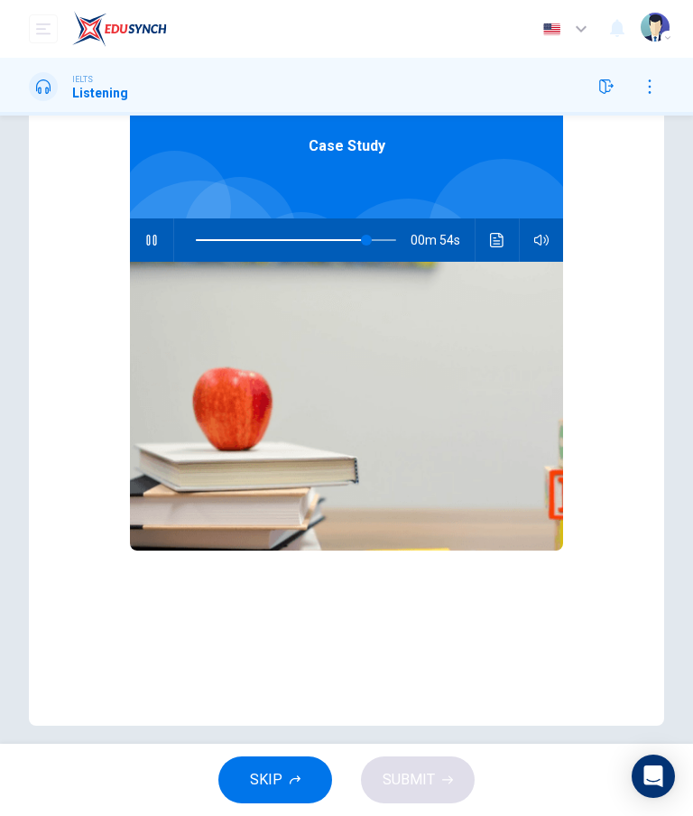
type input "85"
checkbox input "false"
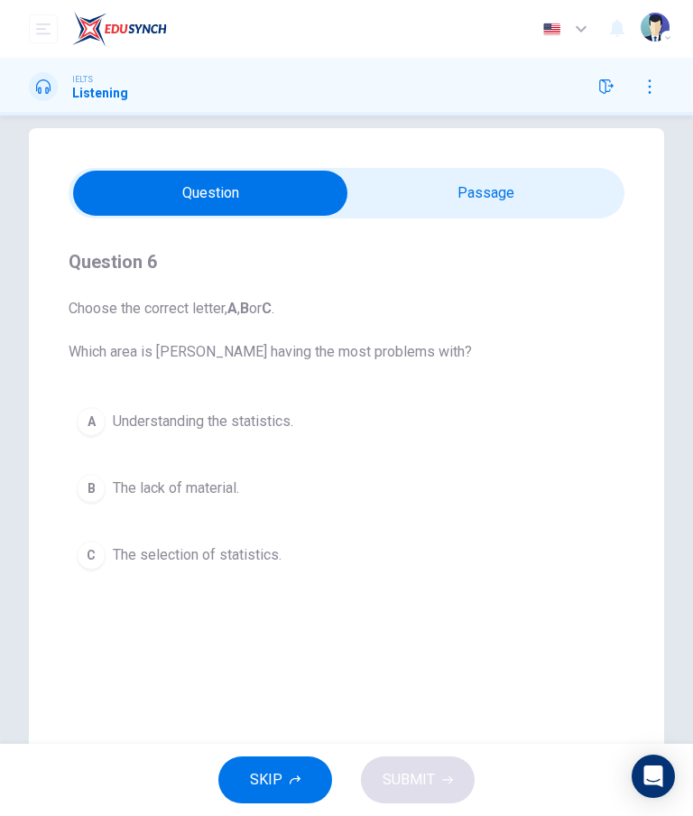
scroll to position [12, 0]
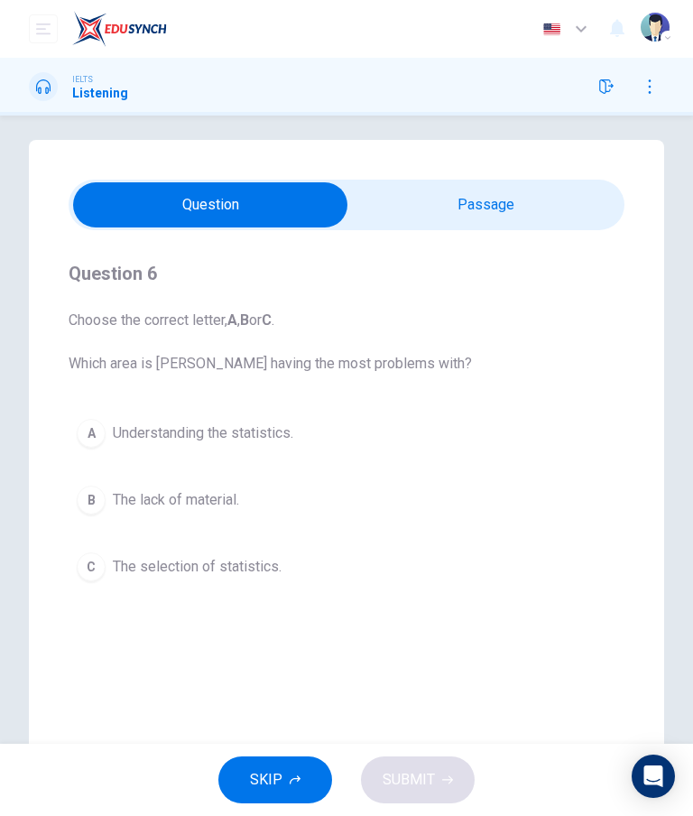
click at [83, 435] on div "A" at bounding box center [91, 433] width 29 height 29
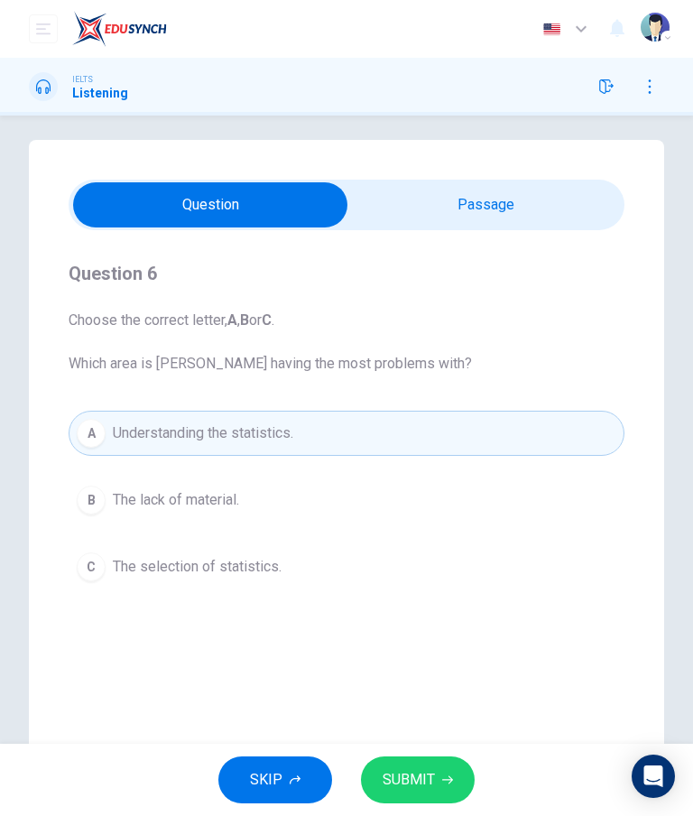
click at [465, 774] on button "SUBMIT" at bounding box center [418, 779] width 114 height 47
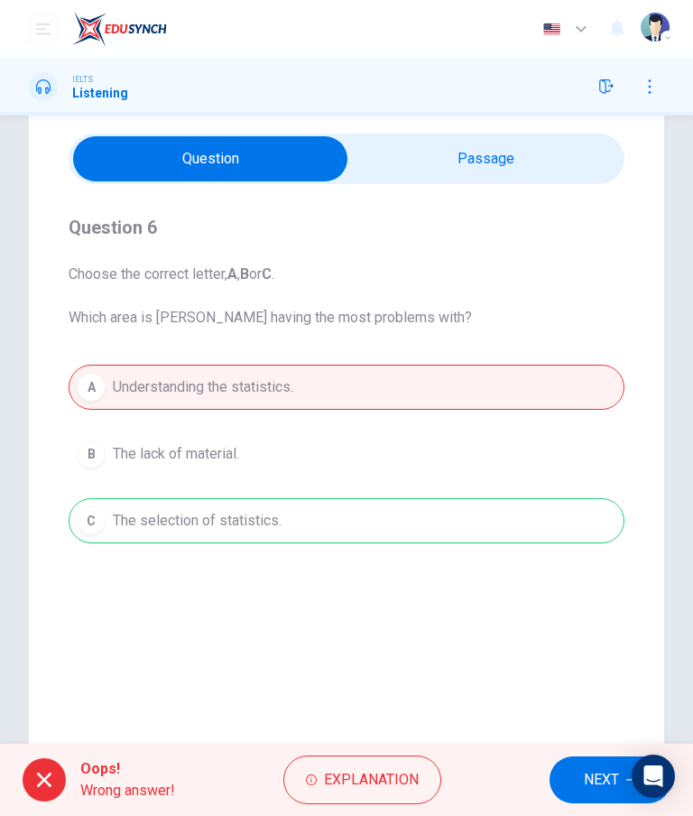
scroll to position [53, 0]
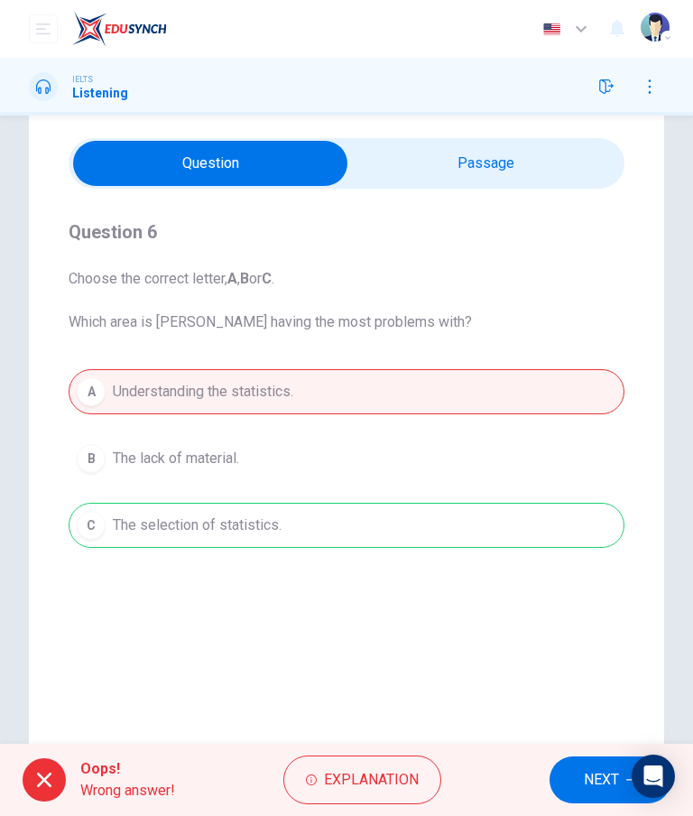
click at [108, 523] on div "A Understanding the statistics. B The lack of material. C The selection of stat…" at bounding box center [347, 458] width 556 height 179
click at [110, 528] on div "A Understanding the statistics. B The lack of material. C The selection of stat…" at bounding box center [347, 458] width 556 height 179
click at [593, 767] on span "NEXT" at bounding box center [601, 779] width 35 height 25
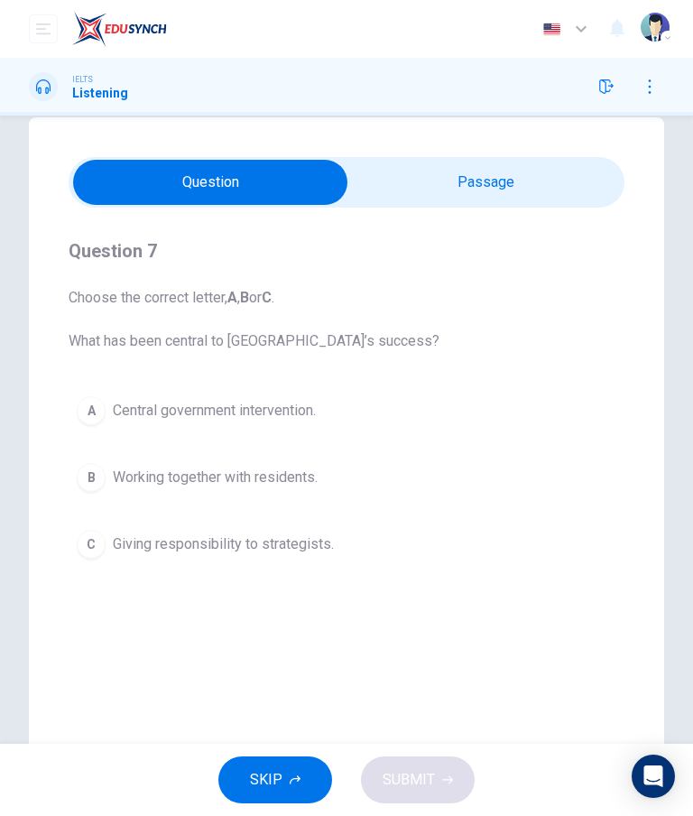
scroll to position [35, 0]
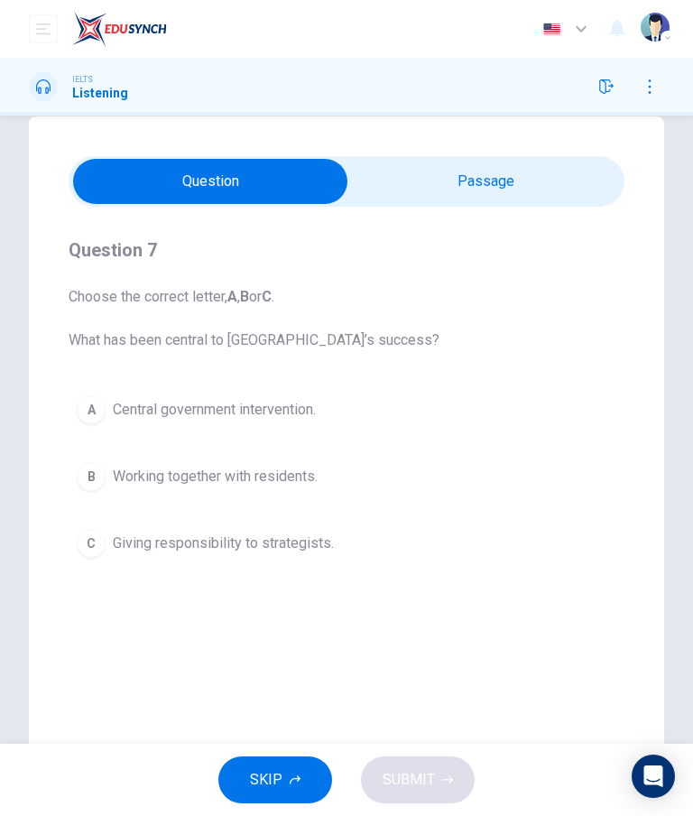
click at [605, 95] on button "button" at bounding box center [606, 86] width 29 height 29
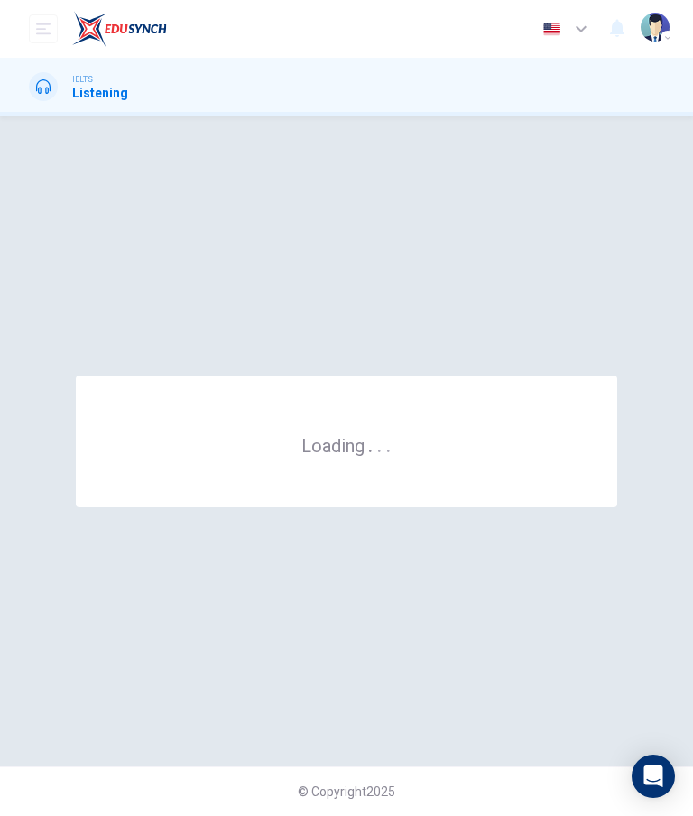
scroll to position [0, 0]
